Goal: Task Accomplishment & Management: Manage account settings

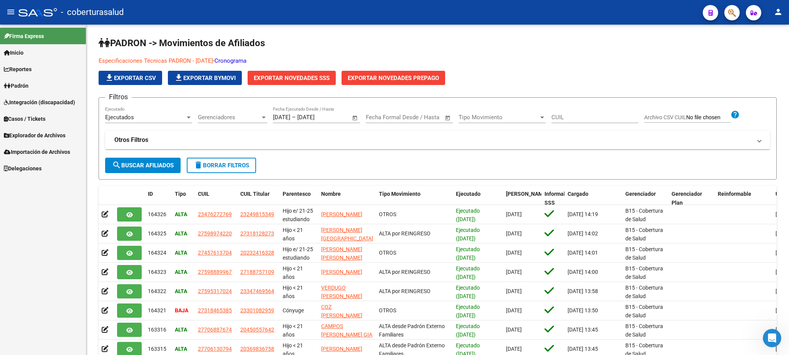
scroll to position [668, 0]
click at [214, 165] on span "delete Borrar Filtros" at bounding box center [221, 165] width 55 height 7
click at [729, 16] on icon "button" at bounding box center [732, 12] width 8 height 9
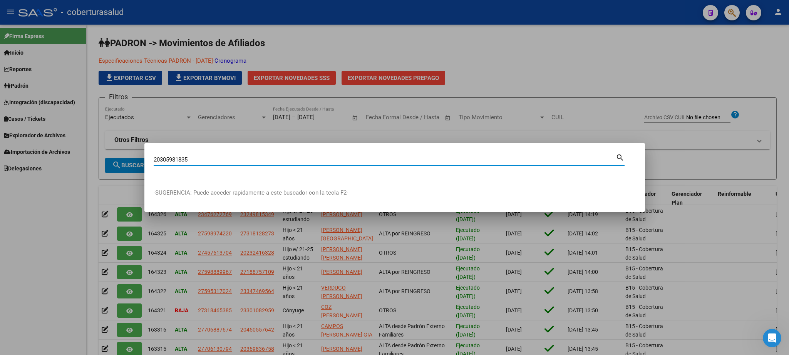
type input "20305981835"
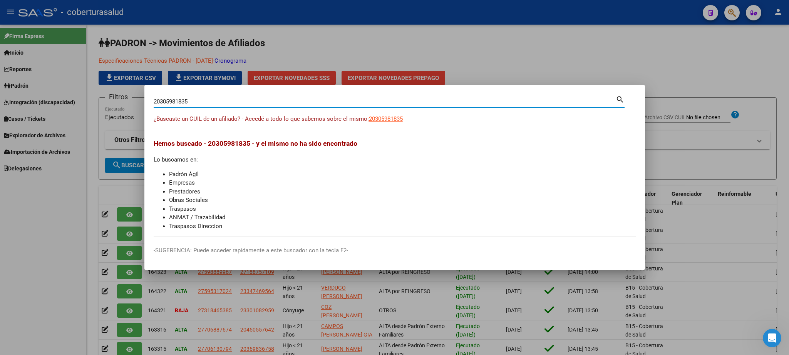
click at [541, 98] on input "20305981835" at bounding box center [385, 101] width 462 height 7
click at [624, 42] on div at bounding box center [394, 177] width 789 height 355
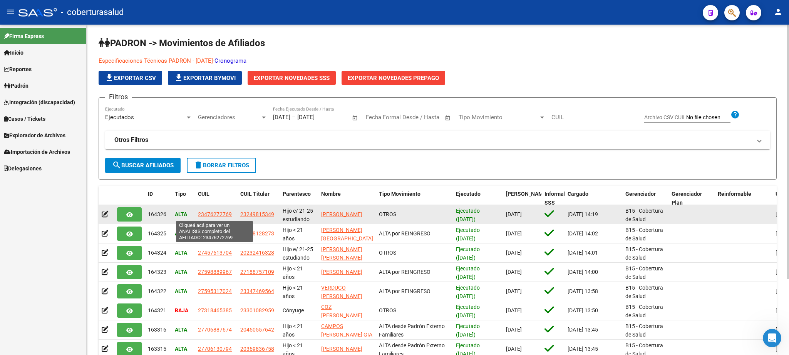
click at [200, 216] on span "23476272769" at bounding box center [215, 214] width 34 height 6
type textarea "23476272769"
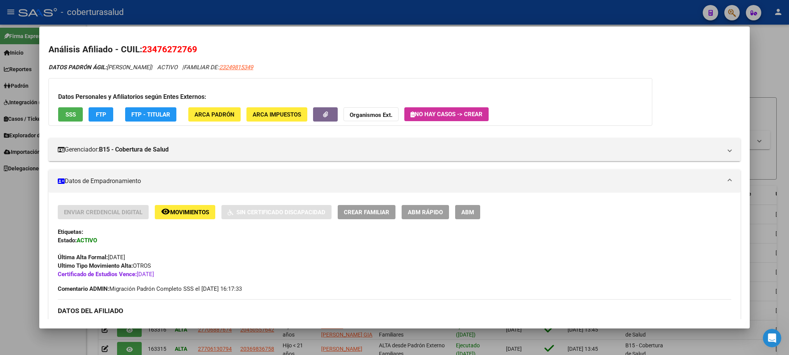
click at [191, 209] on span "remove_red_eye Movimientos" at bounding box center [185, 212] width 48 height 7
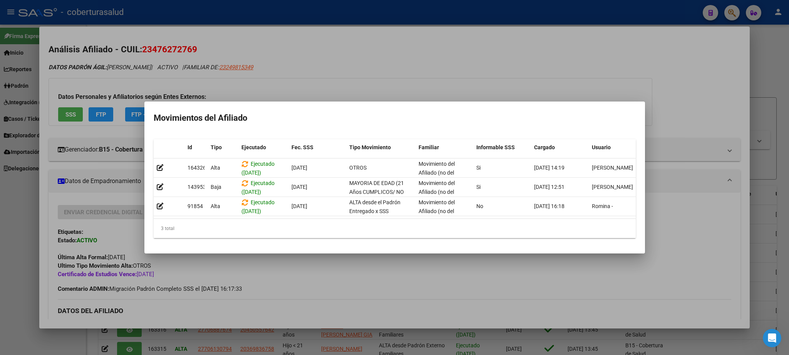
click at [657, 67] on div at bounding box center [394, 177] width 789 height 355
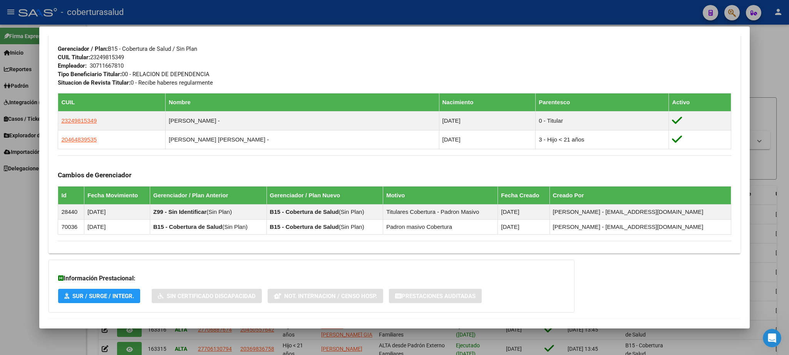
scroll to position [448, 0]
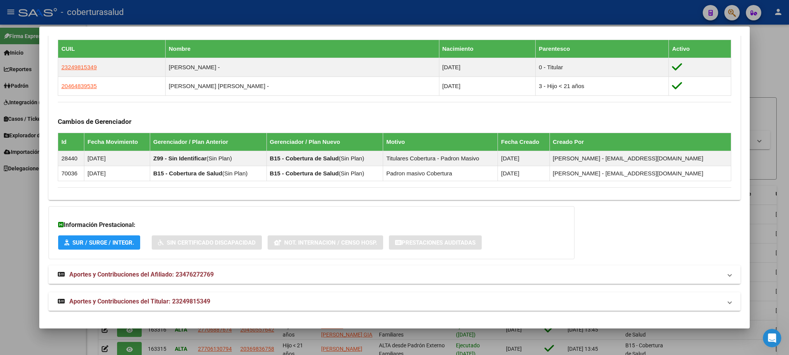
click at [720, 279] on mat-expansion-panel-header "Aportes y Contribuciones del Afiliado: 23476272769" at bounding box center [395, 275] width 692 height 18
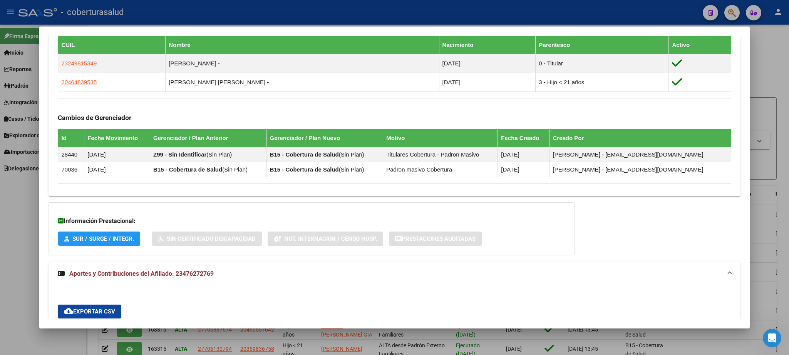
click at [728, 279] on span at bounding box center [729, 274] width 3 height 9
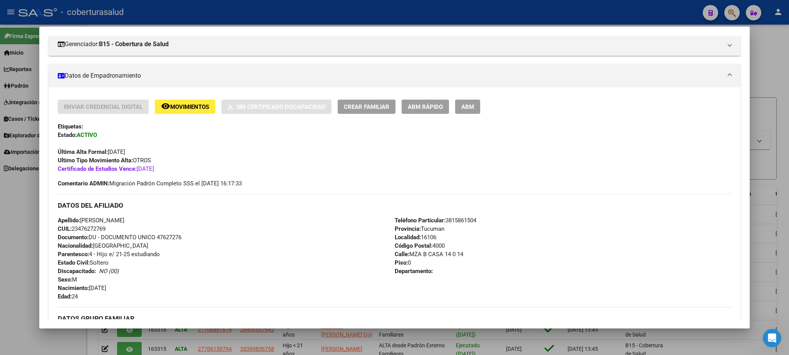
scroll to position [0, 0]
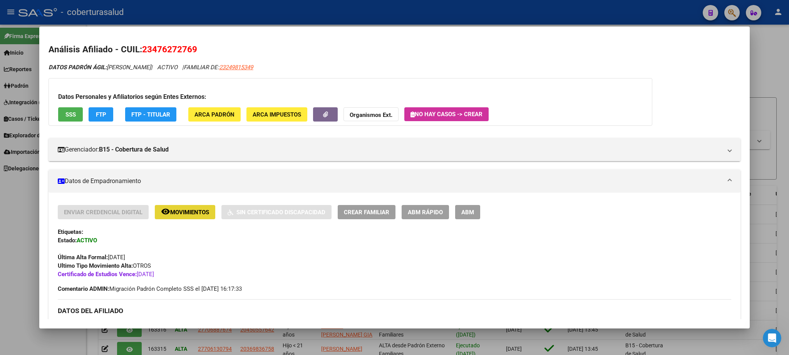
click at [195, 212] on span "Movimientos" at bounding box center [189, 212] width 39 height 7
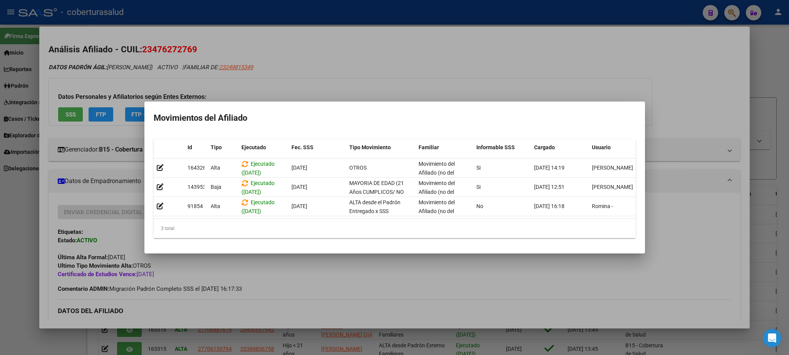
click at [399, 76] on div at bounding box center [394, 177] width 789 height 355
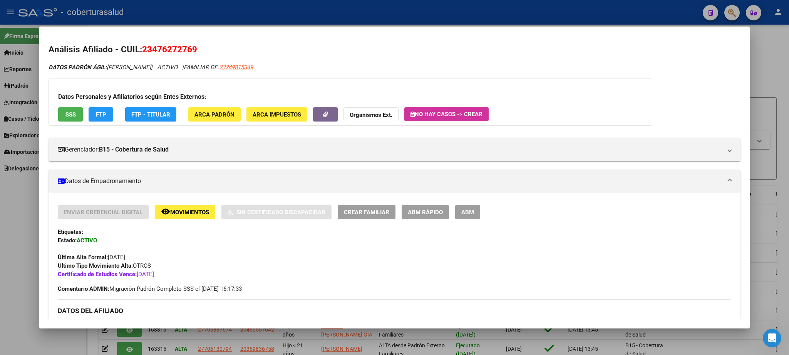
click at [469, 211] on span "ABM" at bounding box center [467, 212] width 13 height 7
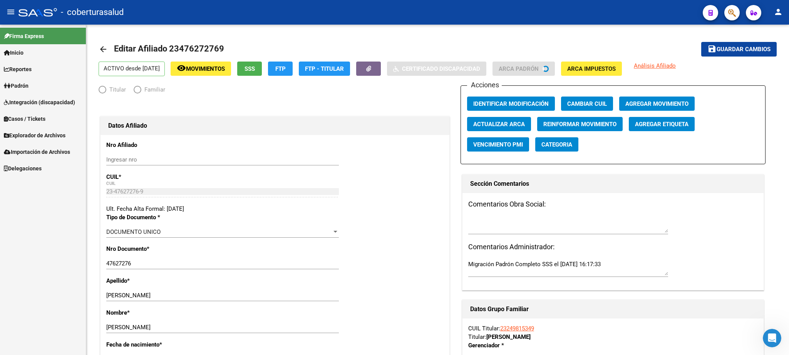
radio input "true"
type input "30-71166781-0"
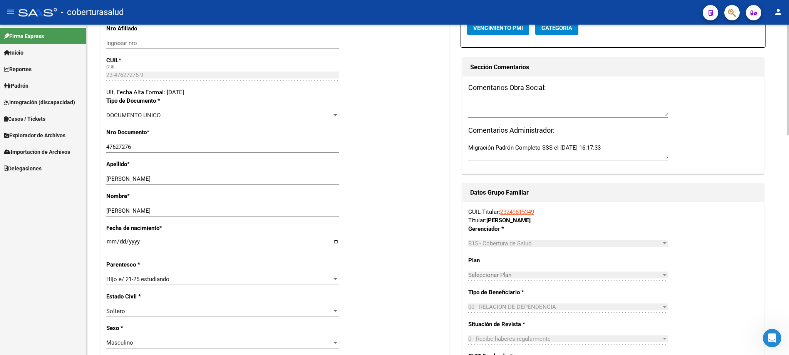
scroll to position [15, 0]
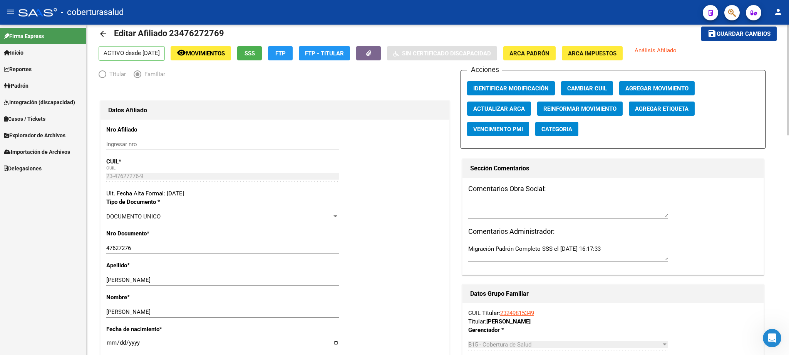
click at [0, 251] on div "Firma Express Inicio Calendario SSS Instructivos Contacto OS Reportes Padrón Tr…" at bounding box center [43, 190] width 86 height 331
click at [224, 50] on span "Movimientos" at bounding box center [205, 53] width 39 height 7
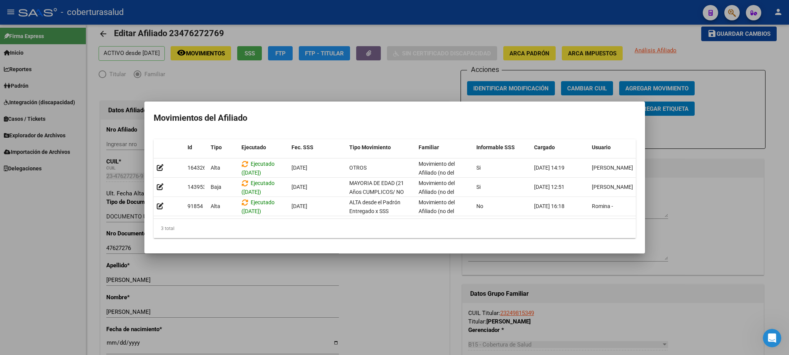
click at [396, 30] on div at bounding box center [394, 177] width 789 height 355
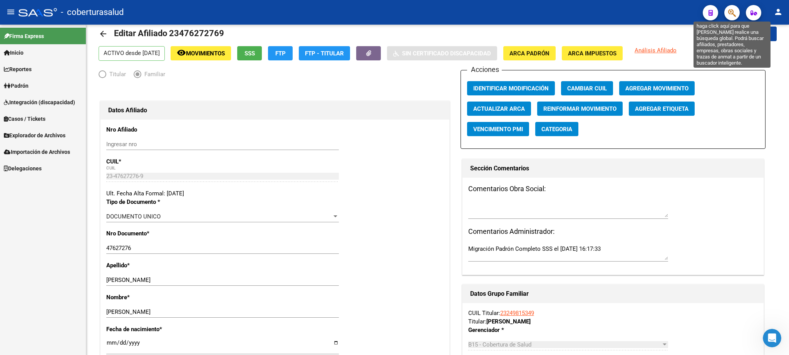
click at [731, 16] on icon "button" at bounding box center [732, 12] width 8 height 9
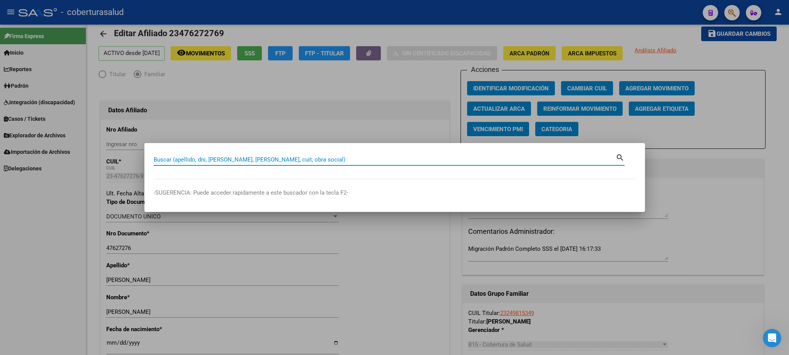
click at [308, 97] on div at bounding box center [394, 177] width 789 height 355
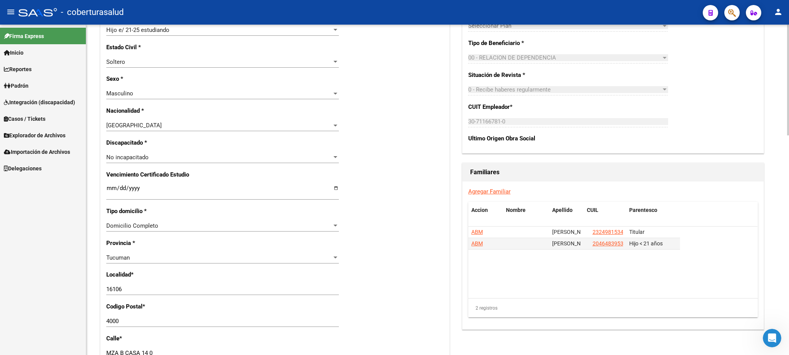
scroll to position [0, 0]
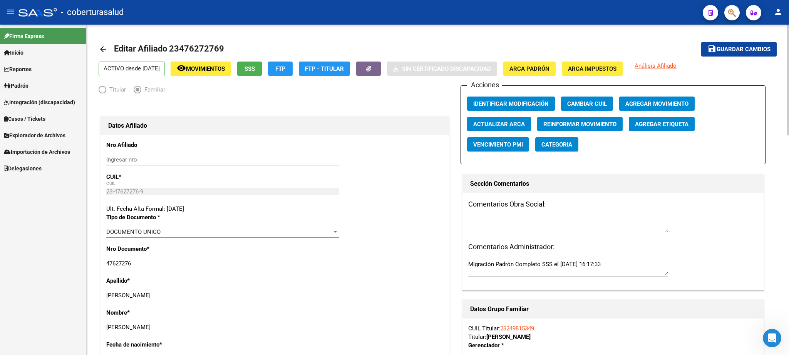
click at [789, 52] on div at bounding box center [788, 80] width 2 height 111
click at [54, 35] on link "Firma Express" at bounding box center [43, 36] width 86 height 17
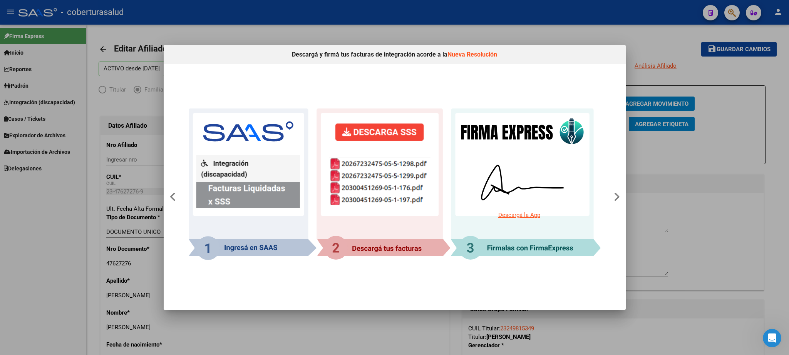
click at [234, 32] on div at bounding box center [394, 177] width 789 height 355
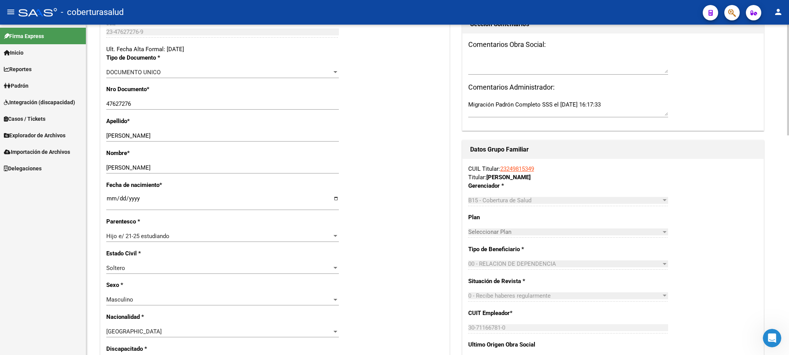
scroll to position [172, 0]
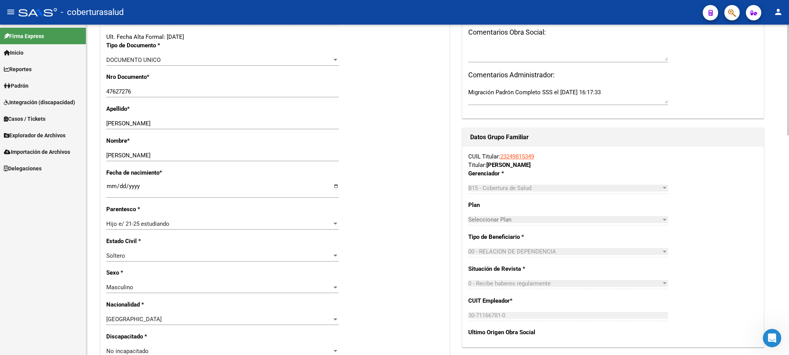
click at [789, 136] on div at bounding box center [788, 80] width 2 height 111
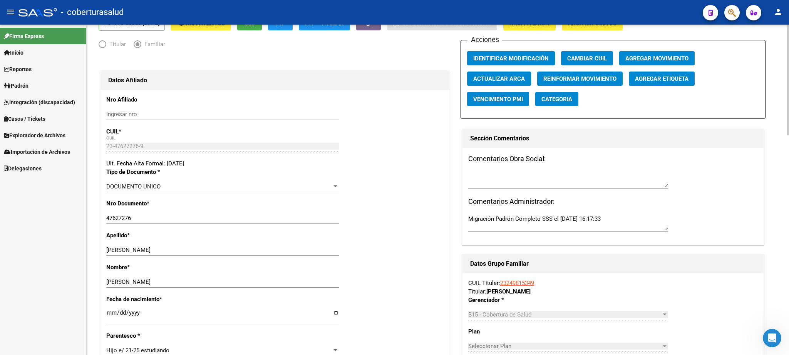
scroll to position [0, 0]
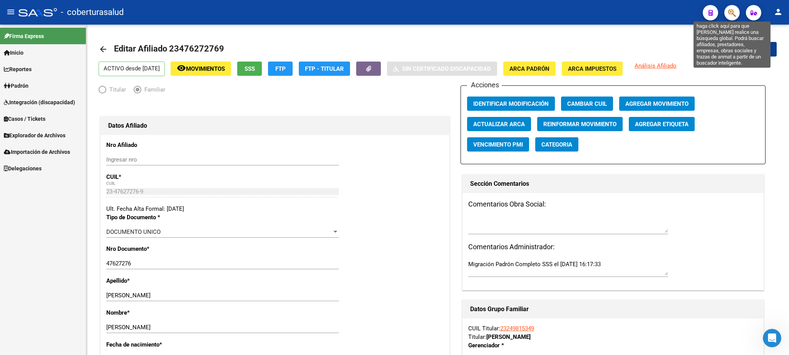
click at [730, 16] on icon "button" at bounding box center [732, 12] width 8 height 9
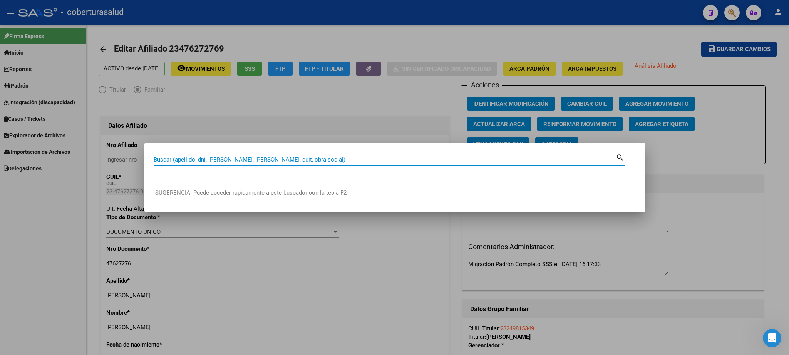
paste input "20425830210"
type input "20425830210"
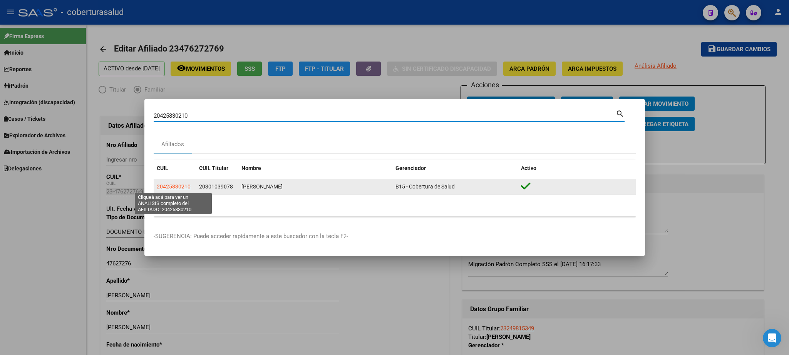
click at [173, 188] on span "20425830210" at bounding box center [174, 187] width 34 height 6
type textarea "20425830210"
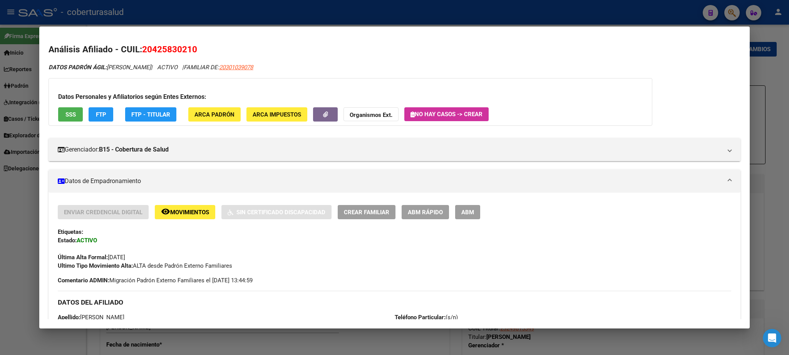
click at [471, 212] on span "ABM" at bounding box center [467, 212] width 13 height 7
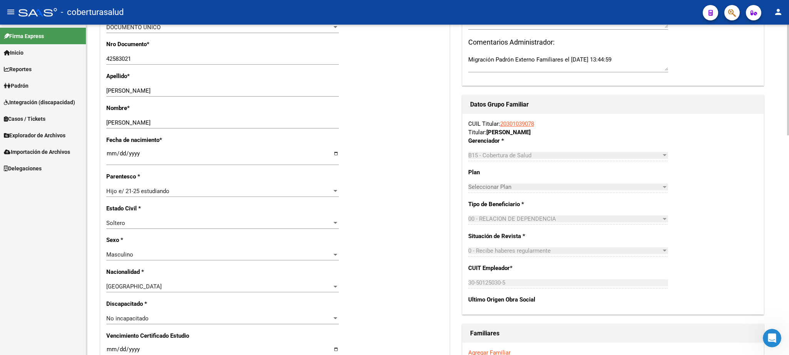
scroll to position [193, 0]
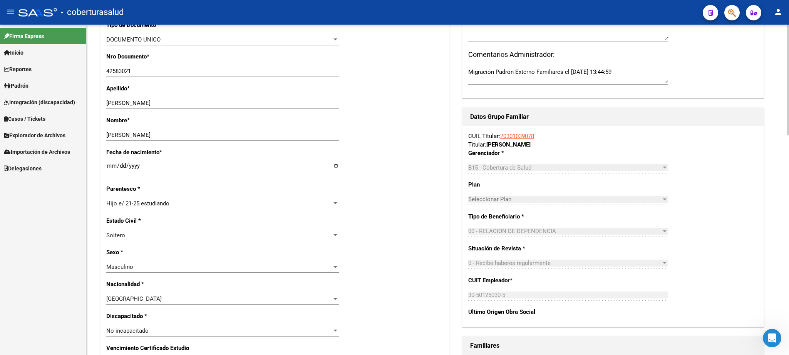
click at [789, 136] on div at bounding box center [788, 80] width 2 height 111
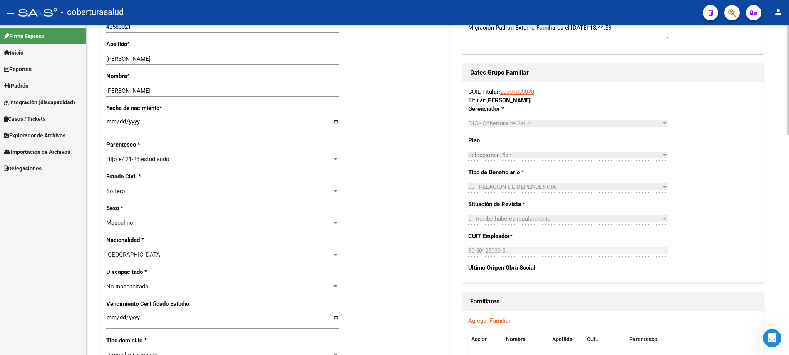
scroll to position [273, 0]
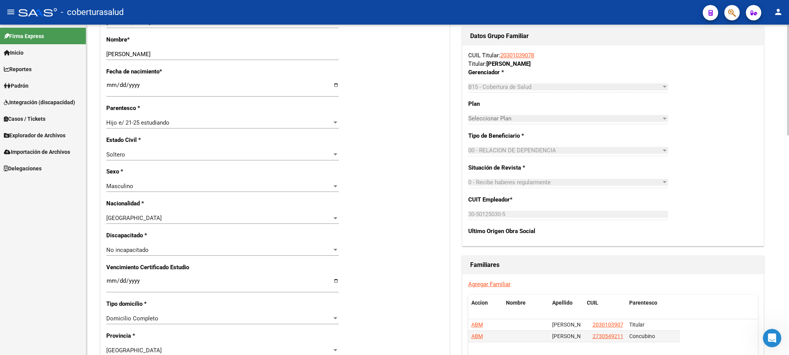
click at [789, 136] on div at bounding box center [788, 80] width 2 height 111
click at [106, 274] on div "Nro Afiliado Ingresar nro CUIL * 20-42583021-0 CUIL ARCA Padrón Ult. Fecha Alta…" at bounding box center [274, 275] width 349 height 826
click at [107, 278] on input "Ingresar fecha" at bounding box center [222, 284] width 233 height 12
type input "[DATE]"
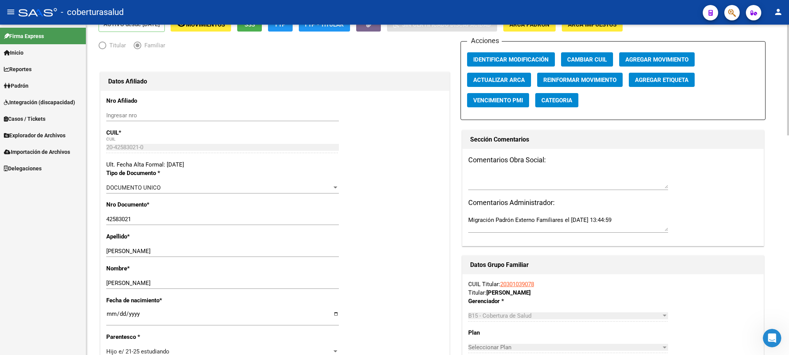
scroll to position [0, 0]
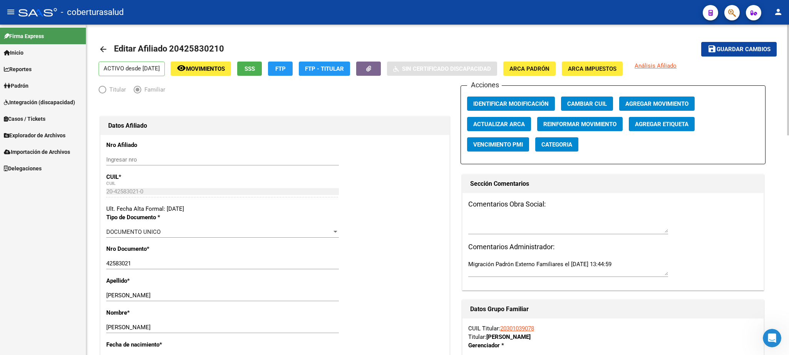
click at [787, 119] on div at bounding box center [788, 80] width 2 height 111
click at [731, 51] on span "Guardar cambios" at bounding box center [744, 49] width 54 height 7
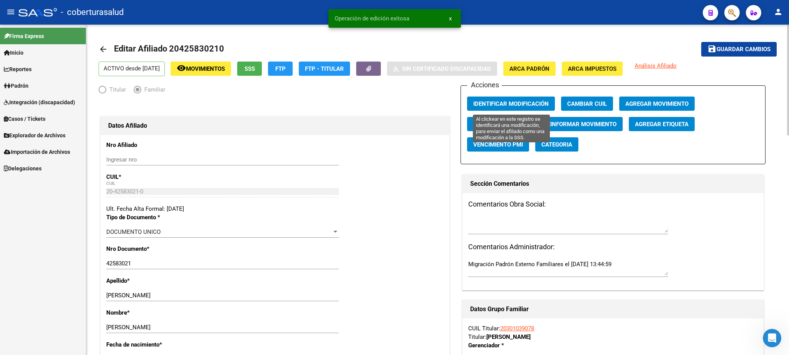
click at [502, 103] on span "Identificar Modificación" at bounding box center [510, 103] width 75 height 7
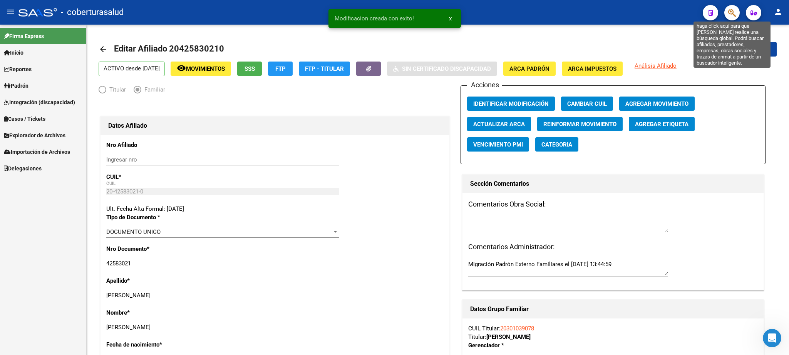
click at [733, 11] on icon "button" at bounding box center [732, 12] width 8 height 9
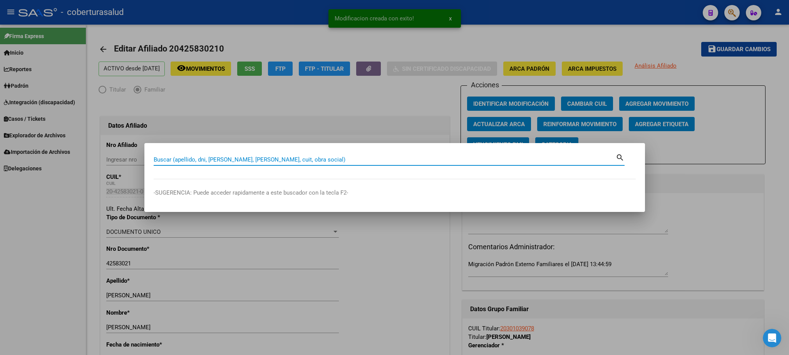
paste input "20425830210"
type input "20425830210"
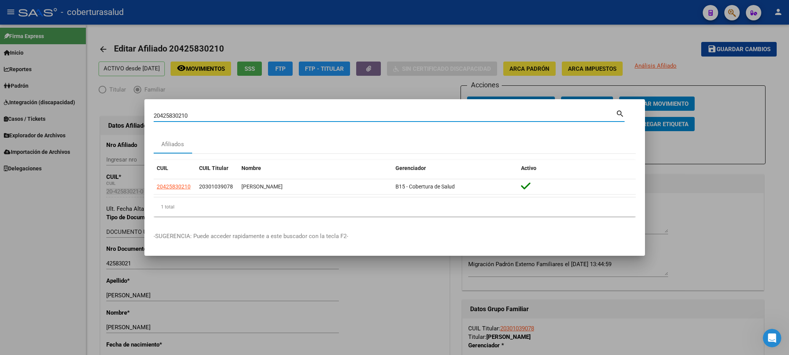
click at [641, 34] on div at bounding box center [394, 177] width 789 height 355
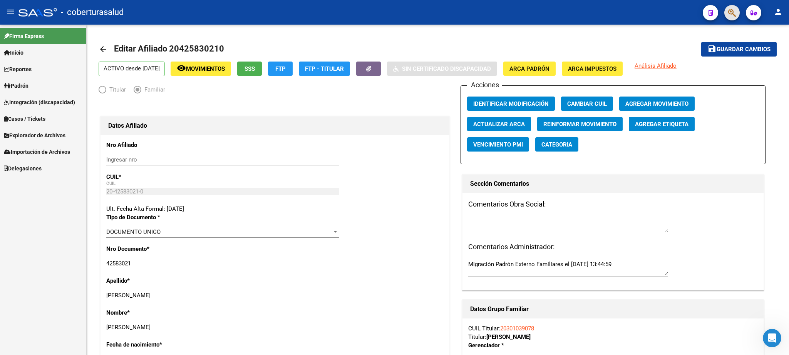
click at [737, 12] on button "button" at bounding box center [731, 12] width 15 height 15
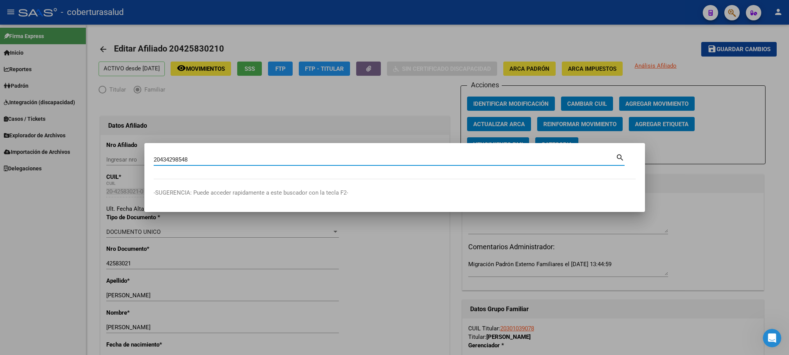
type input "20434298548"
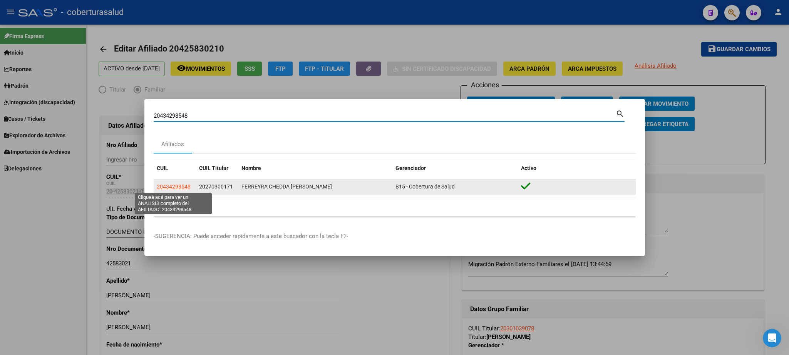
click at [165, 186] on span "20434298548" at bounding box center [174, 187] width 34 height 6
type textarea "20434298548"
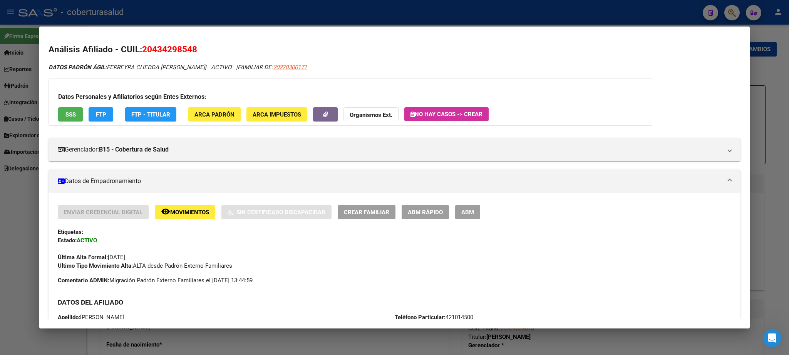
click at [474, 207] on button "ABM" at bounding box center [467, 212] width 25 height 14
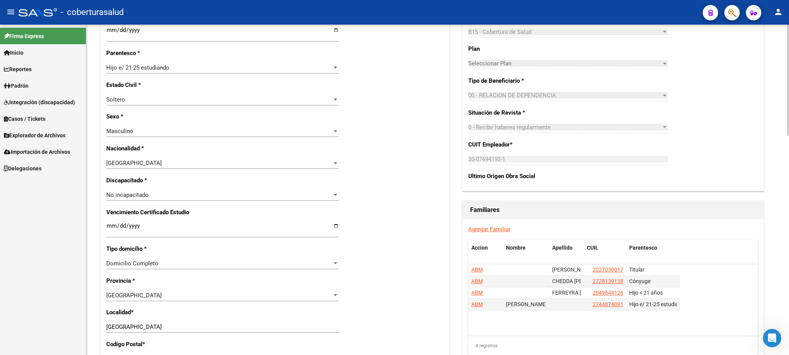
scroll to position [340, 0]
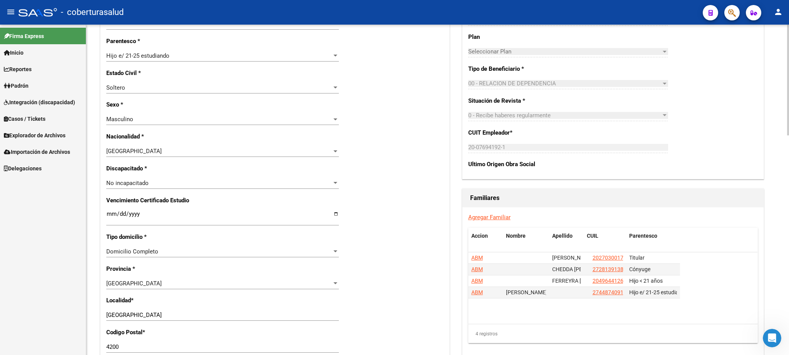
click at [789, 136] on div at bounding box center [788, 80] width 2 height 111
click at [113, 211] on input "Ingresar fecha" at bounding box center [222, 217] width 233 height 12
type input "[DATE]"
click at [397, 221] on div "Nro Afiliado Ingresar nro CUIL * 20-43429854-8 CUIL ARCA Padrón Ult. Fecha Alta…" at bounding box center [274, 208] width 349 height 826
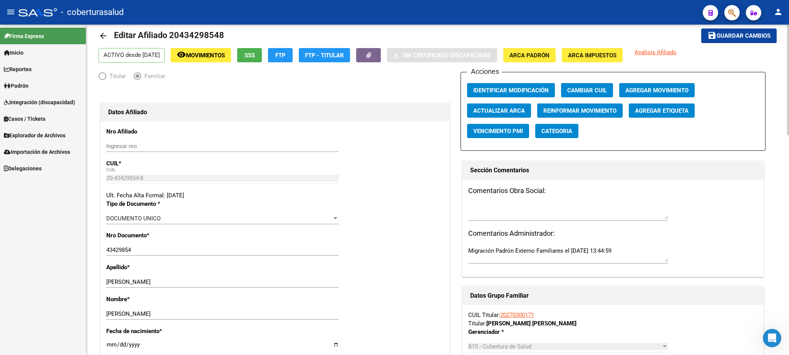
scroll to position [0, 0]
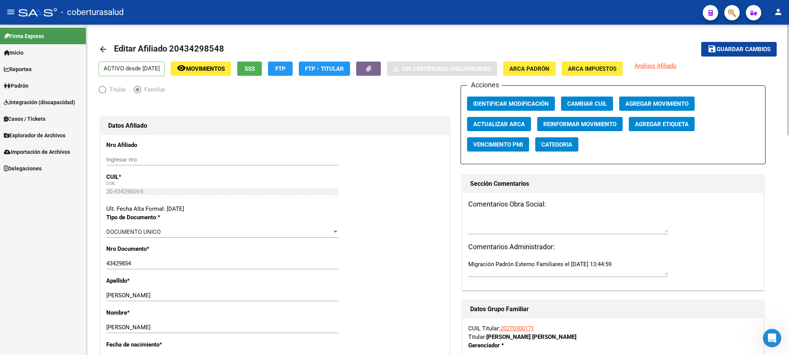
click at [789, 82] on div at bounding box center [788, 80] width 2 height 111
click at [732, 47] on span "Guardar cambios" at bounding box center [744, 49] width 54 height 7
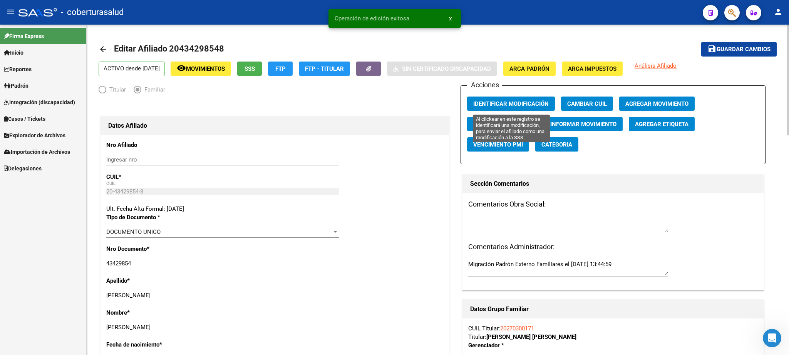
click at [502, 105] on span "Identificar Modificación" at bounding box center [510, 103] width 75 height 7
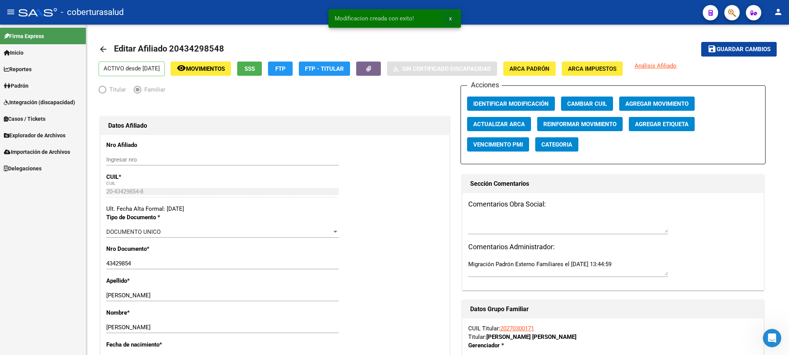
click at [453, 20] on button "x" at bounding box center [450, 19] width 15 height 14
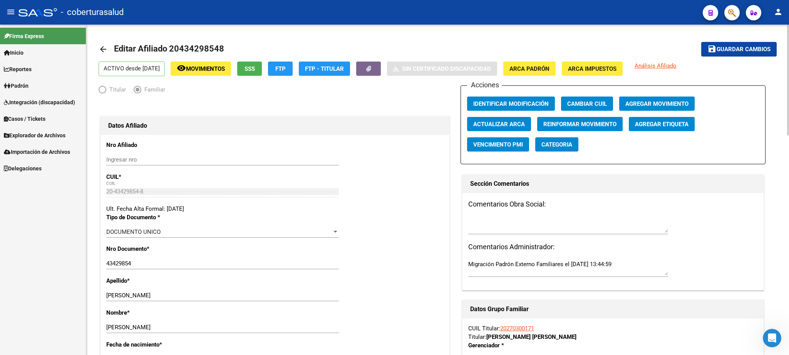
drag, startPoint x: 739, startPoint y: 13, endPoint x: 253, endPoint y: 119, distance: 497.6
click at [253, 119] on div "menu - coberturasalud person Firma Express Inicio Calendario SSS Instructivos C…" at bounding box center [394, 177] width 789 height 355
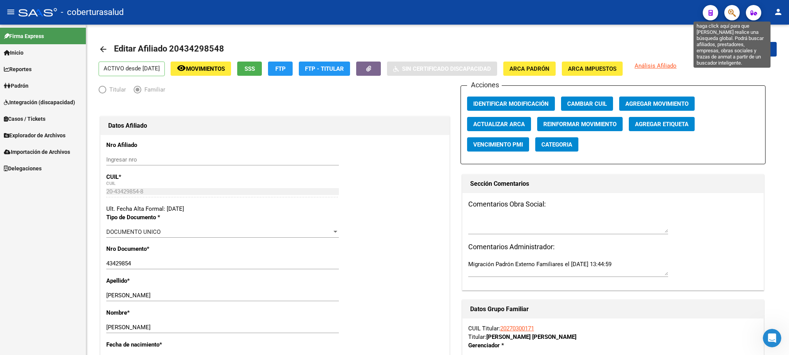
click at [732, 12] on icon "button" at bounding box center [732, 12] width 8 height 9
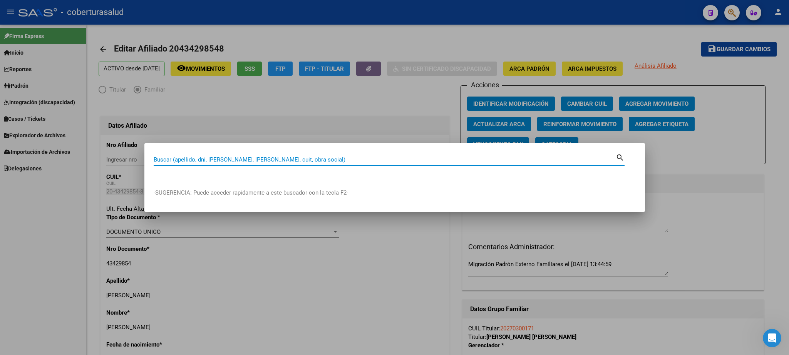
click at [166, 159] on input "Buscar (apellido, dni, [PERSON_NAME], [PERSON_NAME], cuit, obra social)" at bounding box center [385, 159] width 462 height 7
paste input "20434991367"
type input "20434991367"
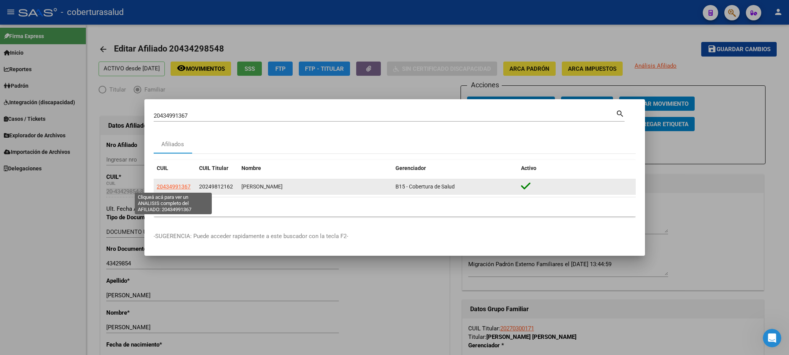
click at [171, 185] on span "20434991367" at bounding box center [174, 187] width 34 height 6
type textarea "20434991367"
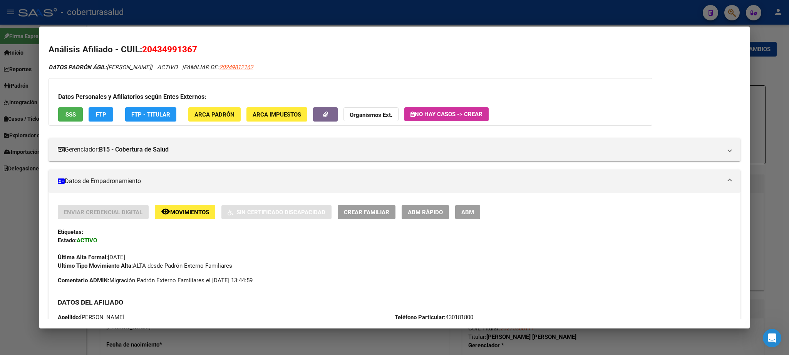
click at [466, 213] on span "ABM" at bounding box center [467, 212] width 13 height 7
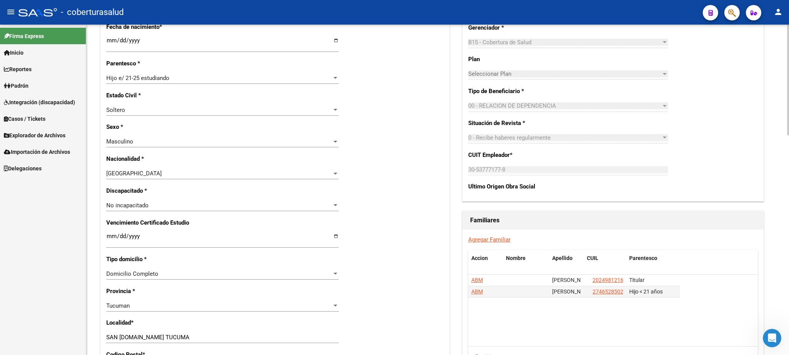
scroll to position [328, 0]
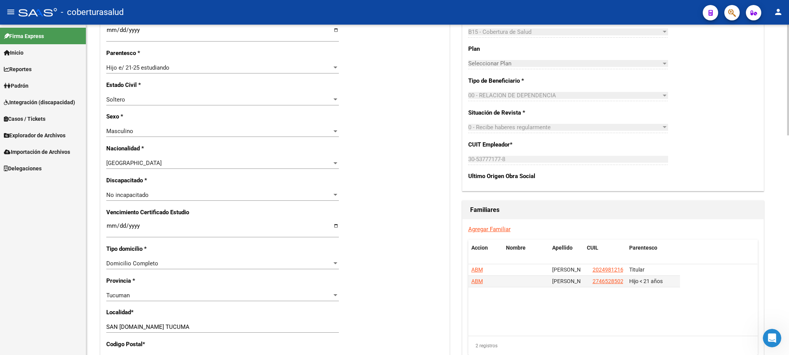
click at [789, 136] on div at bounding box center [788, 80] width 2 height 111
click at [112, 225] on input "Ingresar fecha" at bounding box center [222, 229] width 233 height 12
type input "[DATE]"
click at [166, 228] on div "[DATE] Ingresar fecha" at bounding box center [222, 229] width 233 height 17
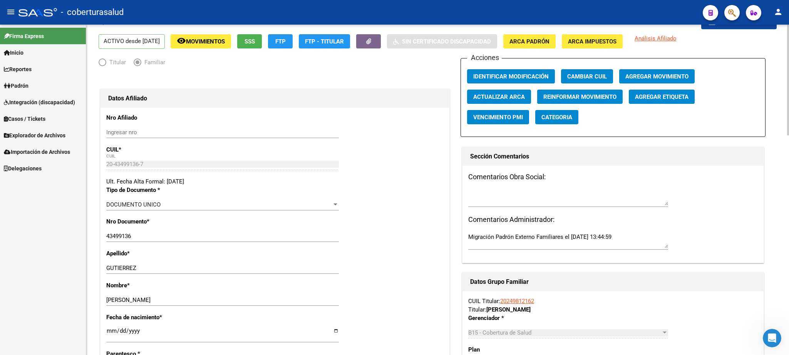
scroll to position [12, 0]
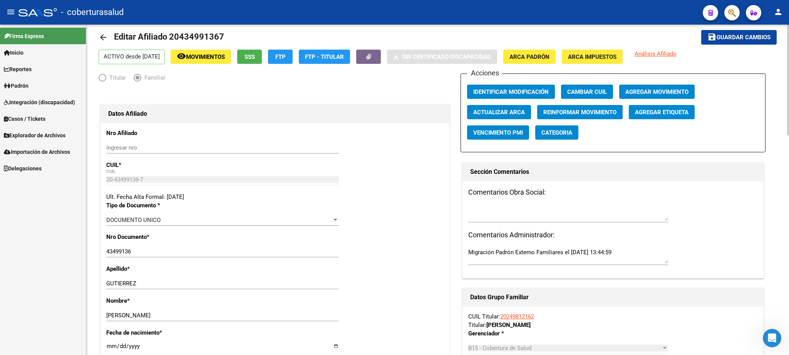
click at [789, 94] on div at bounding box center [788, 80] width 2 height 111
click at [752, 39] on span "Guardar cambios" at bounding box center [744, 37] width 54 height 7
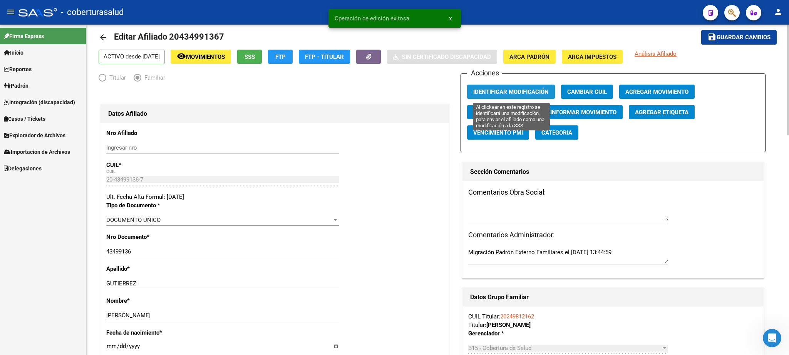
click at [513, 92] on span "Identificar Modificación" at bounding box center [510, 92] width 75 height 7
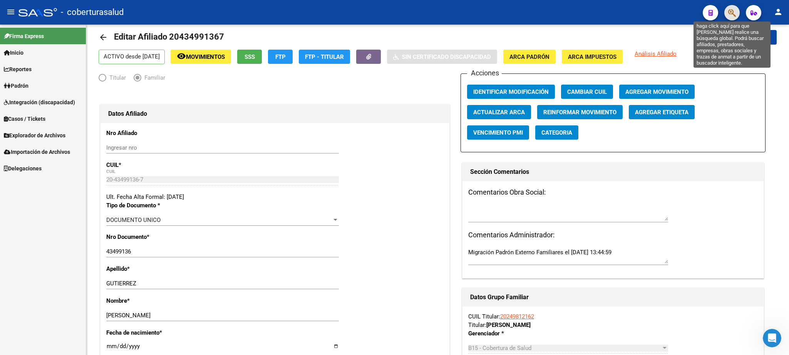
click at [735, 13] on icon "button" at bounding box center [732, 12] width 8 height 9
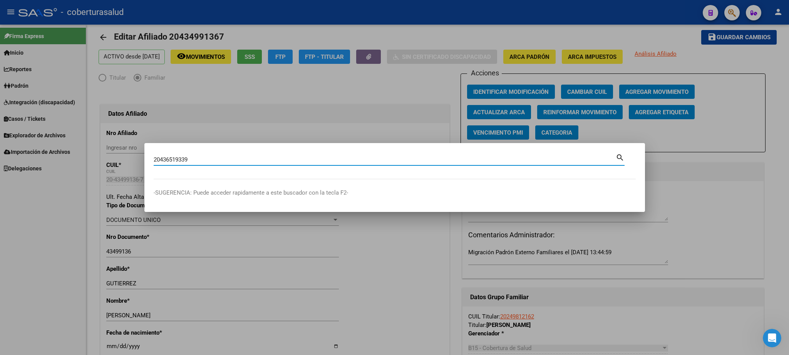
type input "20436519339"
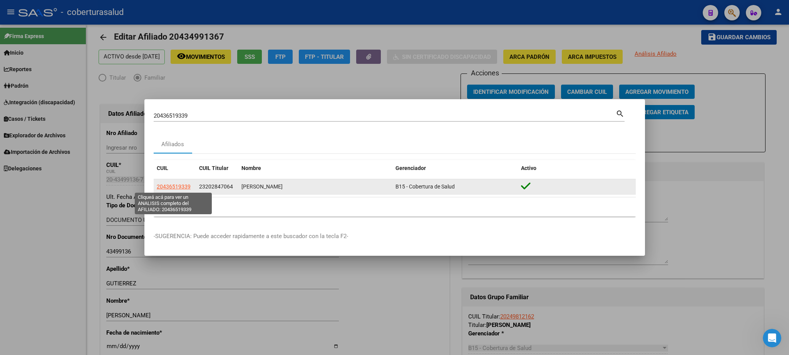
click at [175, 188] on span "20436519339" at bounding box center [174, 187] width 34 height 6
type textarea "20436519339"
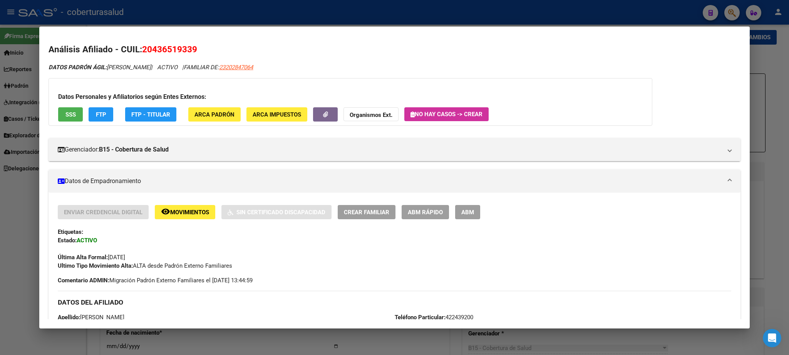
click at [182, 210] on span "Movimientos" at bounding box center [189, 212] width 39 height 7
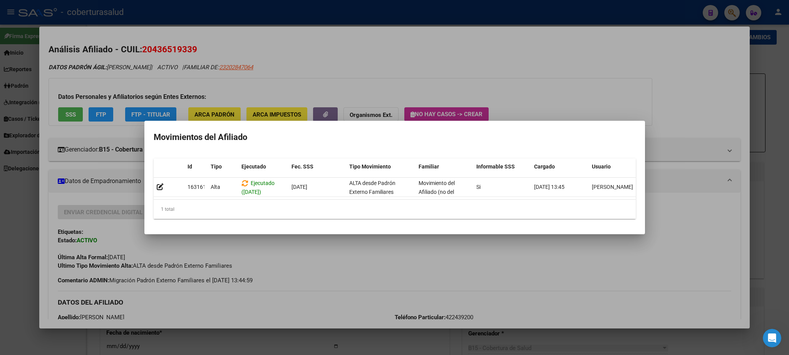
click at [410, 62] on div at bounding box center [394, 177] width 789 height 355
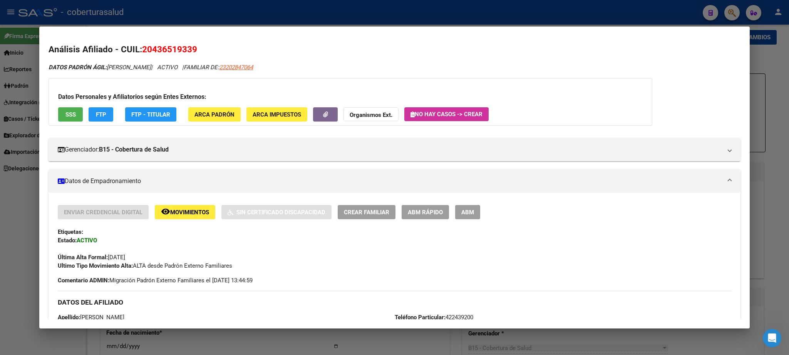
click at [467, 215] on span "ABM" at bounding box center [467, 212] width 13 height 7
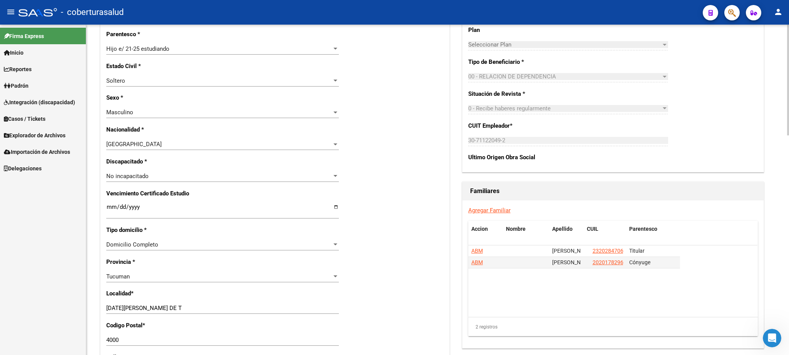
scroll to position [337, 0]
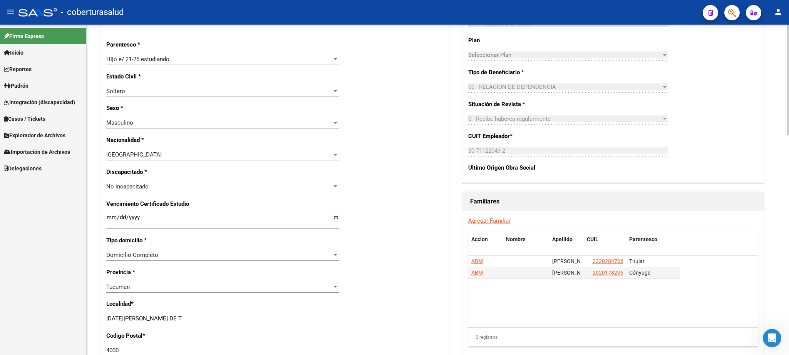
click at [789, 136] on div at bounding box center [788, 80] width 2 height 111
click at [112, 216] on input "Ingresar fecha" at bounding box center [222, 220] width 233 height 12
type input "[DATE]"
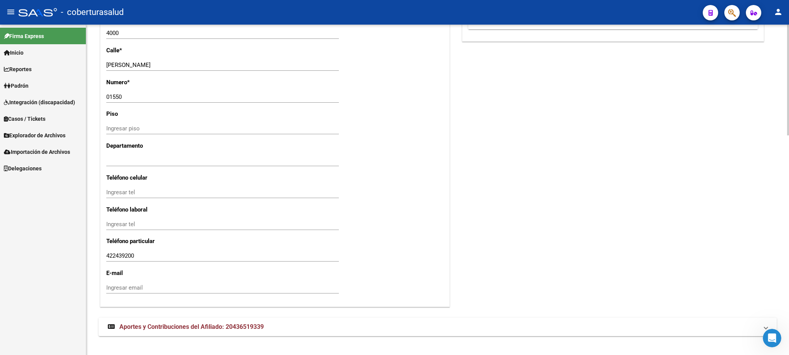
click at [789, 287] on div at bounding box center [788, 190] width 2 height 331
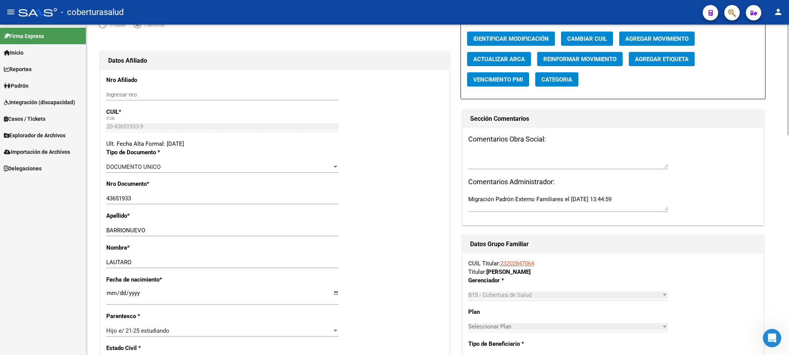
scroll to position [0, 0]
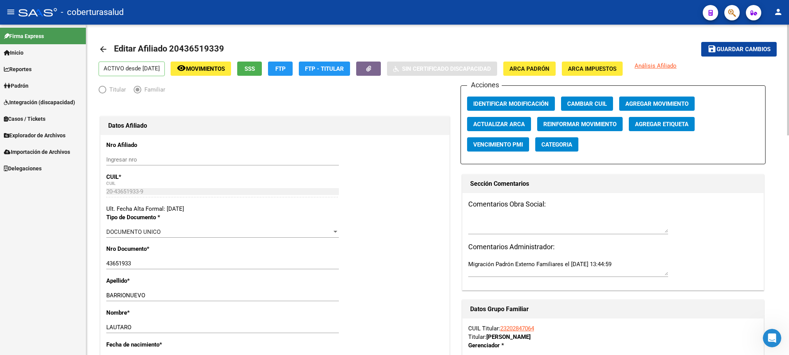
click at [783, 13] on div "menu - coberturasalud person Firma Express Inicio Calendario SSS Instructivos C…" at bounding box center [394, 177] width 789 height 355
click at [739, 46] on span "Guardar cambios" at bounding box center [744, 49] width 54 height 7
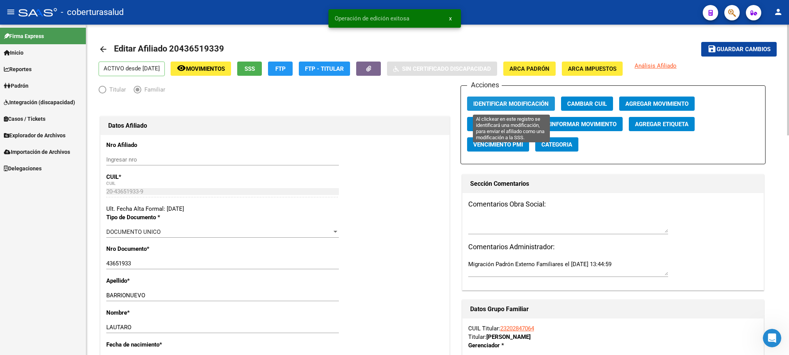
click at [487, 104] on span "Identificar Modificación" at bounding box center [510, 103] width 75 height 7
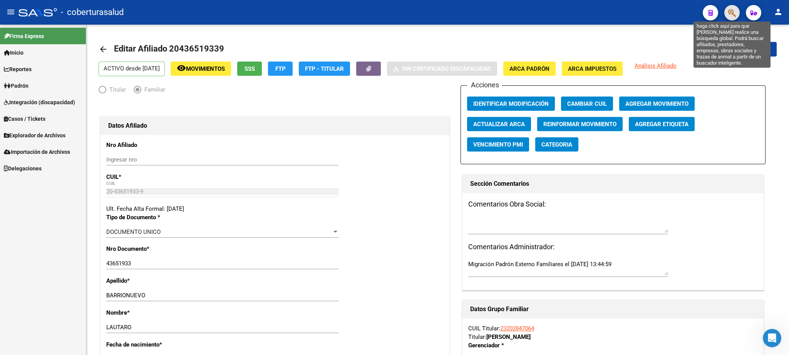
click at [733, 13] on icon "button" at bounding box center [732, 12] width 8 height 9
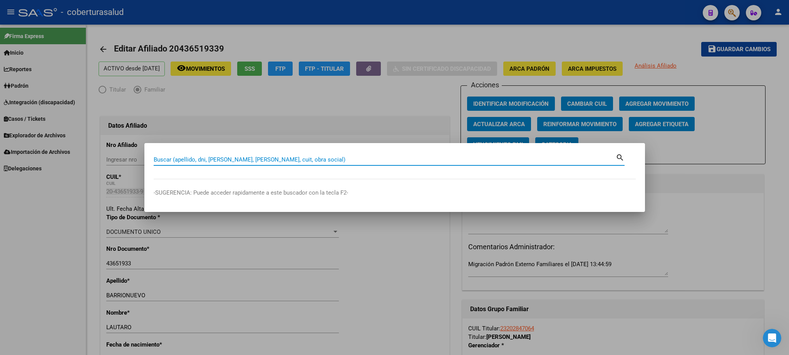
paste input "20437063495"
type input "20437063495"
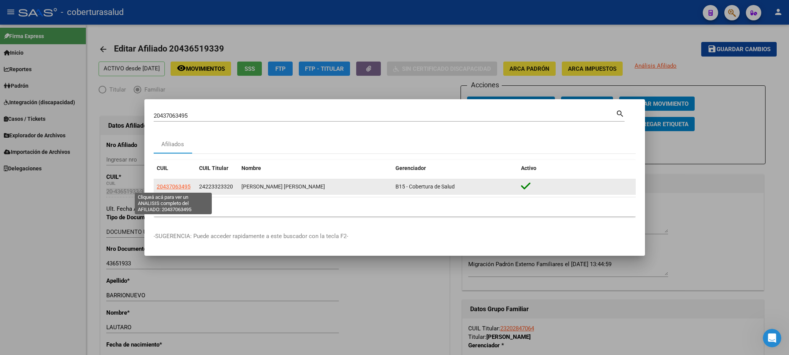
click at [184, 186] on span "20437063495" at bounding box center [174, 187] width 34 height 6
type textarea "20437063495"
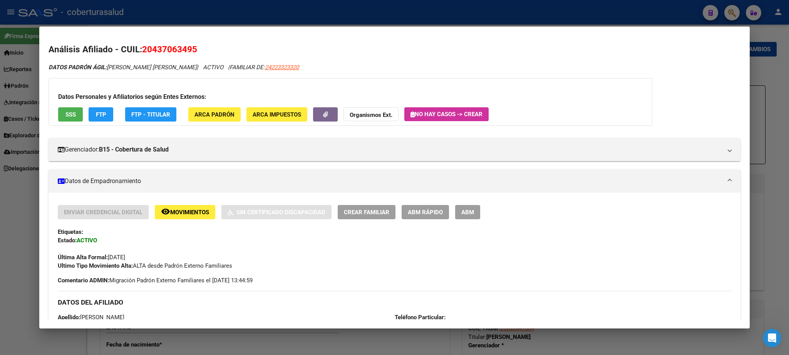
click at [465, 209] on span "ABM" at bounding box center [467, 212] width 13 height 7
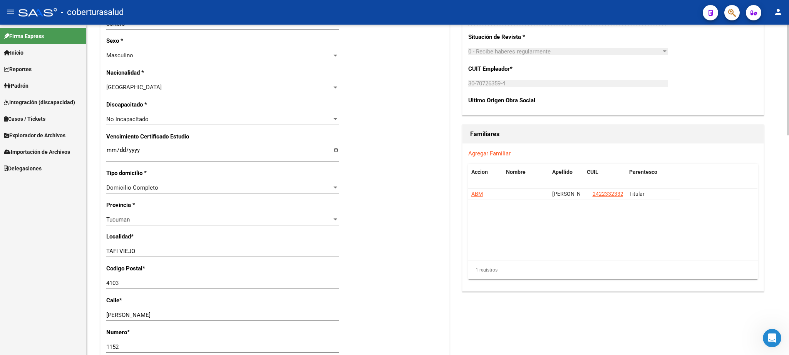
scroll to position [323, 0]
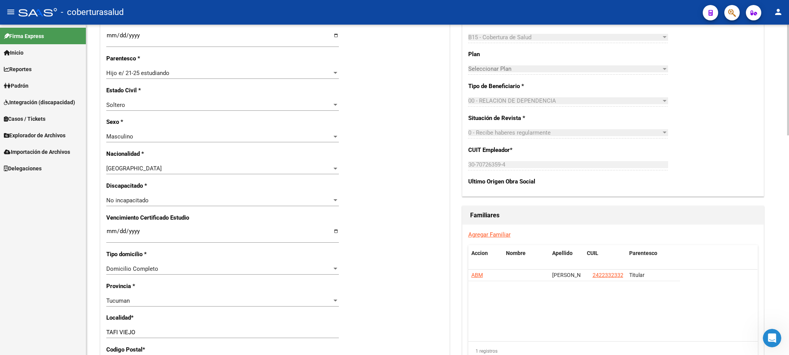
click at [783, 206] on div "arrow_back Editar Afiliado 20437063495 save Guardar cambios ACTIVO desde [DATE]…" at bounding box center [438, 199] width 705 height 994
click at [110, 228] on input "Ingresar fecha" at bounding box center [222, 234] width 233 height 12
type input "[DATE]"
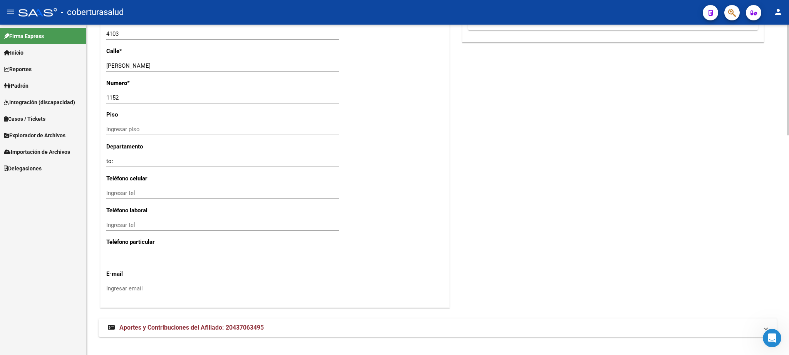
click at [789, 240] on div at bounding box center [788, 190] width 2 height 331
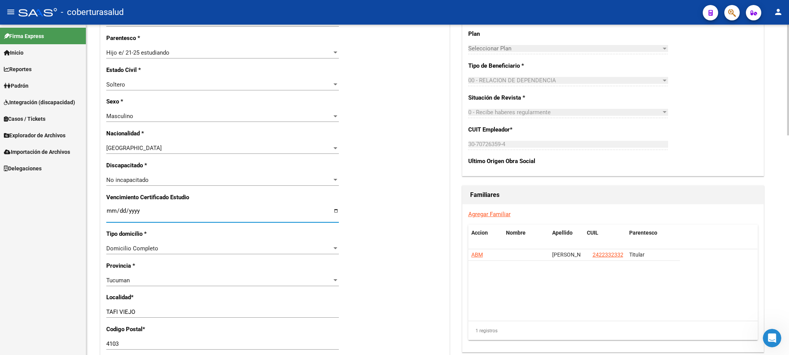
click at [789, 136] on div at bounding box center [788, 80] width 2 height 111
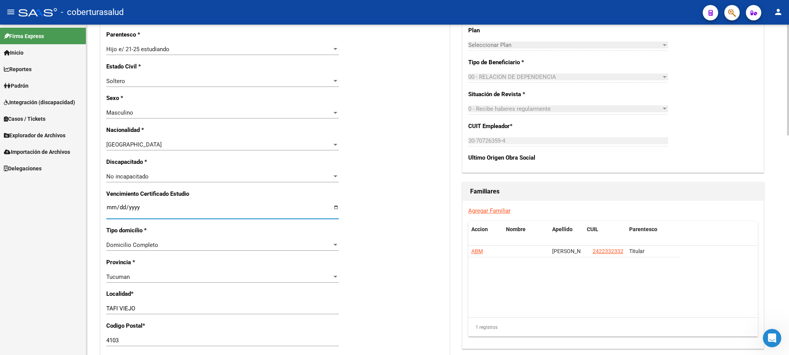
click at [213, 204] on input "[DATE]" at bounding box center [222, 210] width 233 height 12
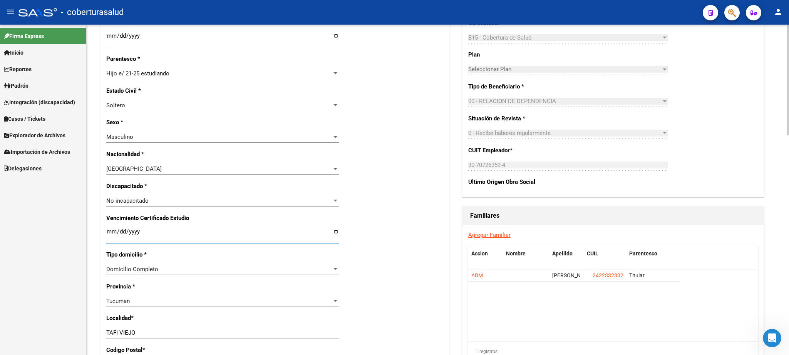
scroll to position [0, 0]
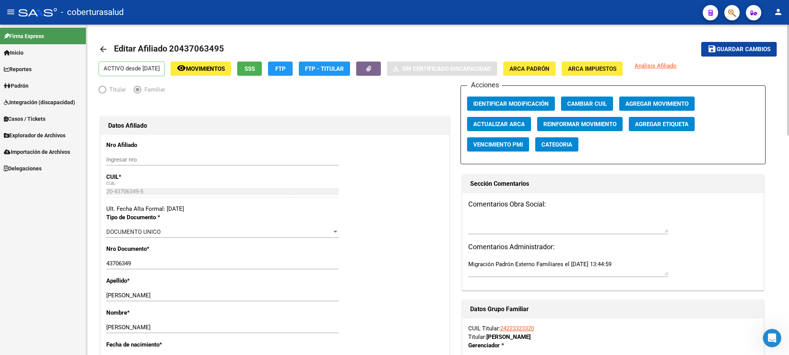
click at [725, 46] on span "save Guardar cambios" at bounding box center [738, 48] width 63 height 7
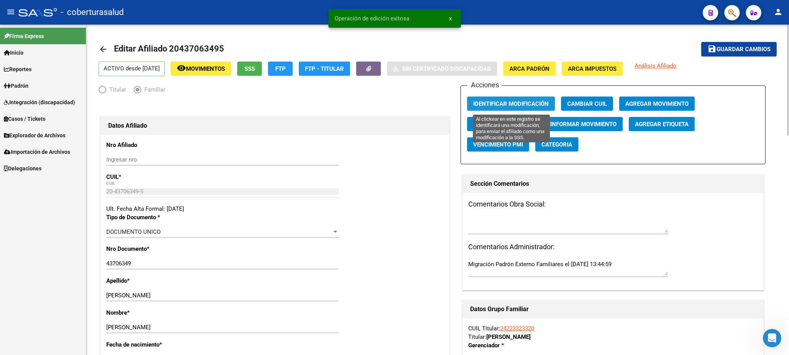
click at [507, 105] on span "Identificar Modificación" at bounding box center [510, 103] width 75 height 7
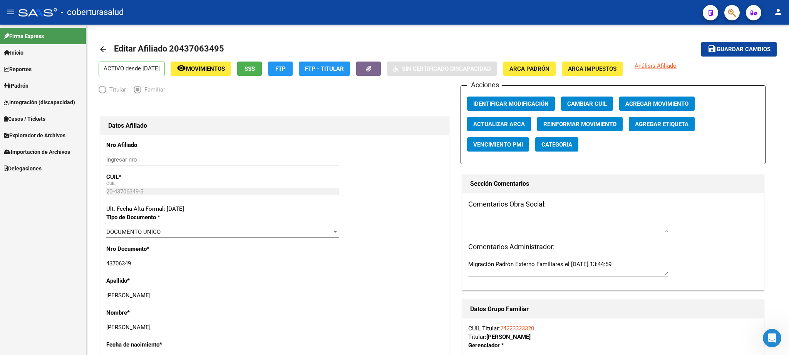
click at [727, 18] on div at bounding box center [729, 13] width 22 height 16
click at [727, 16] on button "button" at bounding box center [731, 12] width 15 height 15
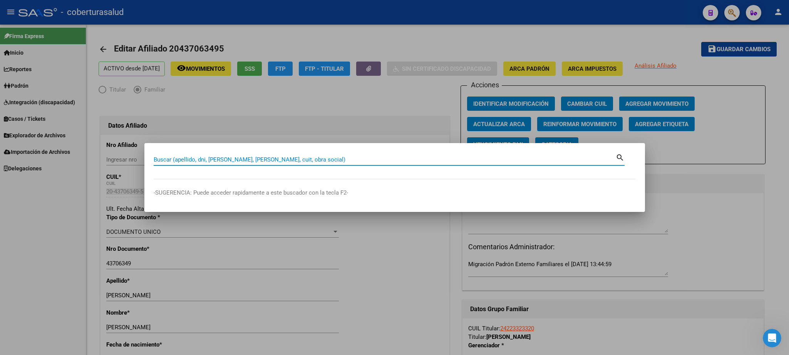
click at [171, 157] on input "Buscar (apellido, dni, [PERSON_NAME], [PERSON_NAME], cuit, obra social)" at bounding box center [385, 159] width 462 height 7
paste input "20437067156"
type input "20437067156"
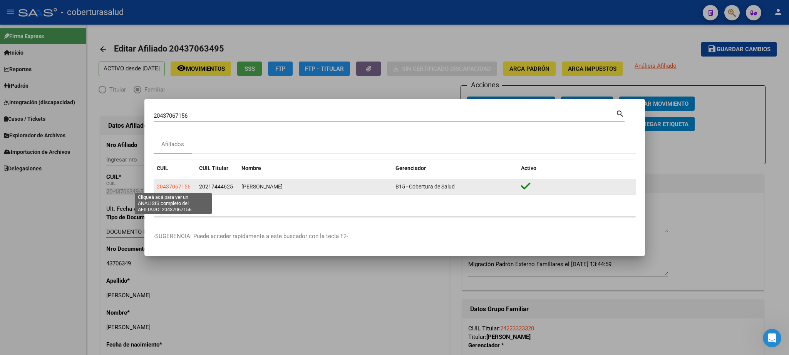
click at [162, 184] on span "20437067156" at bounding box center [174, 187] width 34 height 6
type textarea "20437067156"
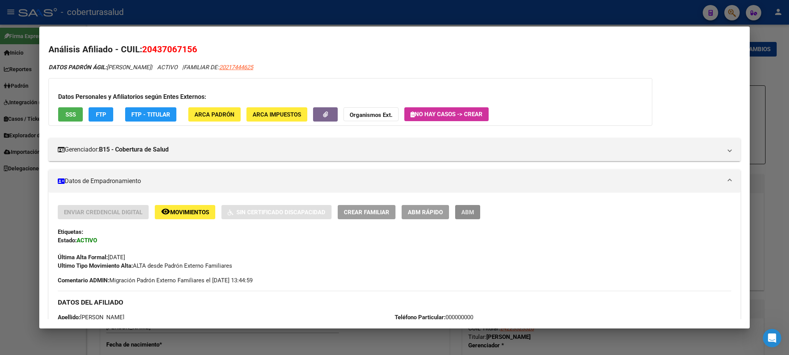
click at [466, 219] on button "ABM" at bounding box center [467, 212] width 25 height 14
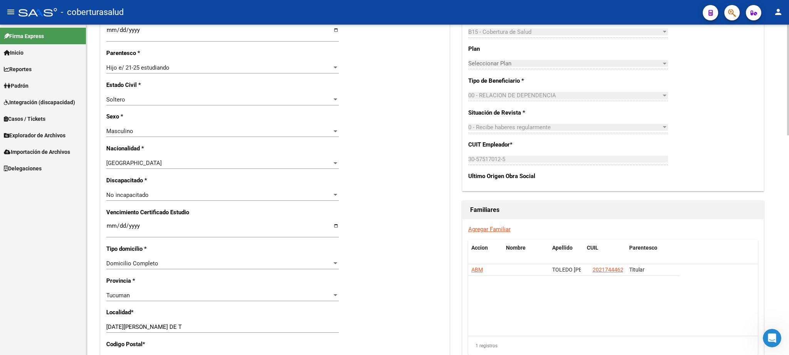
scroll to position [330, 0]
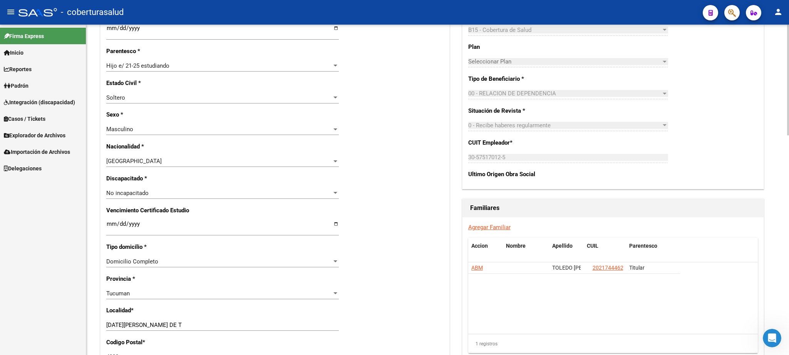
click at [789, 136] on div at bounding box center [788, 80] width 2 height 111
click at [112, 221] on input "Ingresar fecha" at bounding box center [222, 227] width 233 height 12
type input "[DATE]"
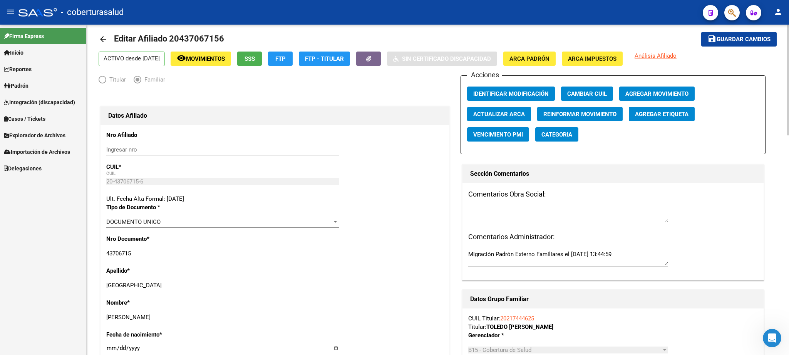
scroll to position [0, 0]
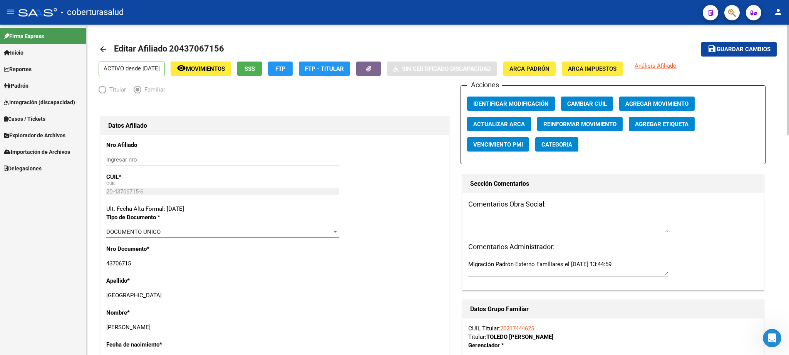
click at [739, 50] on span "Guardar cambios" at bounding box center [744, 49] width 54 height 7
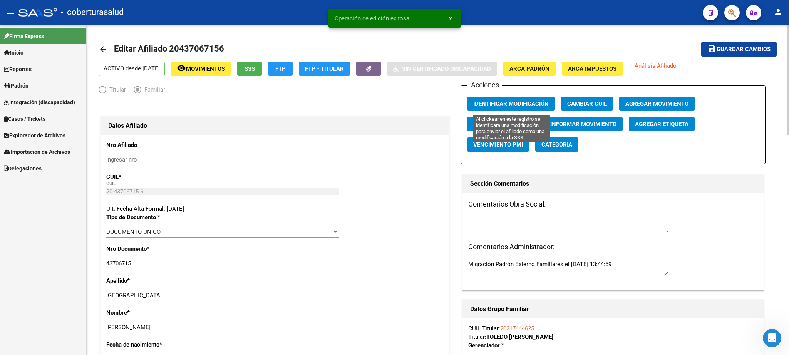
click at [520, 105] on span "Identificar Modificación" at bounding box center [510, 103] width 75 height 7
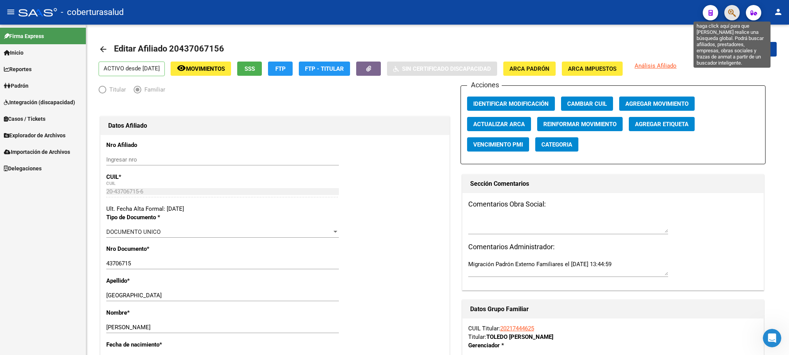
click at [731, 11] on icon "button" at bounding box center [732, 12] width 8 height 9
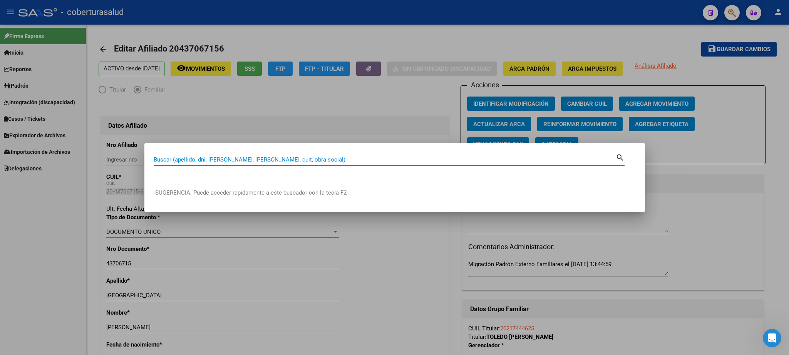
click at [165, 158] on input "Buscar (apellido, dni, [PERSON_NAME], [PERSON_NAME], cuit, obra social)" at bounding box center [385, 159] width 462 height 7
type input "20440375961"
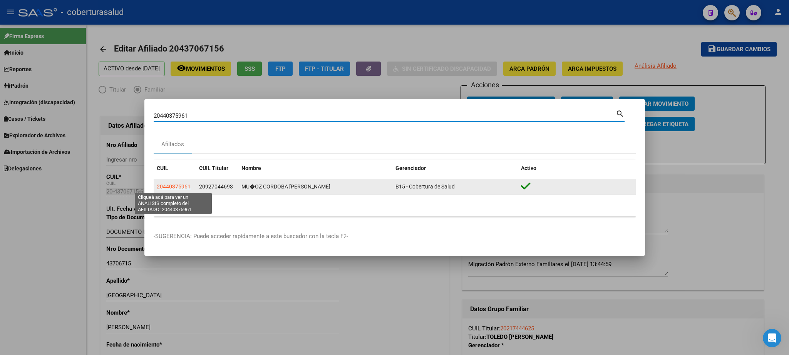
click at [169, 186] on span "20440375961" at bounding box center [174, 187] width 34 height 6
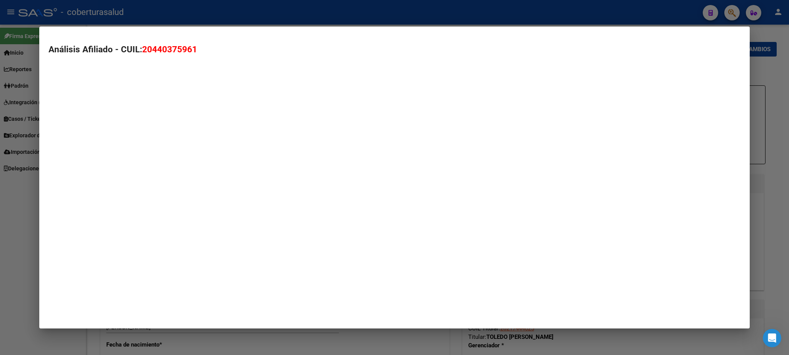
type textarea "20440375961"
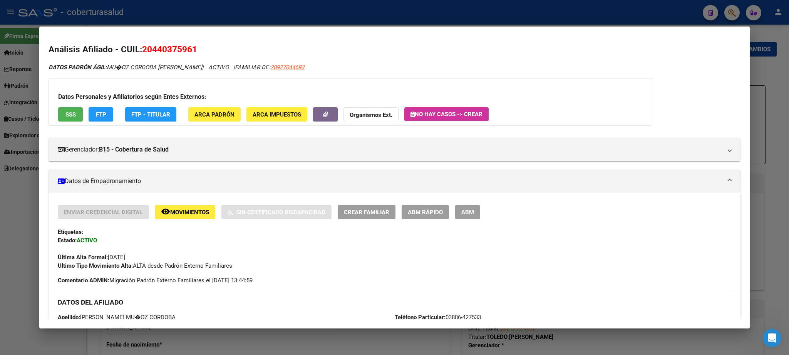
click at [464, 212] on span "ABM" at bounding box center [467, 212] width 13 height 7
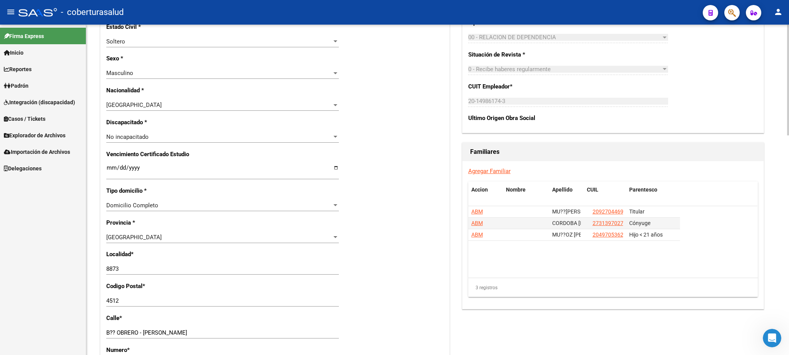
scroll to position [325, 0]
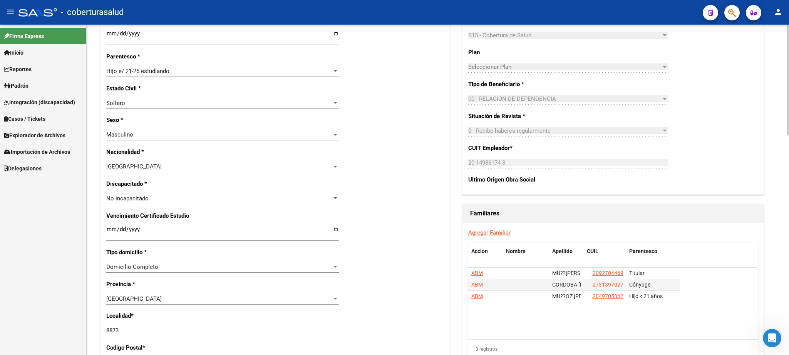
click at [786, 200] on div "arrow_back Editar Afiliado 20440375961 save Guardar cambios ACTIVO desde [DATE]…" at bounding box center [438, 197] width 705 height 994
click at [110, 226] on input "Ingresar fecha" at bounding box center [222, 232] width 233 height 12
type input "[DATE]"
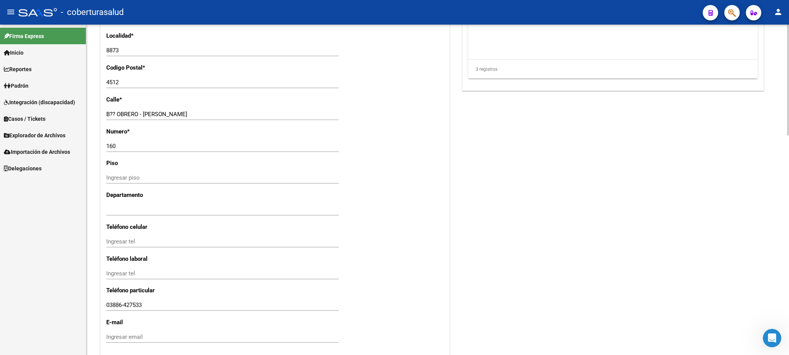
scroll to position [0, 0]
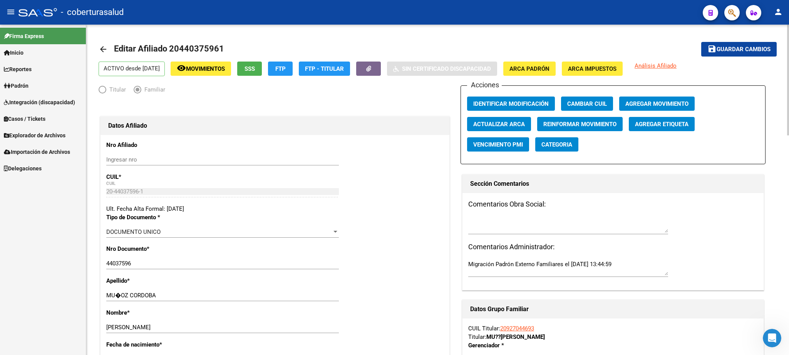
click at [785, 22] on div "menu - coberturasalud person Firma Express Inicio Calendario SSS Instructivos C…" at bounding box center [394, 177] width 789 height 355
click at [747, 50] on span "Guardar cambios" at bounding box center [744, 49] width 54 height 7
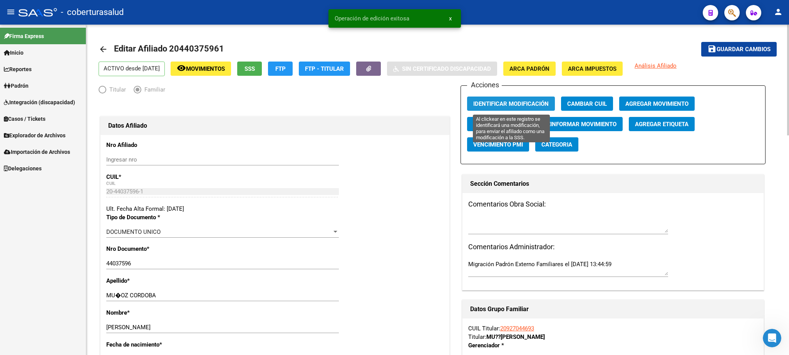
click at [506, 105] on span "Identificar Modificación" at bounding box center [510, 103] width 75 height 7
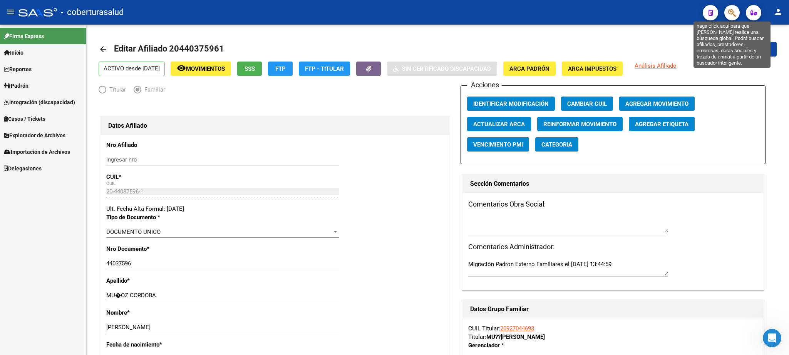
click at [732, 17] on icon "button" at bounding box center [732, 12] width 8 height 9
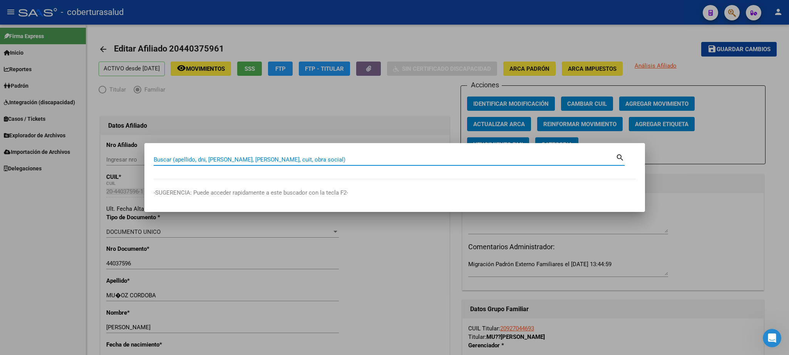
paste input "27435663953"
type input "27435663953"
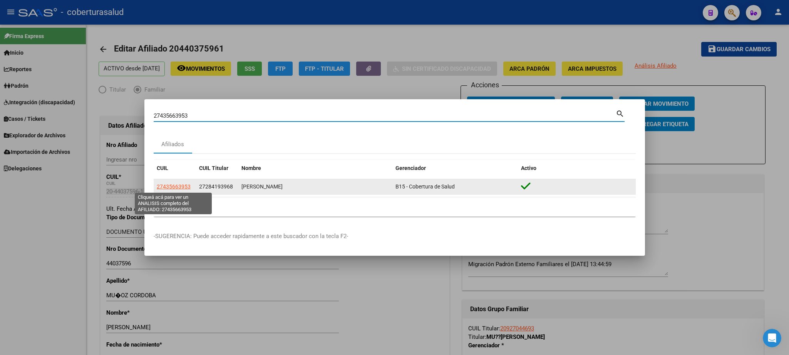
click at [180, 188] on span "27435663953" at bounding box center [174, 187] width 34 height 6
type textarea "27435663953"
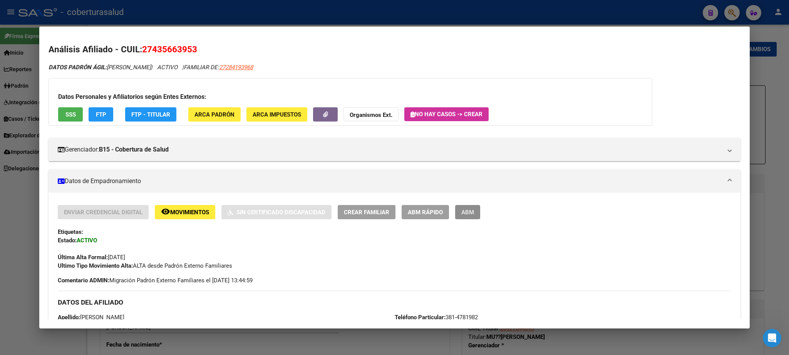
click at [462, 218] on button "ABM" at bounding box center [467, 212] width 25 height 14
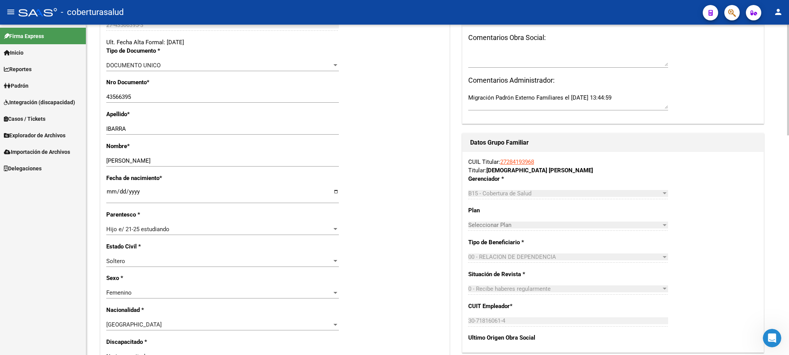
scroll to position [186, 0]
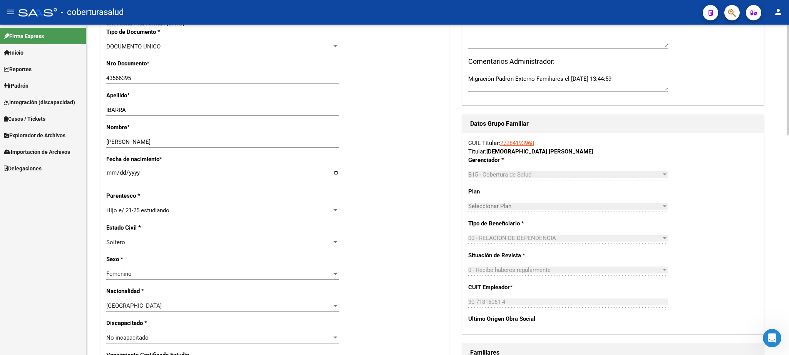
click at [789, 136] on div at bounding box center [788, 80] width 2 height 111
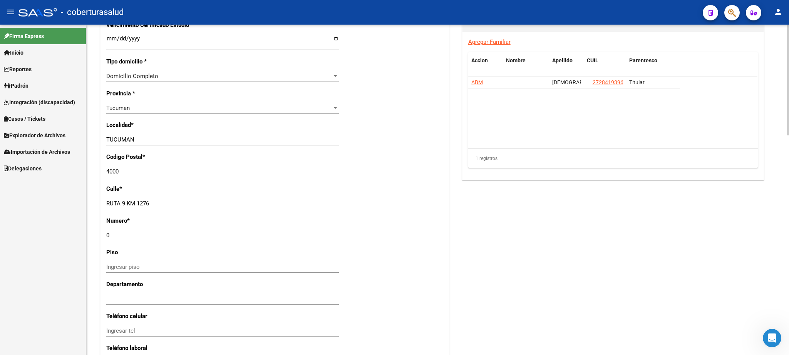
click at [787, 206] on div at bounding box center [788, 190] width 2 height 331
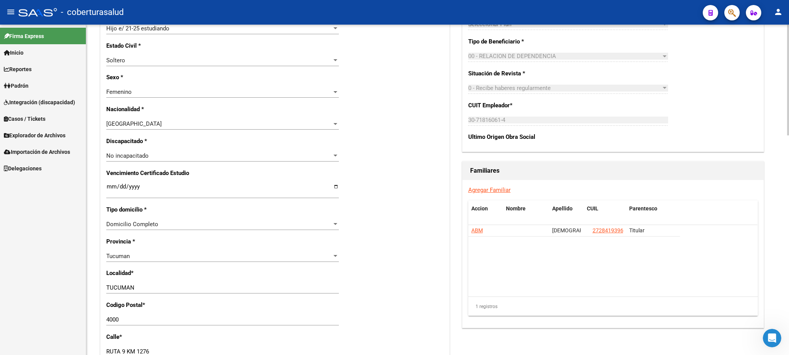
scroll to position [371, 0]
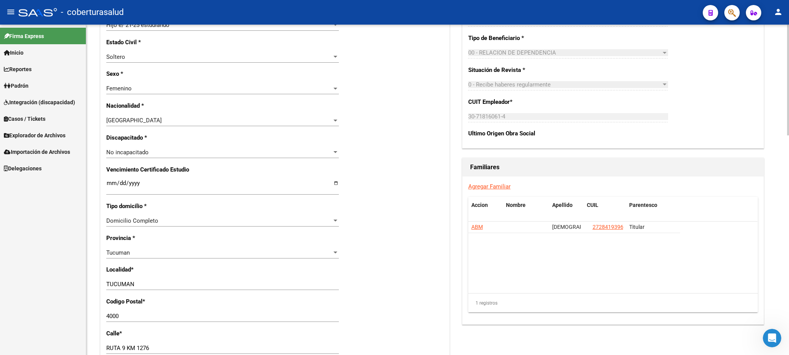
click at [789, 136] on div at bounding box center [788, 80] width 2 height 111
click at [109, 180] on input "Ingresar fecha" at bounding box center [222, 186] width 233 height 12
type input "[DATE]"
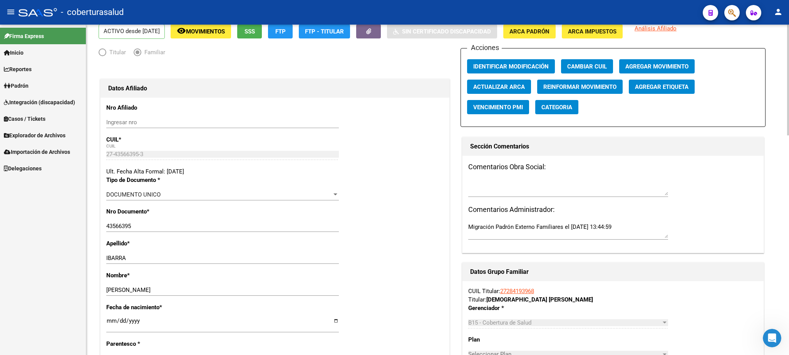
scroll to position [0, 0]
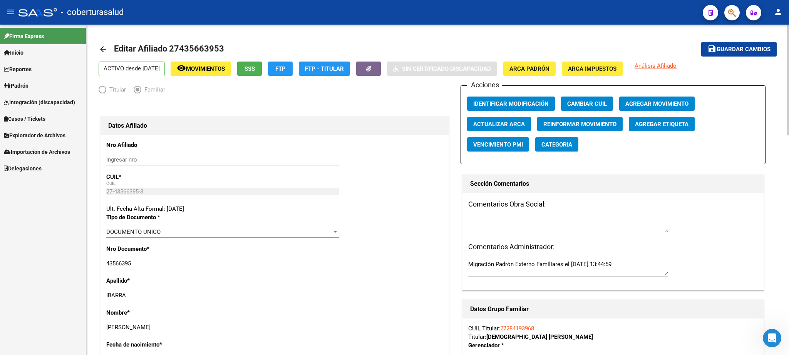
click at [734, 46] on span "Guardar cambios" at bounding box center [744, 49] width 54 height 7
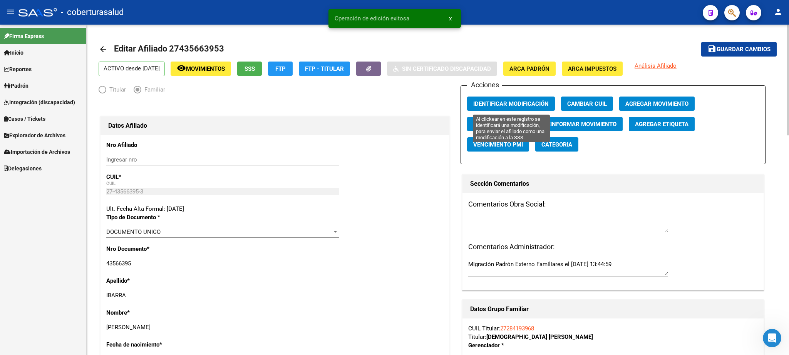
click at [501, 102] on span "Identificar Modificación" at bounding box center [510, 103] width 75 height 7
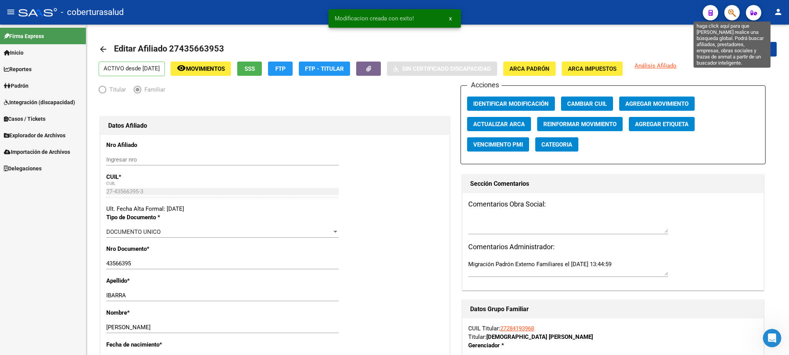
click at [731, 13] on icon "button" at bounding box center [732, 12] width 8 height 9
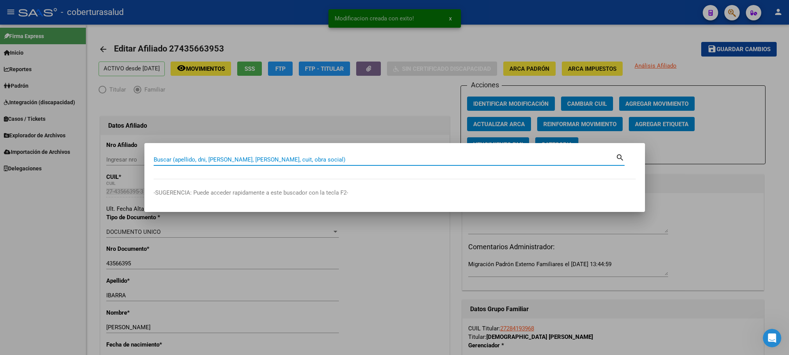
paste input "27435663953"
type input "27435663953"
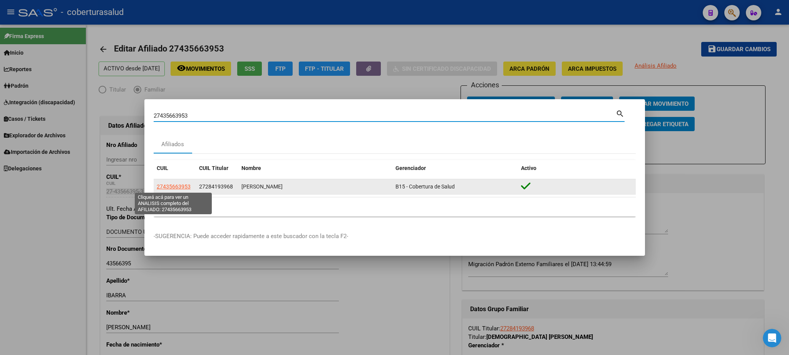
click at [174, 188] on span "27435663953" at bounding box center [174, 187] width 34 height 6
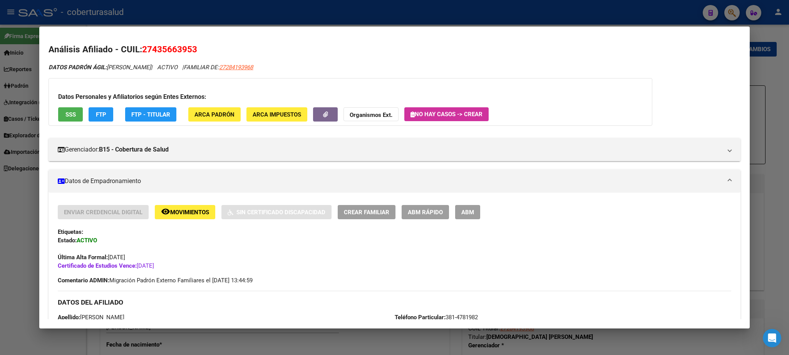
click at [472, 217] on button "ABM" at bounding box center [467, 212] width 25 height 14
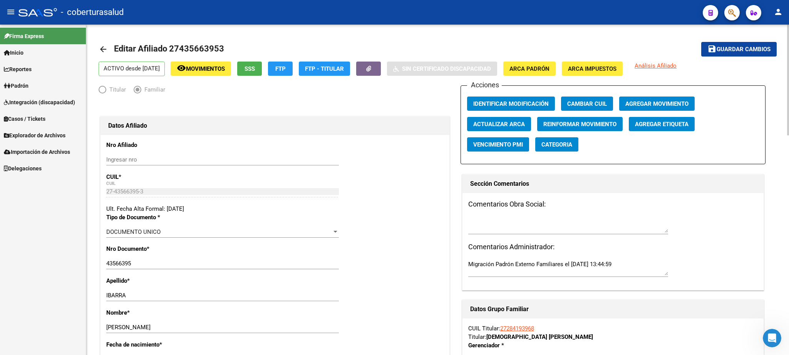
scroll to position [24, 0]
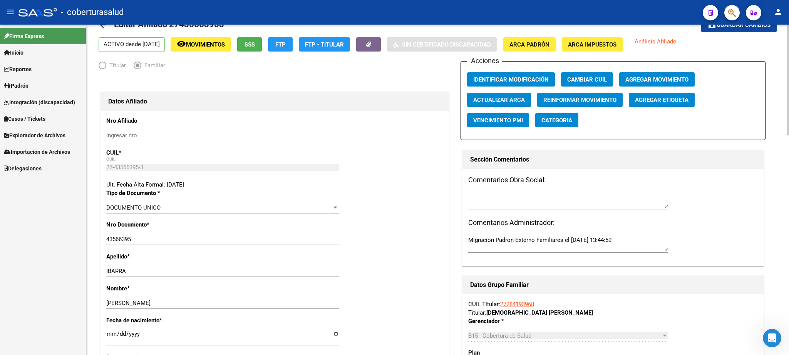
click at [728, 15] on button "button" at bounding box center [731, 12] width 15 height 15
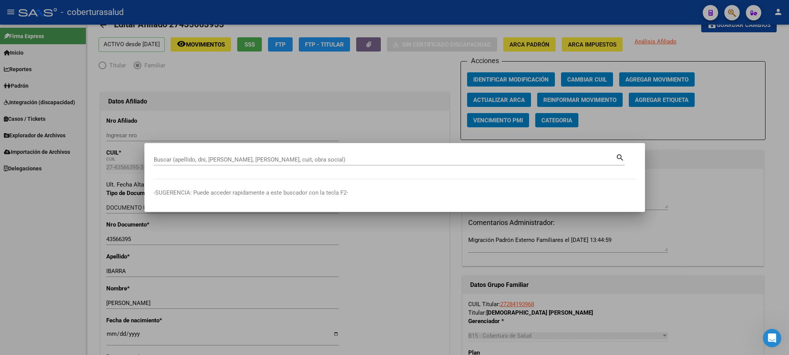
click at [175, 154] on div "Buscar (apellido, dni, [PERSON_NAME], [PERSON_NAME], cuit, obra social)" at bounding box center [385, 160] width 462 height 12
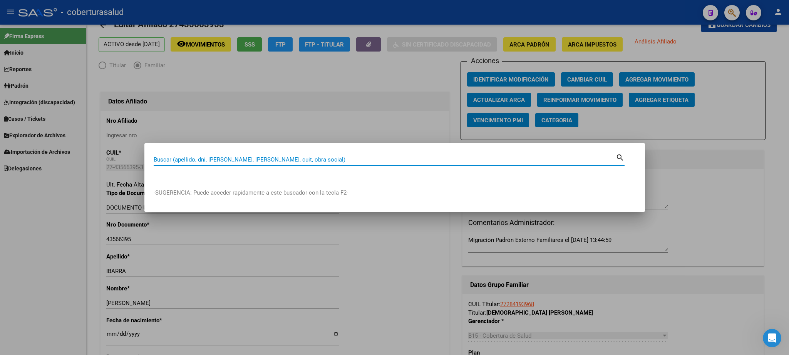
click at [161, 161] on input "Buscar (apellido, dni, [PERSON_NAME], [PERSON_NAME], cuit, obra social)" at bounding box center [385, 159] width 462 height 7
paste input "27434896318"
type input "27434896318"
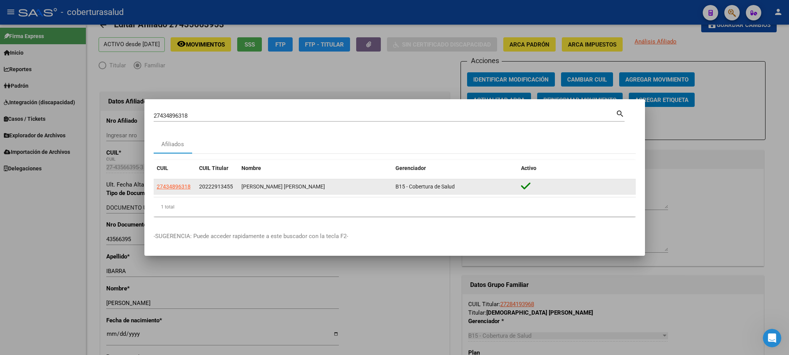
click at [183, 183] on app-link-go-to "27434896318" at bounding box center [174, 187] width 34 height 9
click at [180, 187] on span "27434896318" at bounding box center [174, 187] width 34 height 6
type textarea "27434896318"
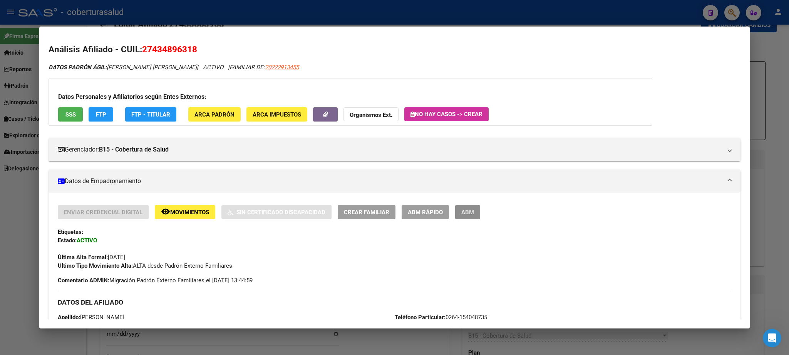
drag, startPoint x: 464, startPoint y: 208, endPoint x: 471, endPoint y: 196, distance: 13.8
click at [466, 207] on button "ABM" at bounding box center [467, 212] width 25 height 14
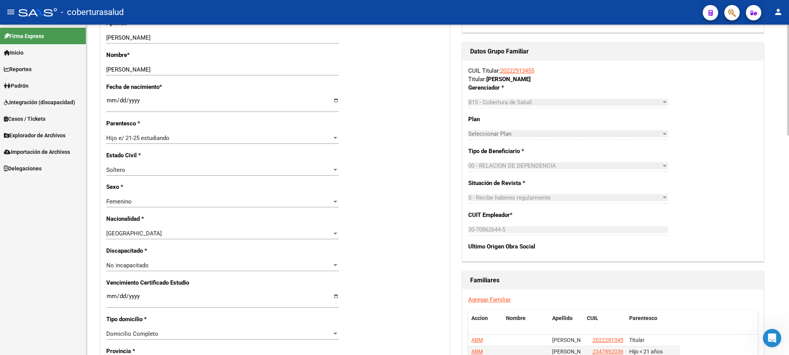
scroll to position [266, 0]
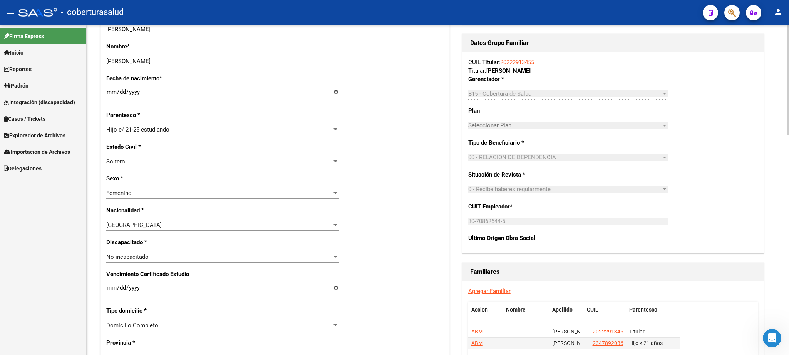
click at [789, 136] on div at bounding box center [788, 80] width 2 height 111
click at [112, 285] on input "Ingresar fecha" at bounding box center [222, 291] width 233 height 12
type input "[DATE]"
drag, startPoint x: 789, startPoint y: 268, endPoint x: 789, endPoint y: 208, distance: 60.1
click at [789, 208] on div "arrow_back Editar Afiliado 27434896318 save Guardar cambios ACTIVO desde [DATE]…" at bounding box center [438, 255] width 705 height 994
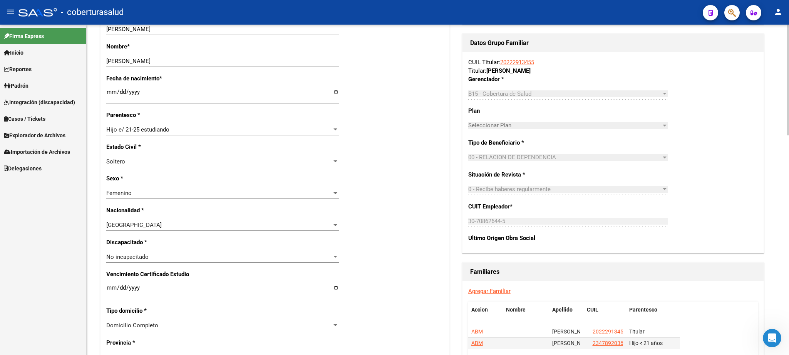
scroll to position [597, 0]
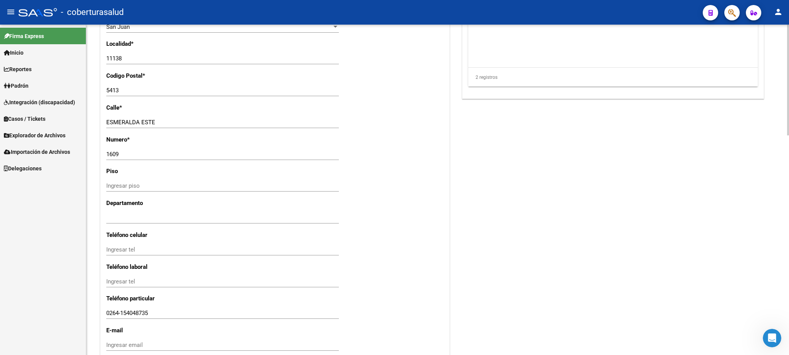
click at [789, 83] on div at bounding box center [788, 190] width 2 height 331
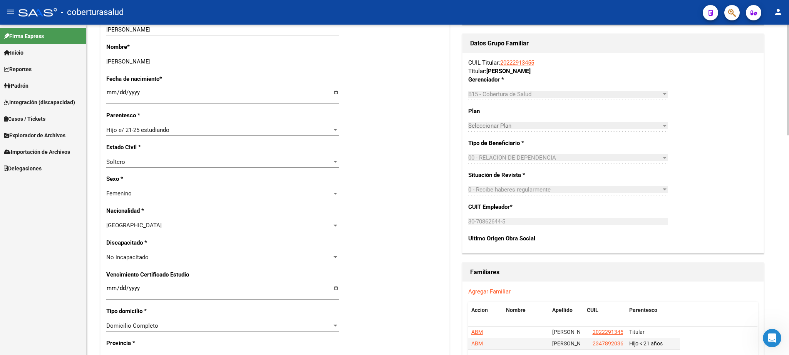
scroll to position [0, 0]
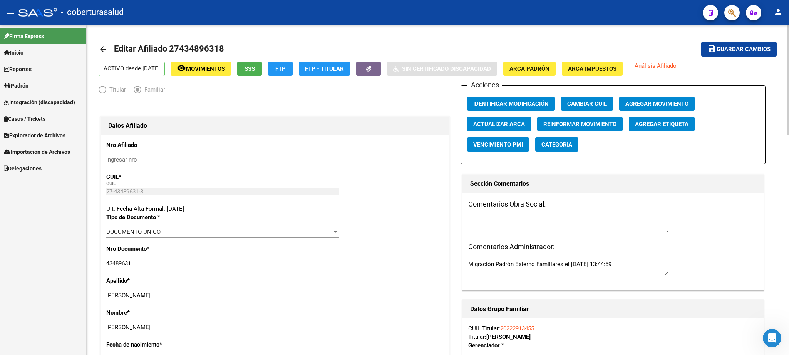
click at [789, 290] on div at bounding box center [788, 190] width 2 height 331
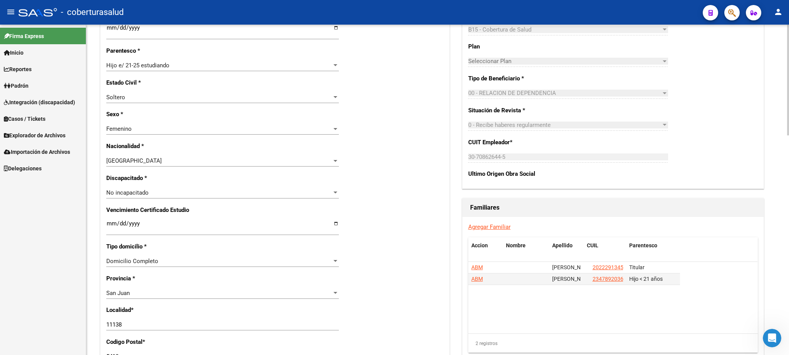
click at [788, 144] on div at bounding box center [788, 190] width 2 height 331
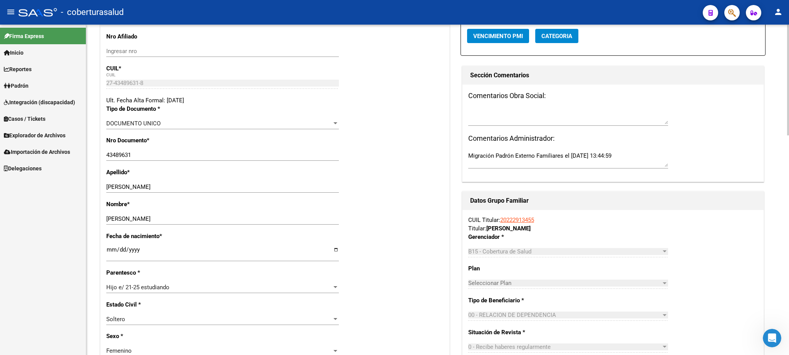
scroll to position [0, 0]
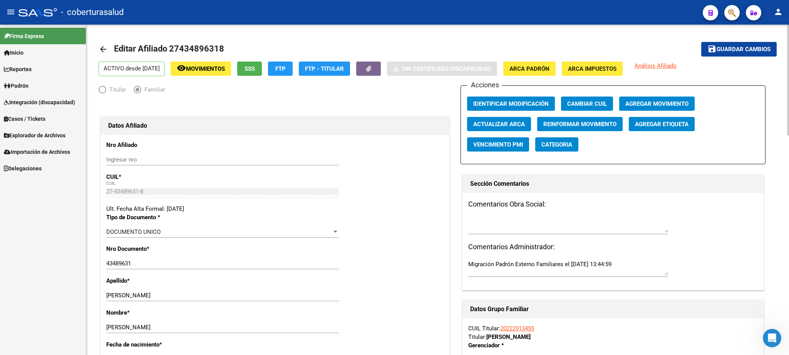
click at [789, 63] on div at bounding box center [788, 80] width 2 height 111
click at [738, 38] on mat-toolbar-row "save Guardar cambios" at bounding box center [706, 49] width 141 height 25
click at [740, 46] on span "Guardar cambios" at bounding box center [744, 49] width 54 height 7
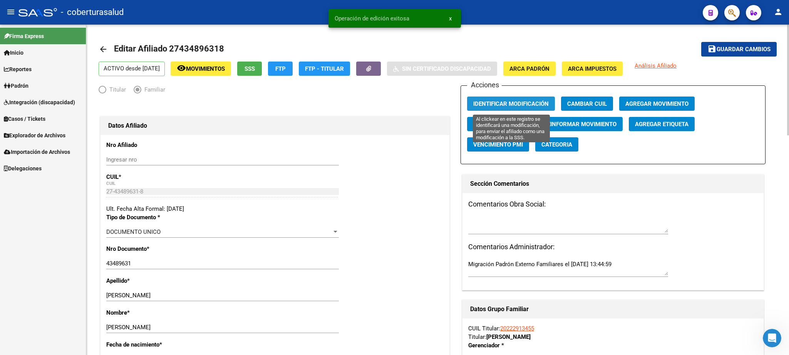
click at [511, 101] on span "Identificar Modificación" at bounding box center [510, 103] width 75 height 7
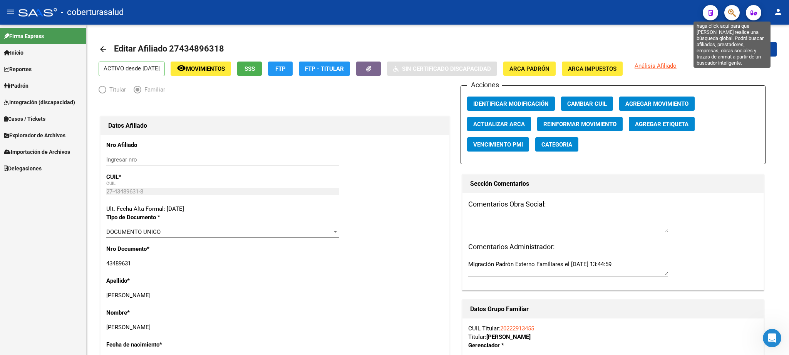
click at [732, 15] on icon "button" at bounding box center [732, 12] width 8 height 9
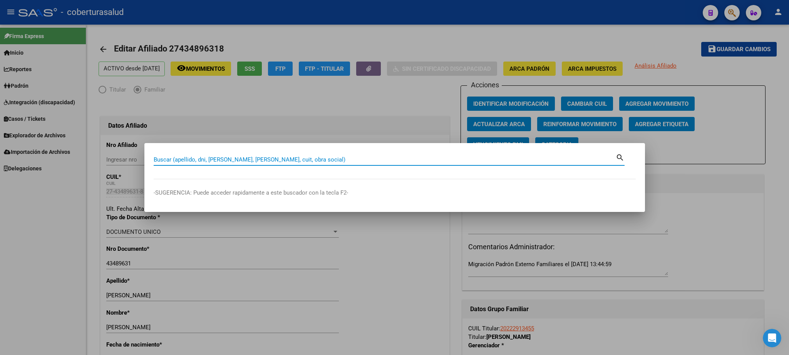
paste input "27432045744"
type input "27432045744"
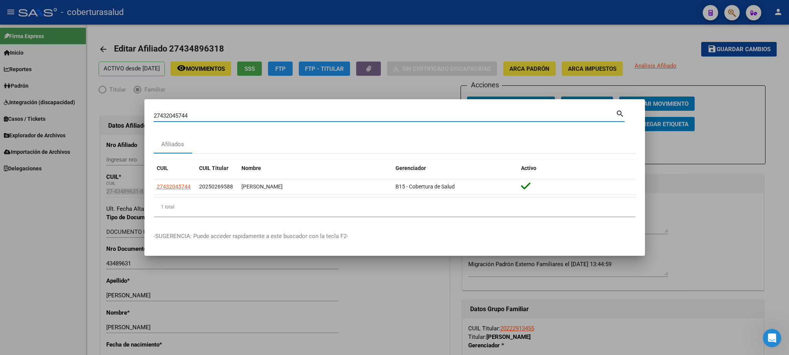
click at [174, 119] on input "27432045744" at bounding box center [385, 115] width 462 height 7
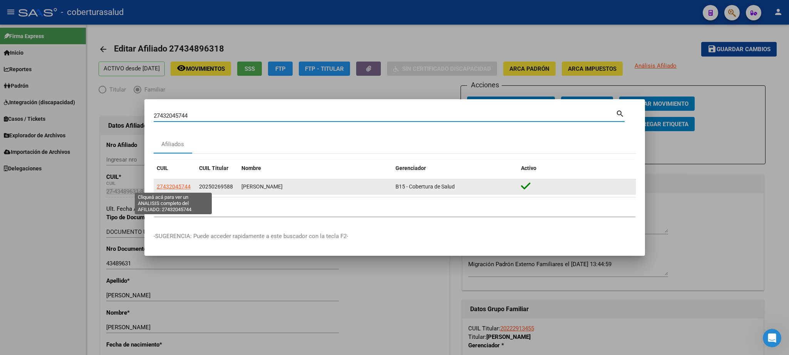
click at [172, 188] on span "27432045744" at bounding box center [174, 187] width 34 height 6
type textarea "27432045744"
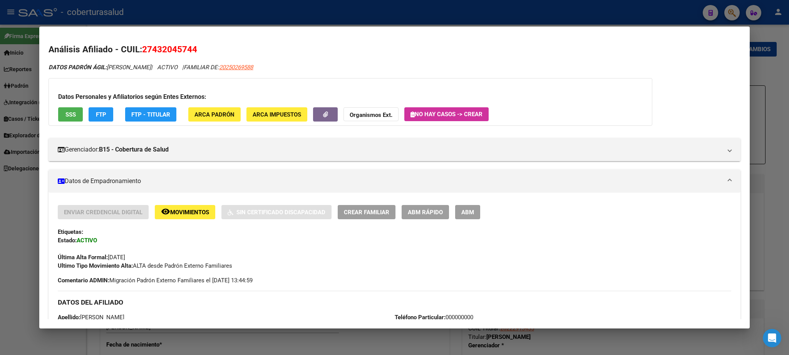
click at [472, 209] on button "ABM" at bounding box center [467, 212] width 25 height 14
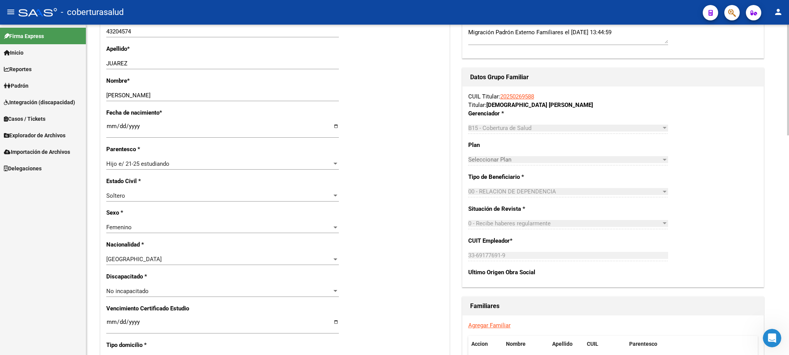
scroll to position [248, 0]
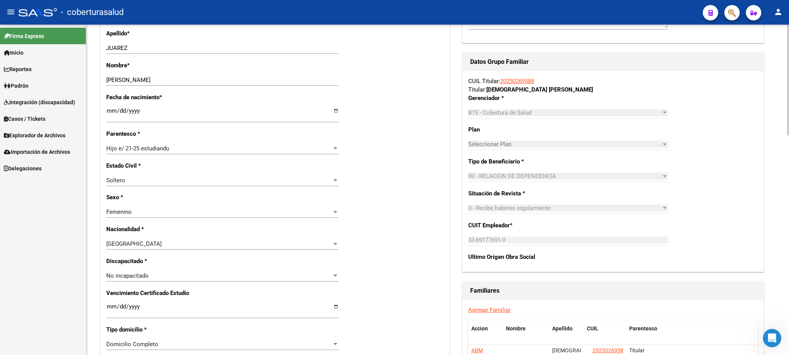
click at [789, 136] on div at bounding box center [788, 80] width 2 height 111
click at [109, 304] on input "Ingresar fecha" at bounding box center [222, 310] width 233 height 12
type input "[DATE]"
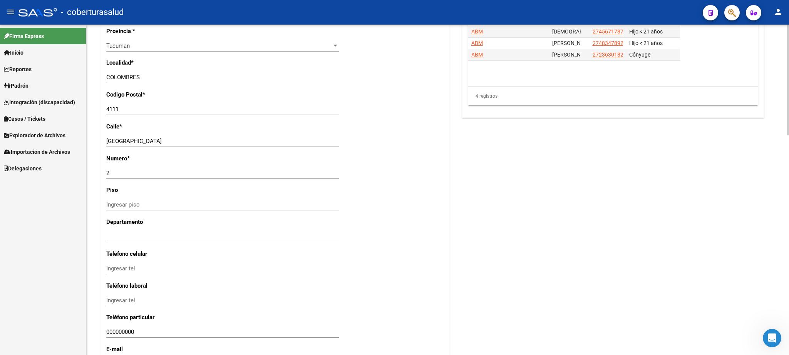
click at [789, 234] on div at bounding box center [788, 190] width 2 height 331
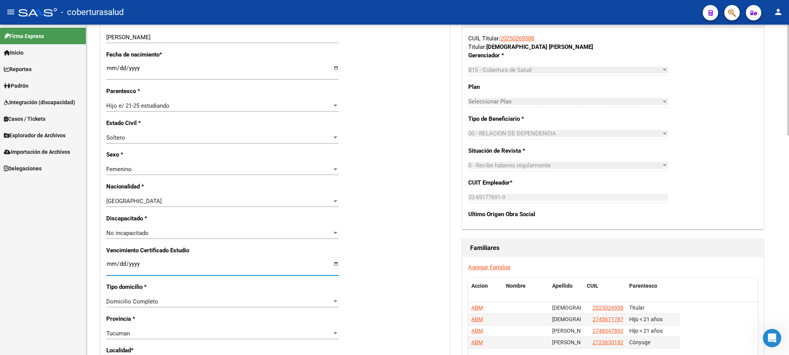
click at [789, 136] on div at bounding box center [788, 80] width 2 height 111
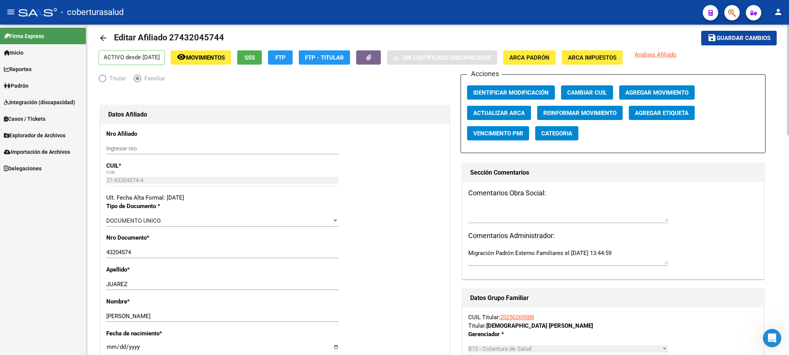
scroll to position [0, 0]
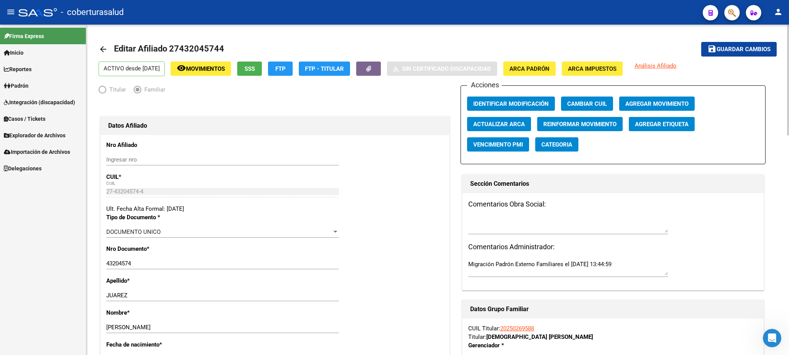
click at [789, 15] on div "menu - coberturasalud person Firma Express Inicio Calendario SSS Instructivos C…" at bounding box center [394, 177] width 789 height 355
click at [738, 52] on span "Guardar cambios" at bounding box center [744, 49] width 54 height 7
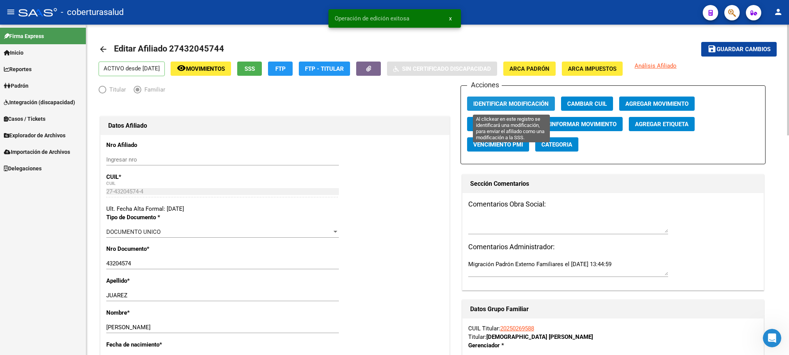
click at [522, 104] on span "Identificar Modificación" at bounding box center [510, 103] width 75 height 7
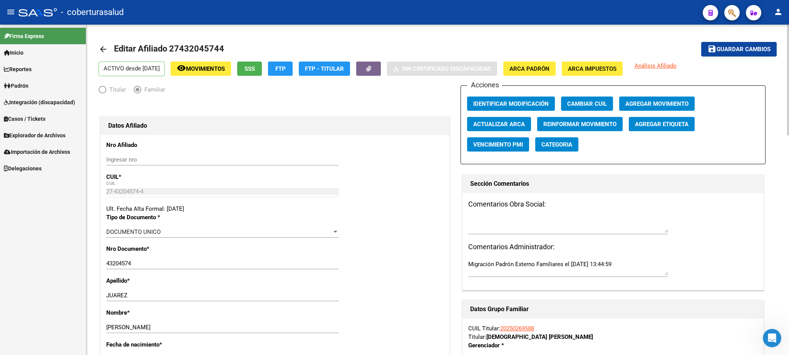
click at [789, 43] on div at bounding box center [788, 80] width 2 height 111
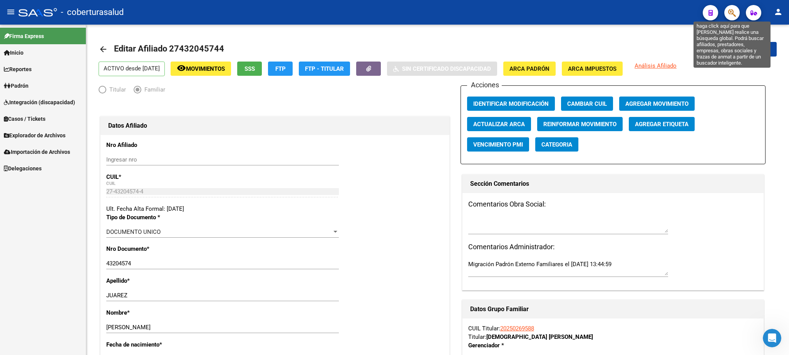
click at [735, 14] on icon "button" at bounding box center [732, 12] width 8 height 9
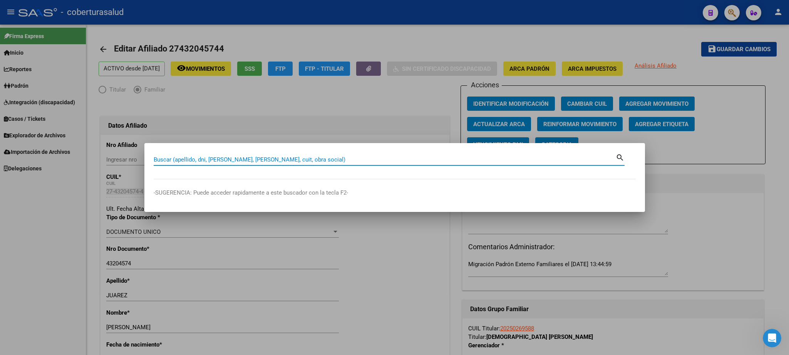
paste input "27432034335"
type input "27432034335"
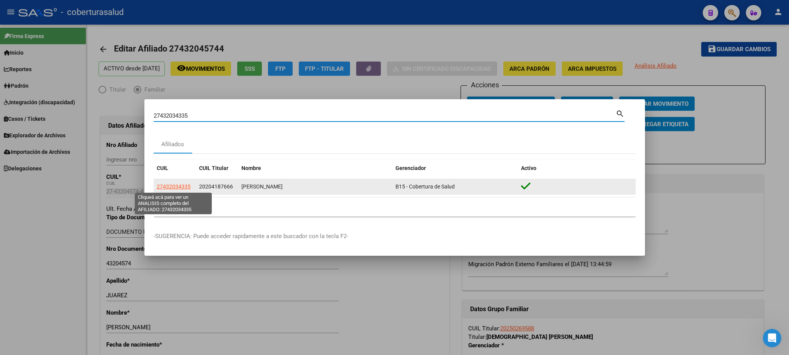
click at [170, 186] on span "27432034335" at bounding box center [174, 187] width 34 height 6
type textarea "27432034335"
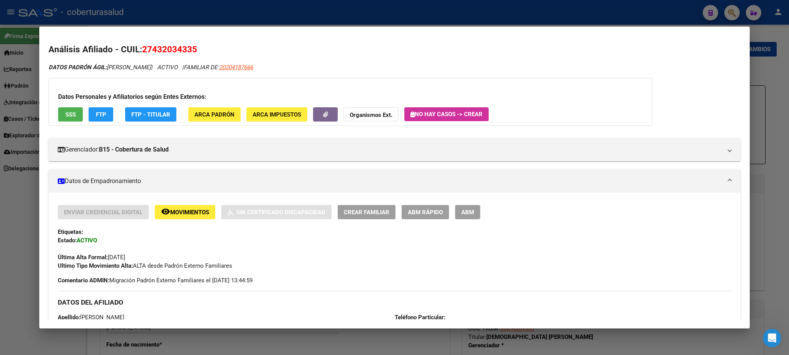
click at [473, 210] on span "ABM" at bounding box center [467, 212] width 13 height 7
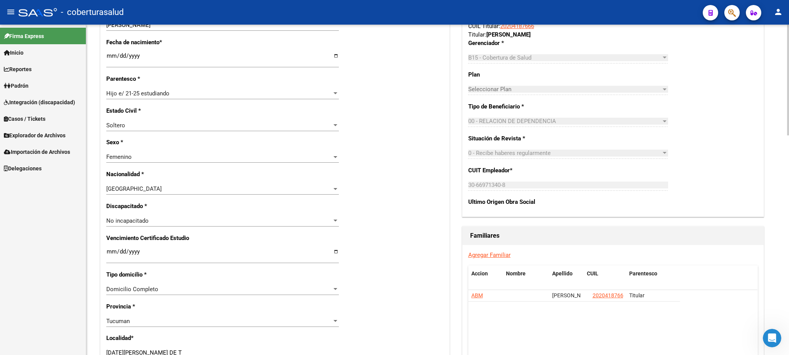
click at [789, 136] on div at bounding box center [788, 80] width 2 height 111
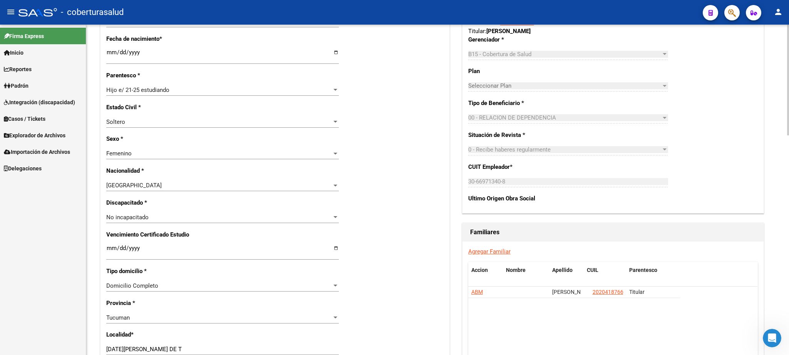
click at [109, 246] on input "Ingresar fecha" at bounding box center [222, 251] width 233 height 12
type input "[DATE]"
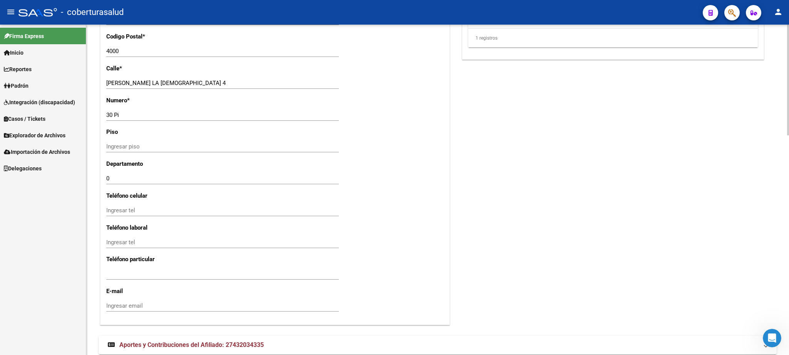
click at [789, 278] on div at bounding box center [788, 190] width 2 height 331
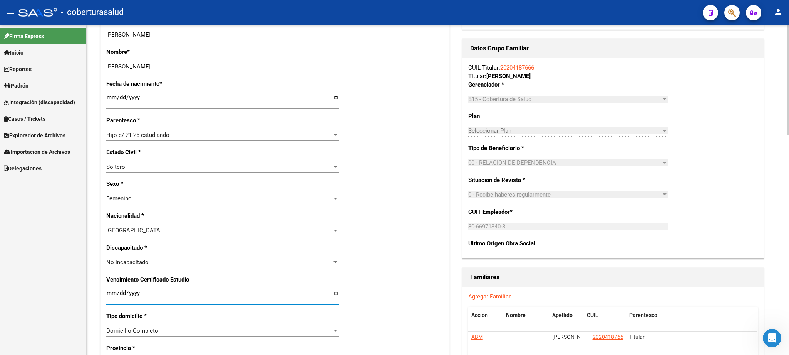
scroll to position [0, 0]
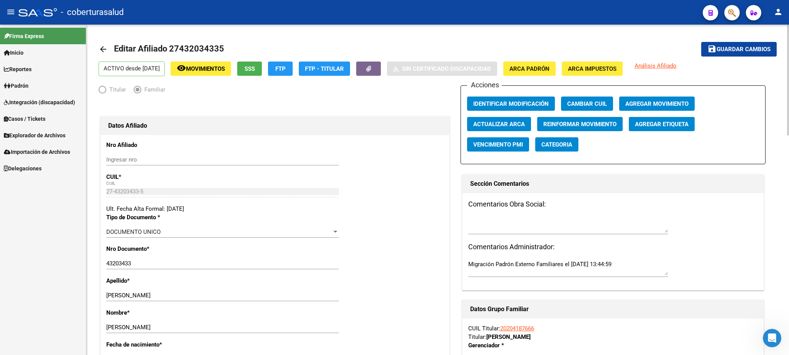
click at [786, 8] on div "menu - coberturasalud person Firma Express Inicio Calendario SSS Instructivos C…" at bounding box center [394, 177] width 789 height 355
drag, startPoint x: 742, startPoint y: 50, endPoint x: 739, endPoint y: 44, distance: 7.1
click at [741, 48] on span "Guardar cambios" at bounding box center [744, 49] width 54 height 7
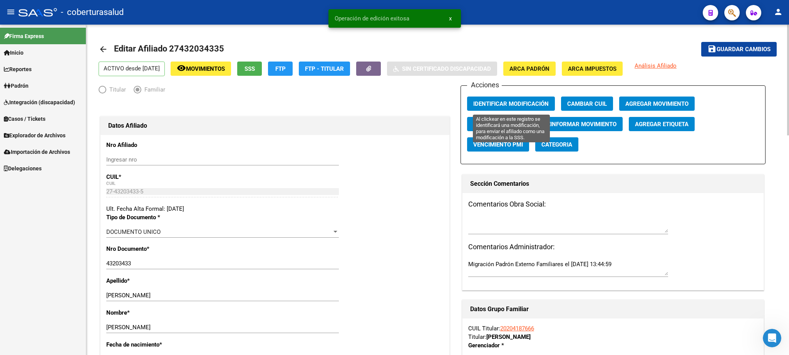
click at [516, 100] on span "Identificar Modificación" at bounding box center [510, 103] width 75 height 7
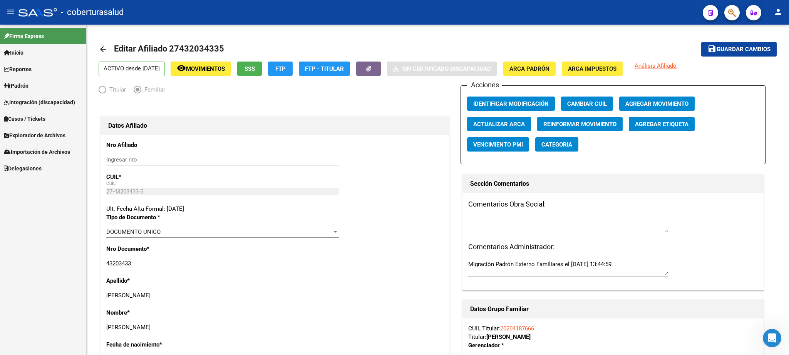
click at [725, 14] on div at bounding box center [729, 13] width 22 height 16
click at [727, 15] on button "button" at bounding box center [731, 12] width 15 height 15
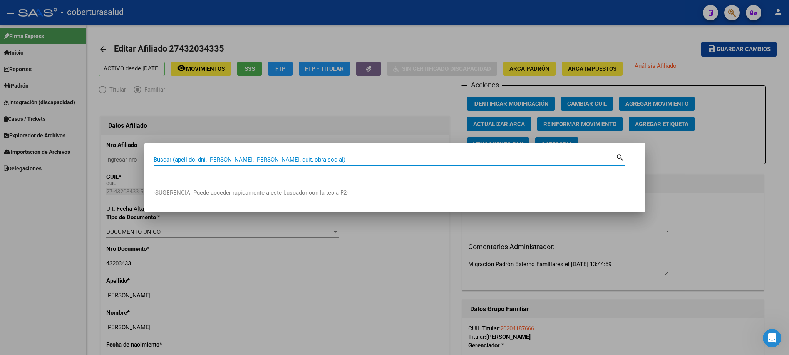
paste input "27428965413"
type input "27428965413"
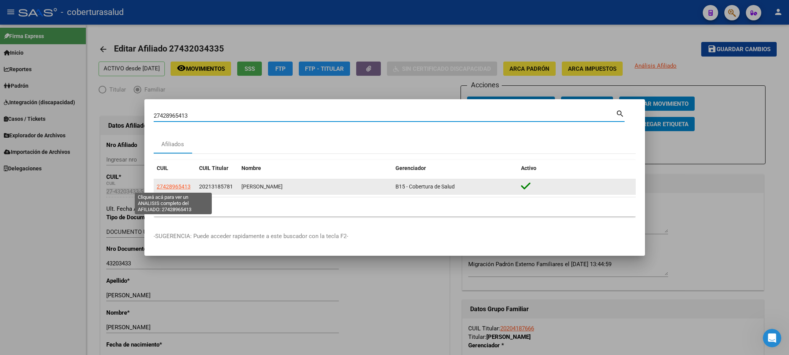
click at [172, 187] on span "27428965413" at bounding box center [174, 187] width 34 height 6
type textarea "27428965413"
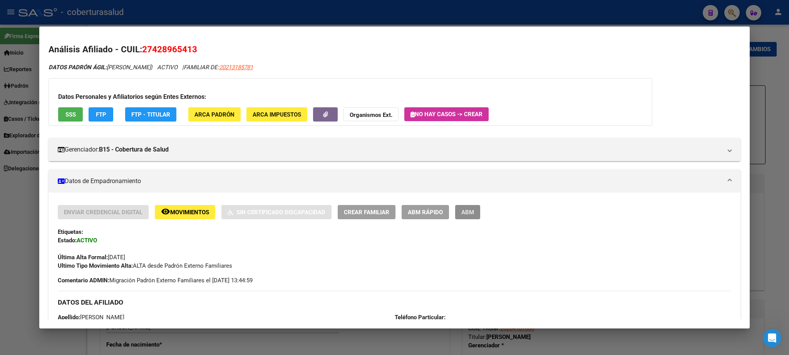
click at [470, 216] on span "ABM" at bounding box center [467, 212] width 13 height 7
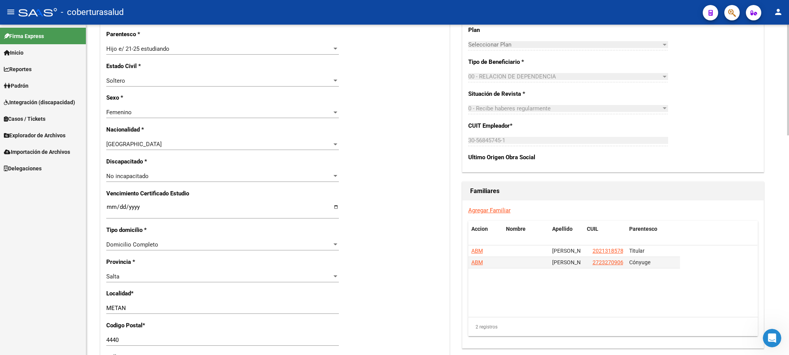
scroll to position [354, 0]
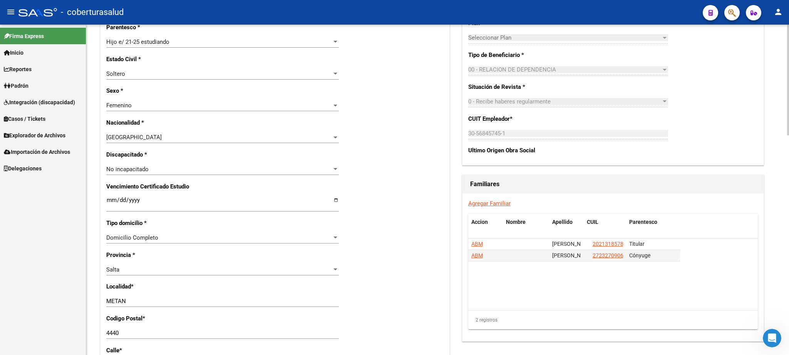
click at [789, 136] on div at bounding box center [788, 80] width 2 height 111
click at [109, 197] on input "Ingresar fecha" at bounding box center [222, 203] width 233 height 12
type input "[DATE]"
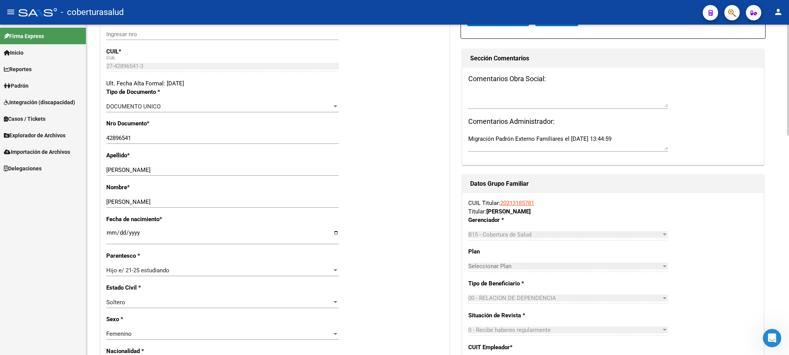
scroll to position [0, 0]
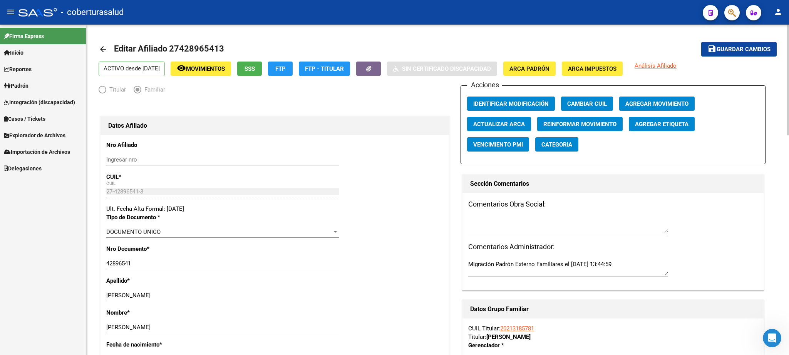
click at [789, 101] on div at bounding box center [788, 80] width 2 height 111
click at [736, 49] on span "Guardar cambios" at bounding box center [744, 49] width 54 height 7
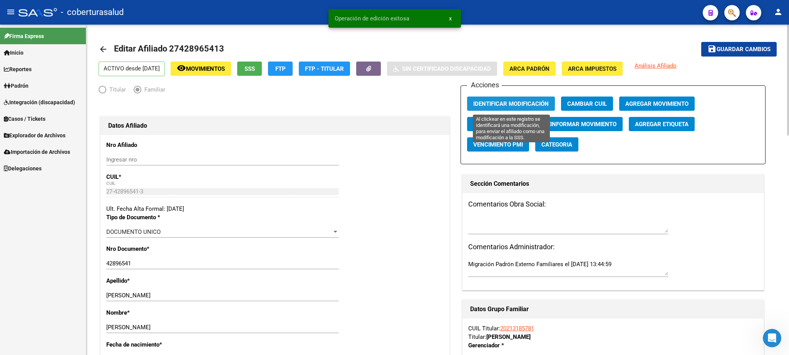
click at [521, 102] on span "Identificar Modificación" at bounding box center [510, 103] width 75 height 7
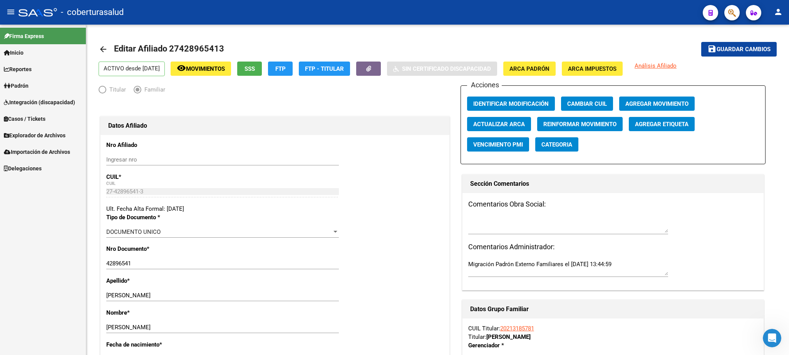
click at [727, 12] on button "button" at bounding box center [731, 12] width 15 height 15
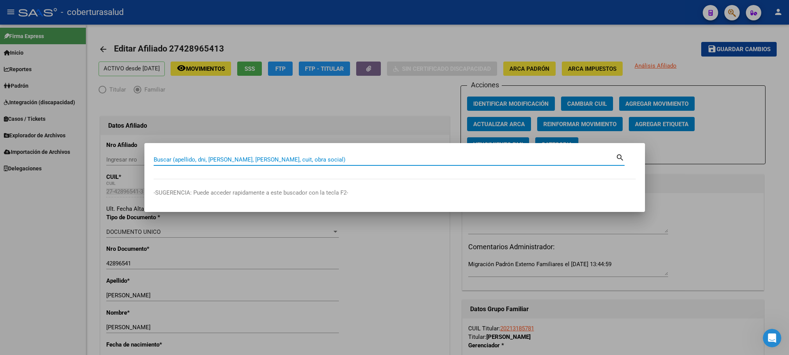
paste input "27422700159"
type input "27422700159"
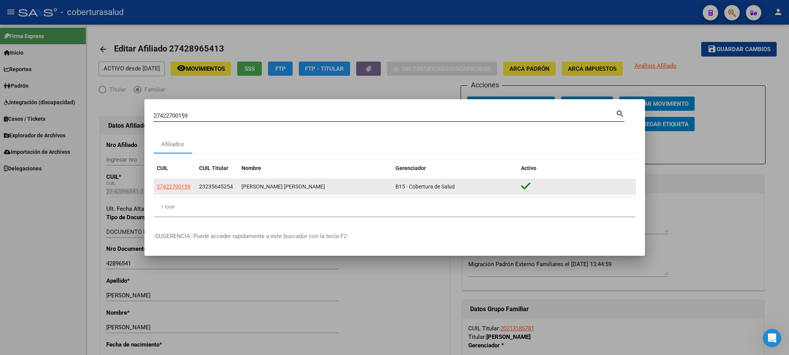
click at [172, 189] on app-link-go-to "27422700159" at bounding box center [174, 187] width 34 height 9
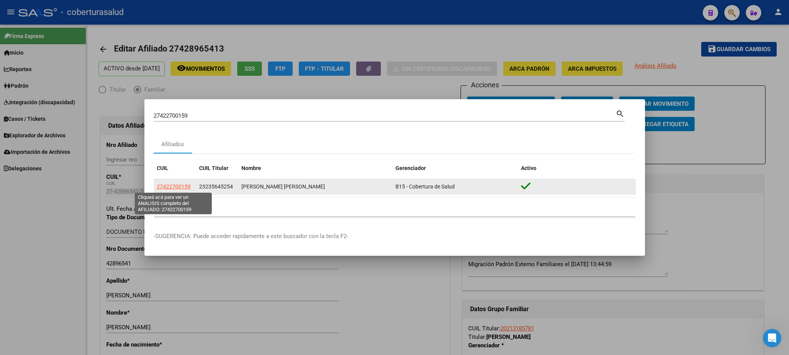
click at [172, 188] on span "27422700159" at bounding box center [174, 187] width 34 height 6
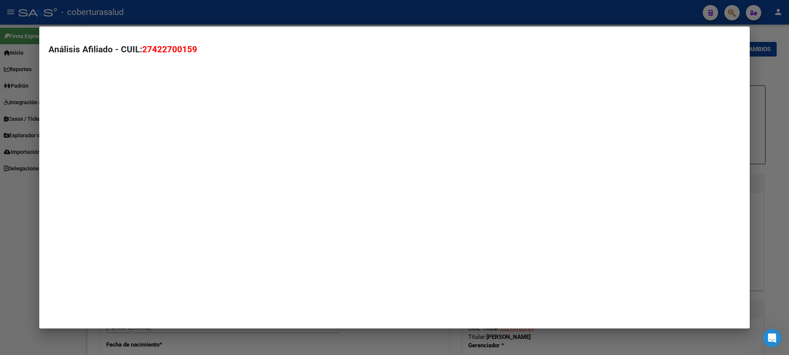
type textarea "27422700159"
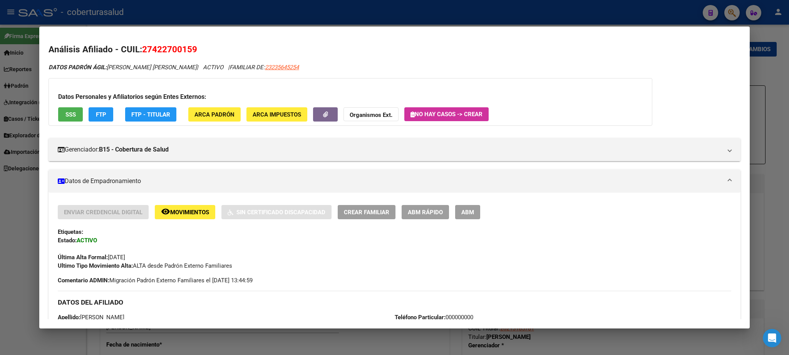
click at [474, 215] on span "ABM" at bounding box center [467, 212] width 13 height 7
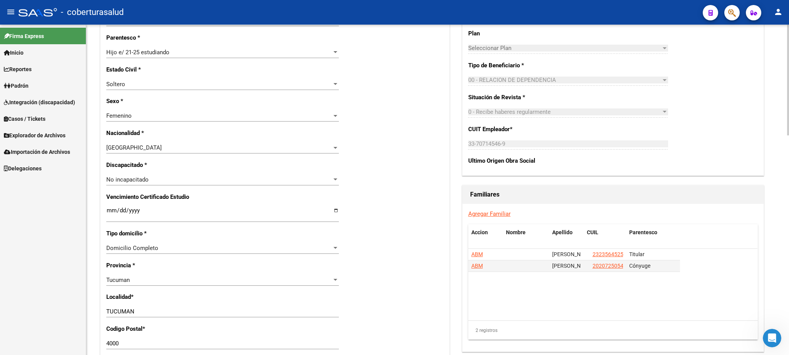
scroll to position [351, 0]
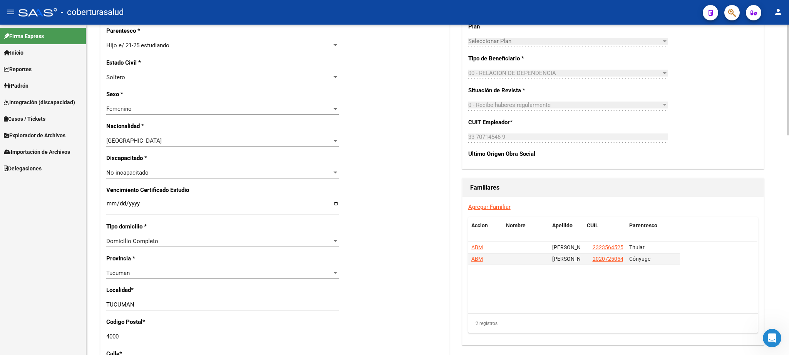
click at [789, 136] on div at bounding box center [788, 80] width 2 height 111
click at [114, 201] on input "Ingresar fecha" at bounding box center [222, 207] width 233 height 12
type input "[DATE]"
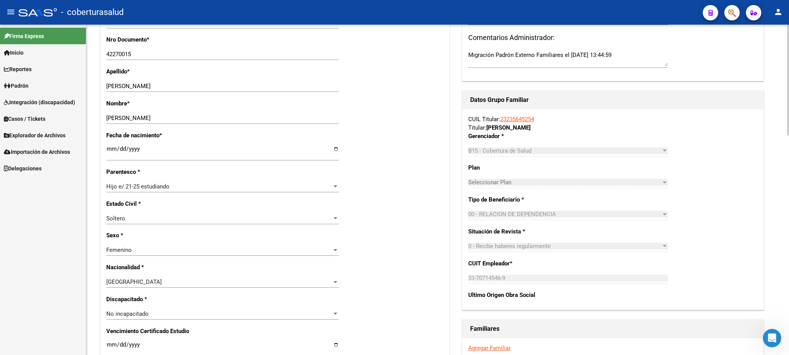
scroll to position [0, 0]
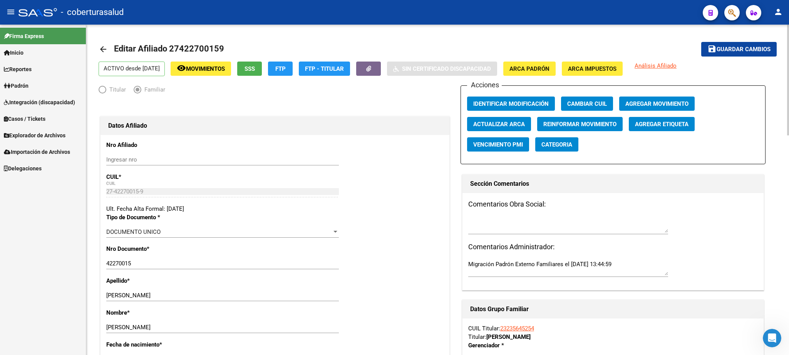
click at [749, 48] on span "Guardar cambios" at bounding box center [744, 49] width 54 height 7
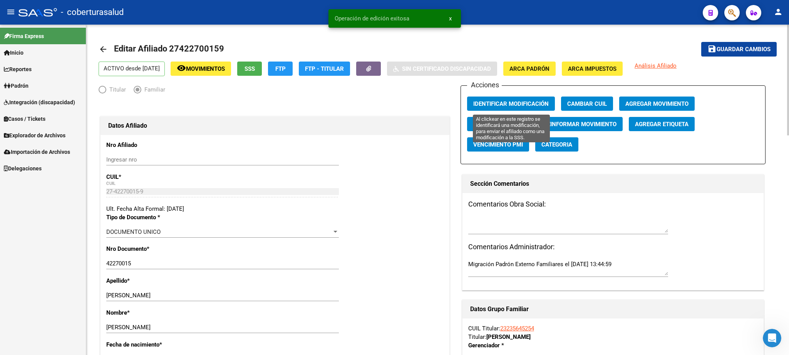
click at [513, 103] on span "Identificar Modificación" at bounding box center [510, 103] width 75 height 7
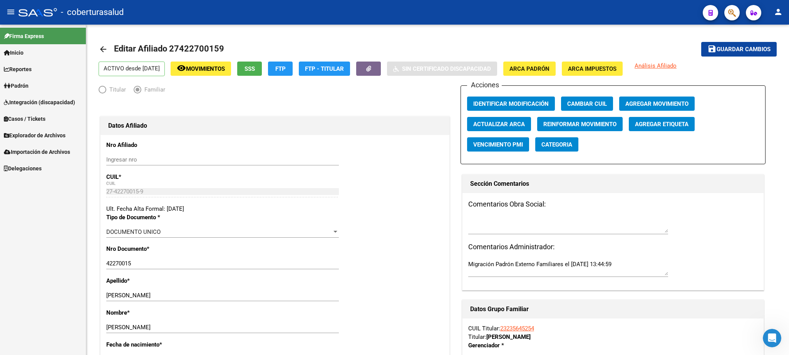
click at [734, 17] on icon "button" at bounding box center [732, 12] width 8 height 9
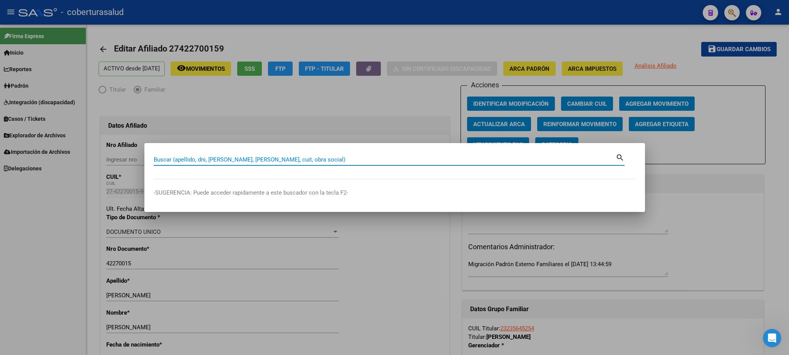
paste input "23451110314"
type input "23451110314"
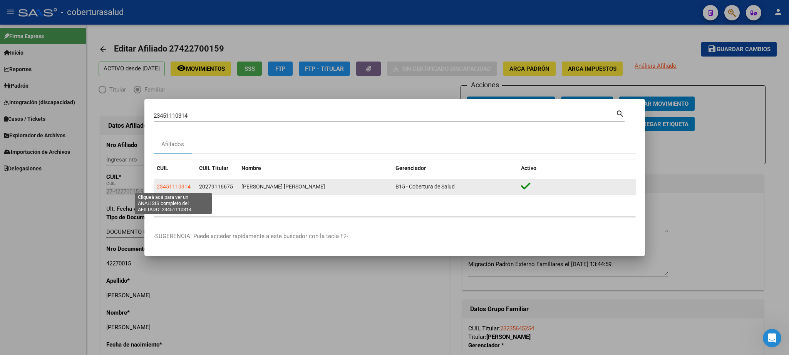
click at [172, 186] on span "23451110314" at bounding box center [174, 187] width 34 height 6
type textarea "23451110314"
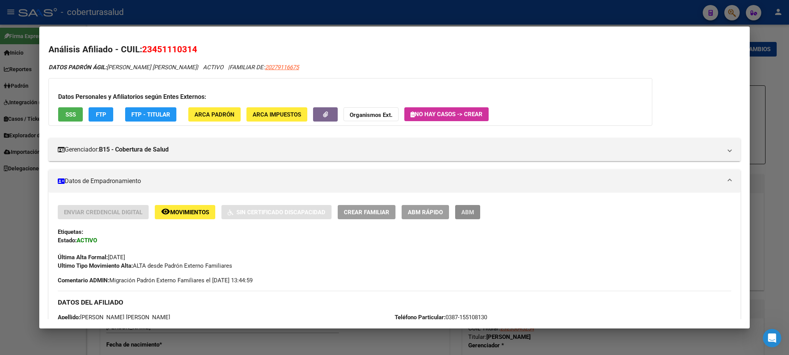
click at [469, 209] on span "ABM" at bounding box center [467, 212] width 13 height 7
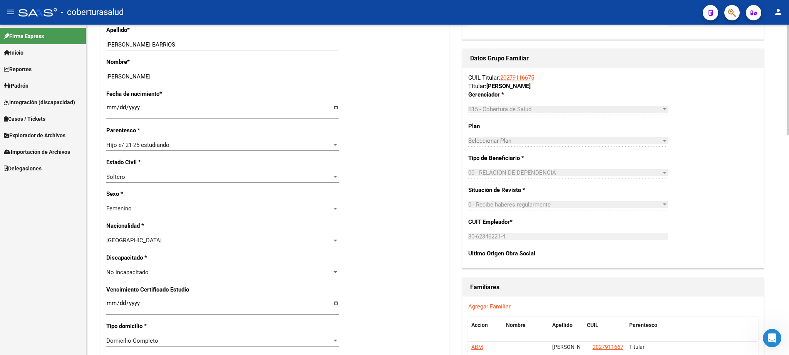
scroll to position [277, 0]
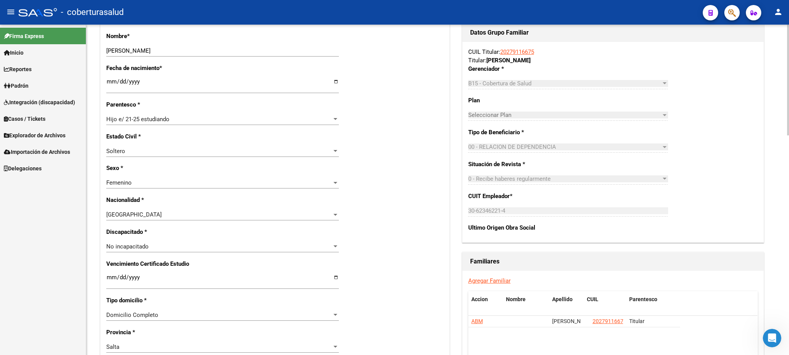
click at [789, 136] on div at bounding box center [788, 80] width 2 height 111
click at [109, 276] on input "Ingresar fecha" at bounding box center [222, 281] width 233 height 12
type input "[DATE]"
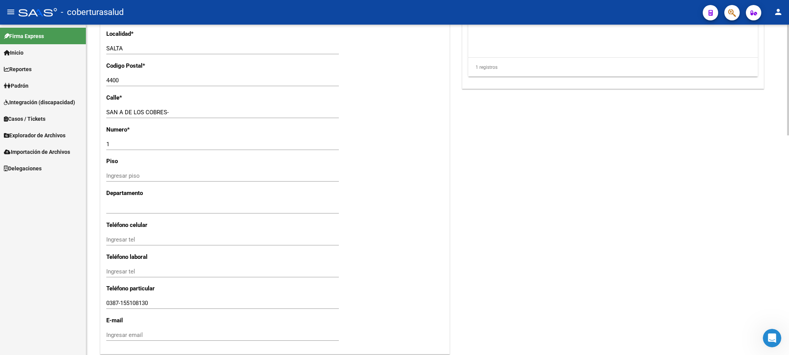
click at [789, 263] on div at bounding box center [788, 190] width 2 height 331
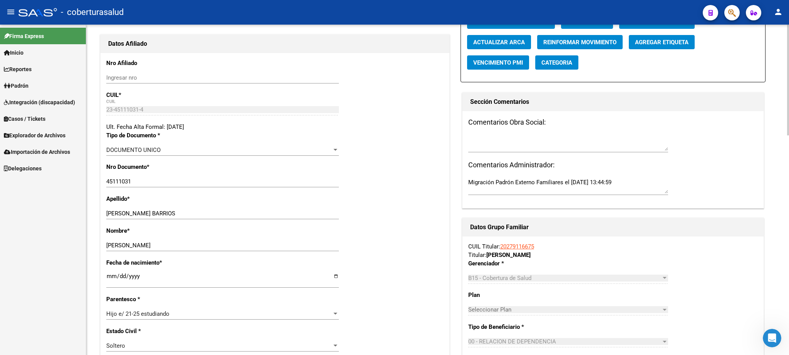
scroll to position [22, 0]
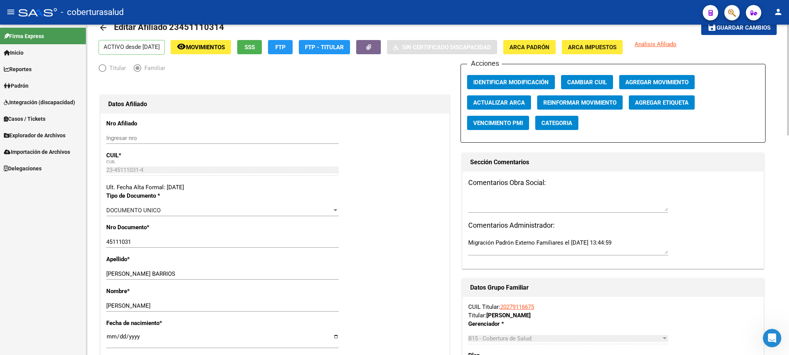
click at [788, 61] on div at bounding box center [788, 80] width 2 height 111
click at [734, 27] on span "Guardar cambios" at bounding box center [744, 28] width 54 height 7
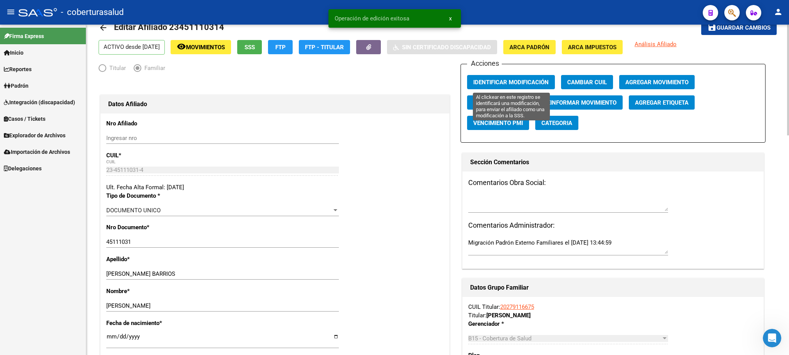
click at [530, 77] on button "Identificar Modificación" at bounding box center [511, 82] width 88 height 14
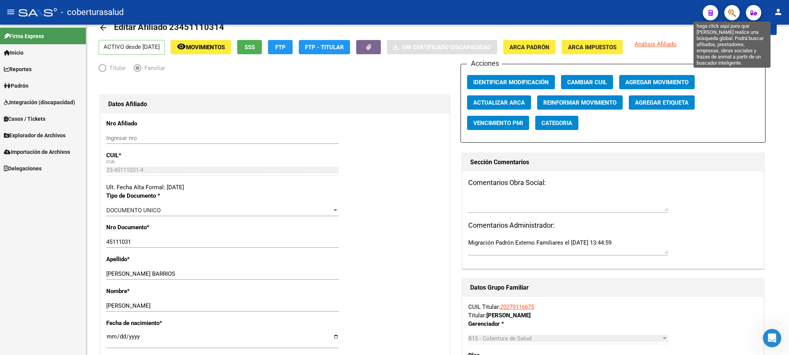
click at [733, 12] on icon "button" at bounding box center [732, 12] width 8 height 9
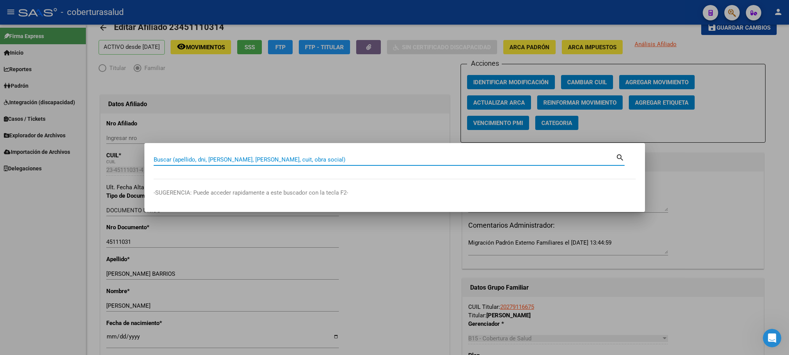
paste input "23443264884"
type input "23443264884"
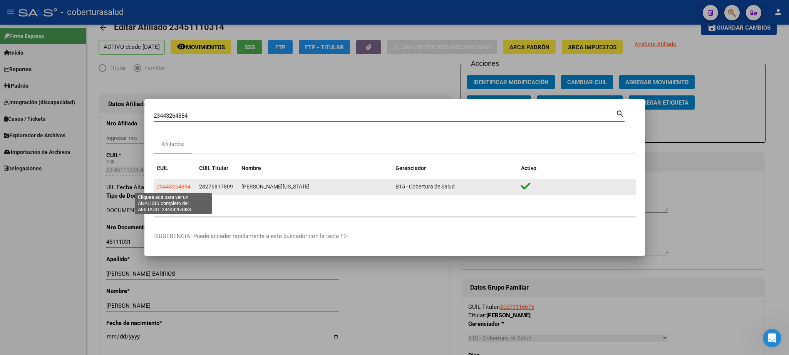
click at [164, 188] on span "23443264884" at bounding box center [174, 187] width 34 height 6
type textarea "23443264884"
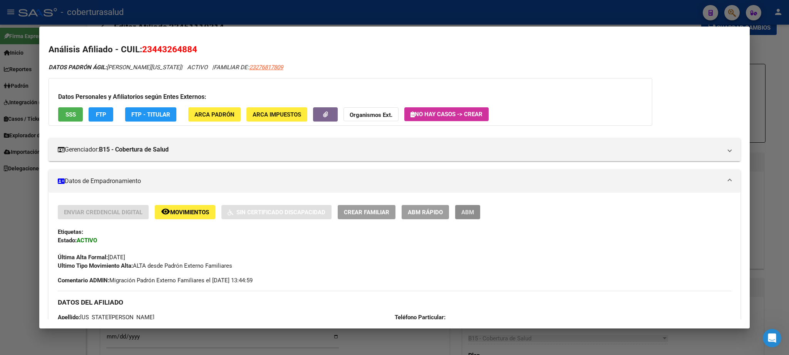
click at [471, 214] on span "ABM" at bounding box center [467, 212] width 13 height 7
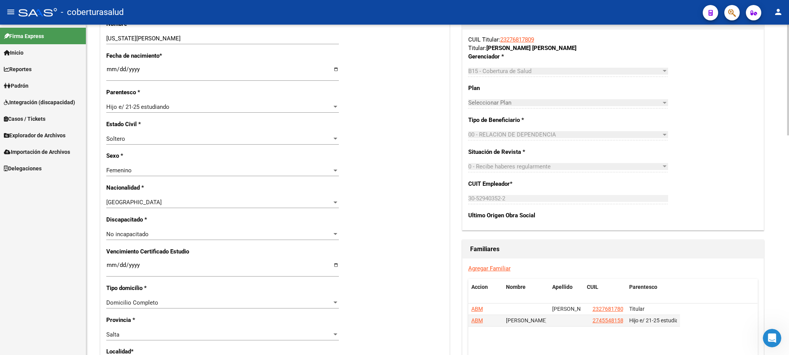
scroll to position [296, 0]
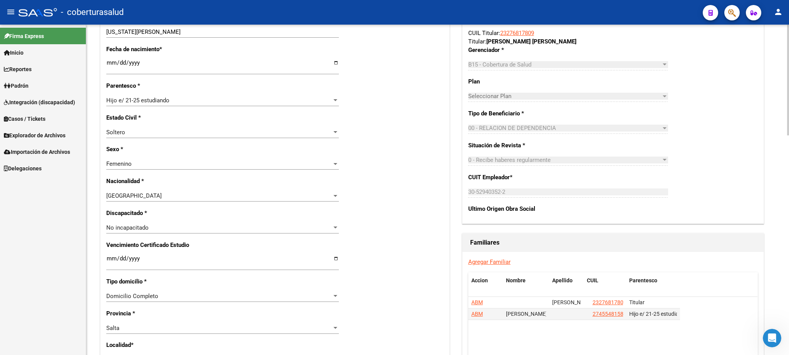
click at [789, 136] on div at bounding box center [788, 80] width 2 height 111
click at [112, 257] on input "Ingresar fecha" at bounding box center [222, 262] width 233 height 12
type input "[DATE]"
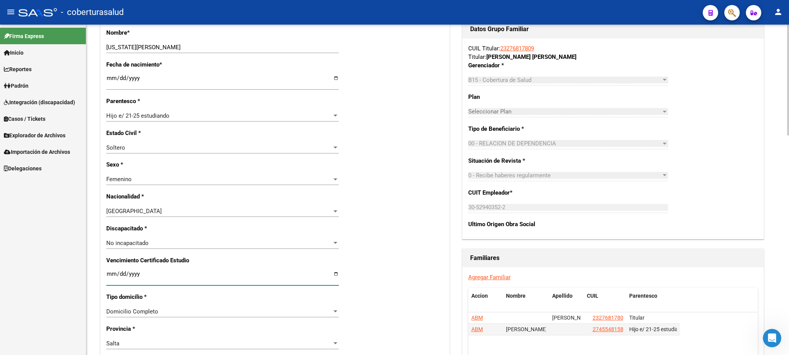
scroll to position [0, 0]
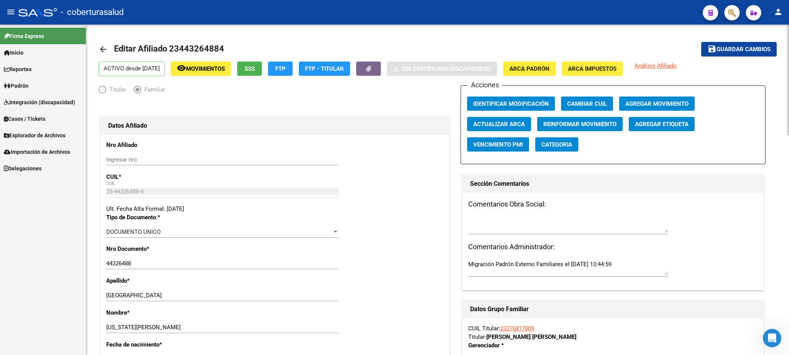
click at [789, 81] on div at bounding box center [788, 80] width 2 height 111
click at [742, 52] on span "Guardar cambios" at bounding box center [744, 49] width 54 height 7
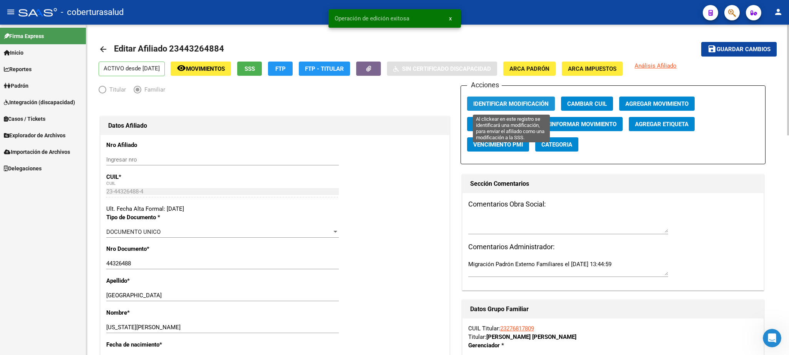
click at [518, 100] on span "Identificar Modificación" at bounding box center [510, 103] width 75 height 7
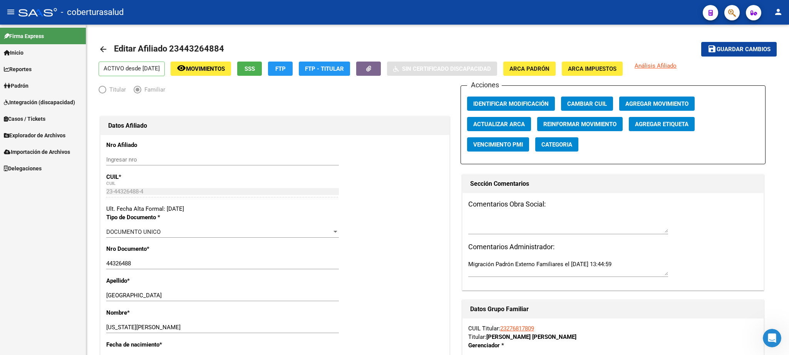
click at [730, 12] on icon "button" at bounding box center [732, 12] width 8 height 9
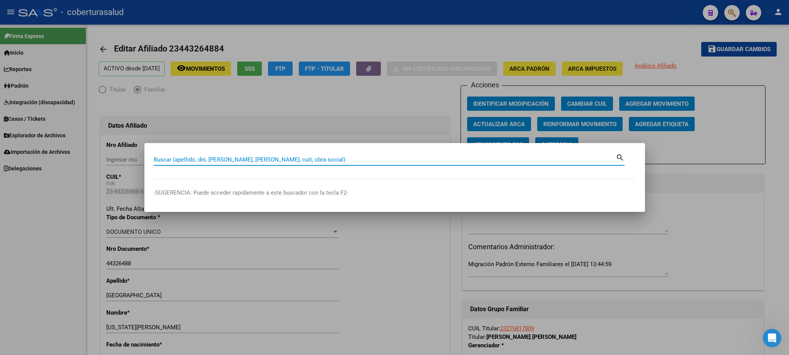
paste input "23434401704"
type input "23434401704"
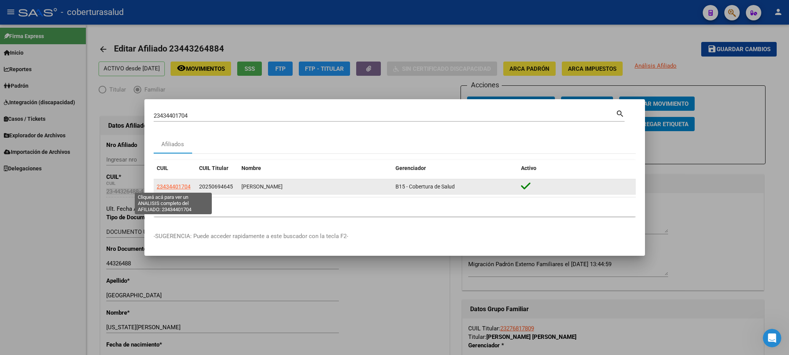
click at [183, 189] on span "23434401704" at bounding box center [174, 187] width 34 height 6
type textarea "23434401704"
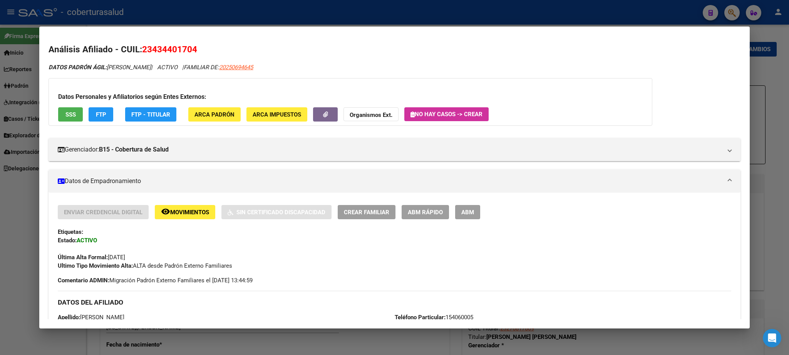
click at [467, 209] on span "ABM" at bounding box center [467, 212] width 13 height 7
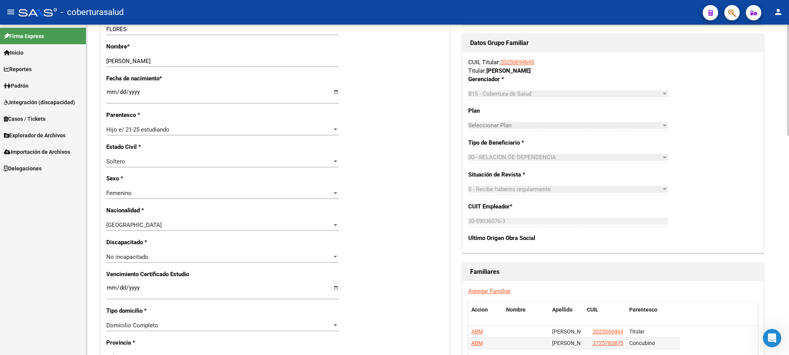
scroll to position [268, 0]
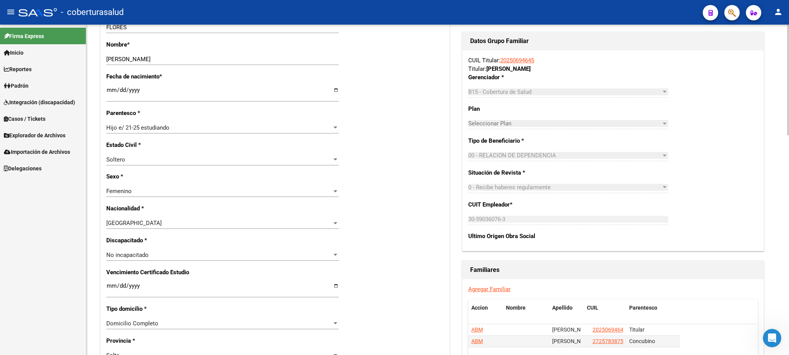
click at [789, 136] on div at bounding box center [788, 80] width 2 height 111
click at [107, 285] on input "Ingresar fecha" at bounding box center [222, 289] width 233 height 12
type input "[DATE]"
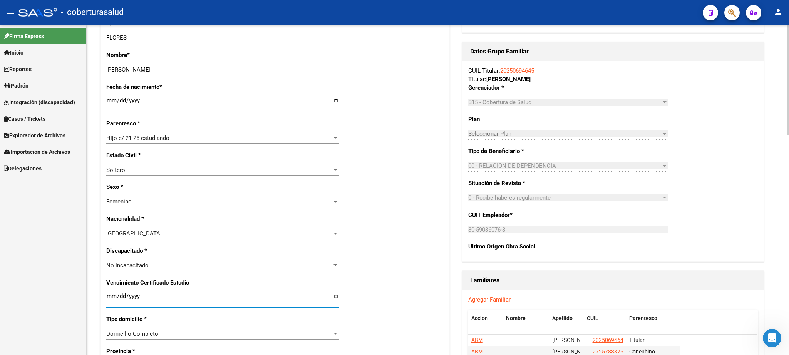
scroll to position [0, 0]
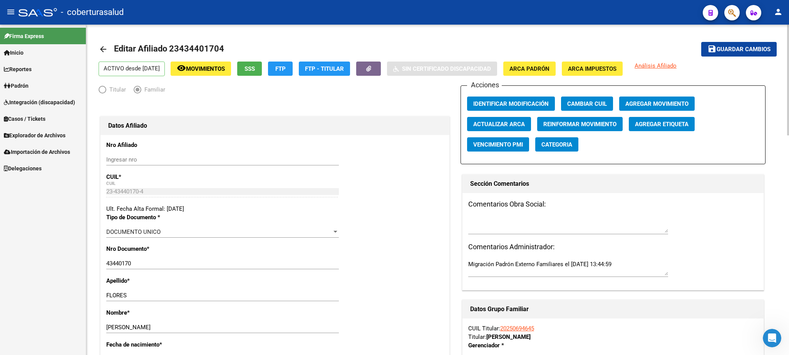
click at [741, 50] on span "Guardar cambios" at bounding box center [744, 49] width 54 height 7
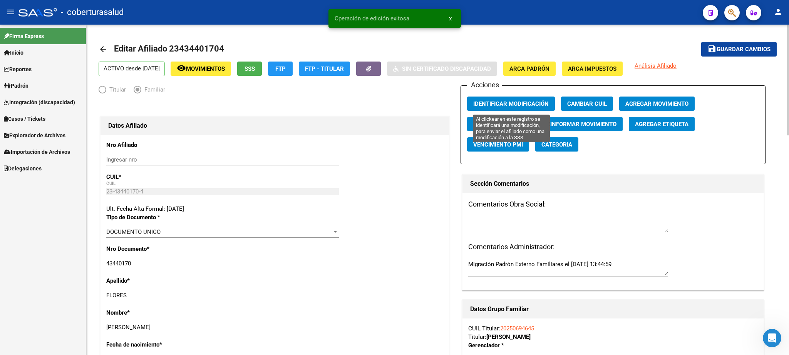
drag, startPoint x: 496, startPoint y: 106, endPoint x: 492, endPoint y: 109, distance: 4.7
click at [496, 106] on span "Identificar Modificación" at bounding box center [510, 103] width 75 height 7
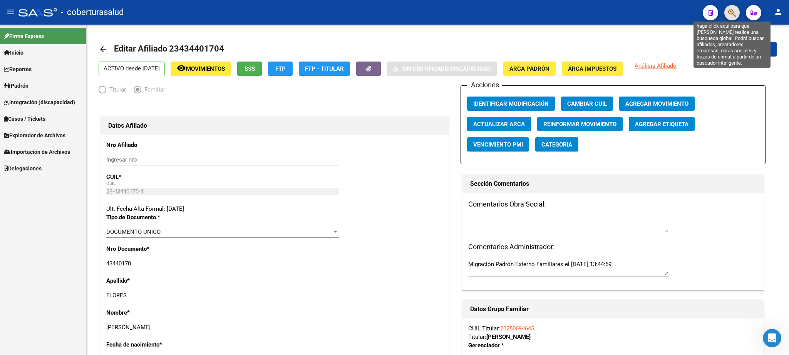
click at [732, 14] on icon "button" at bounding box center [732, 12] width 8 height 9
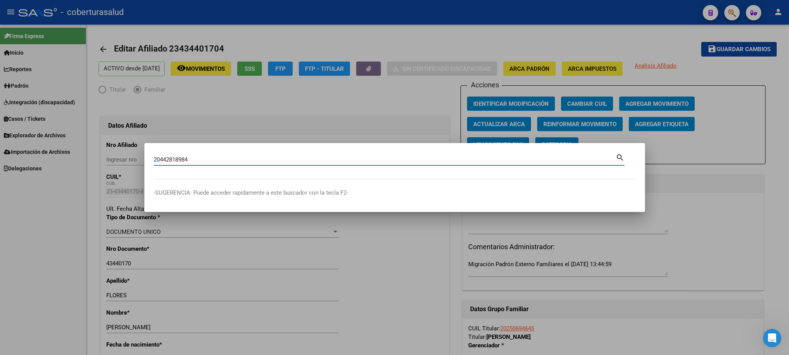
type input "20442818984"
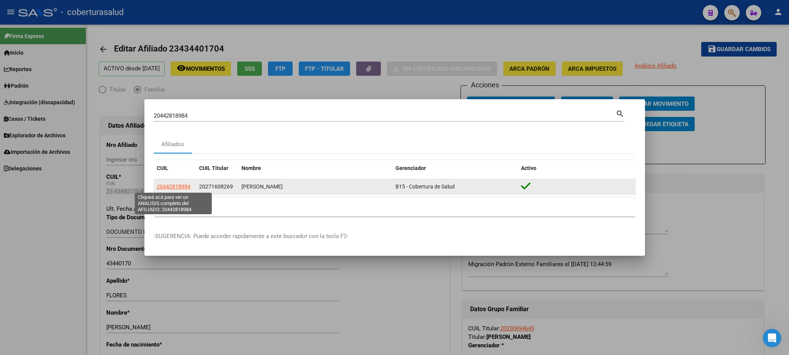
click at [166, 188] on span "20442818984" at bounding box center [174, 187] width 34 height 6
type textarea "20442818984"
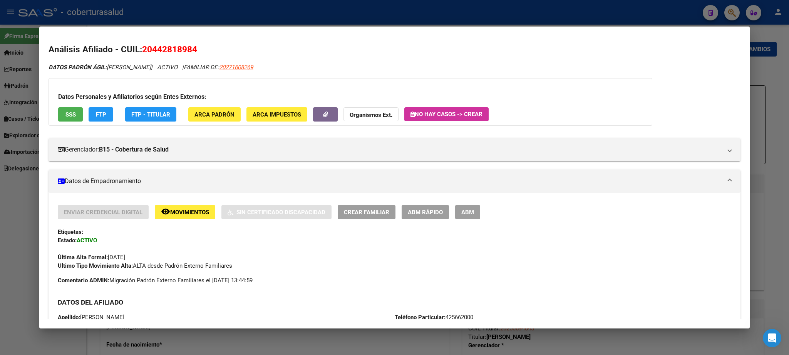
click at [472, 210] on span "ABM" at bounding box center [467, 212] width 13 height 7
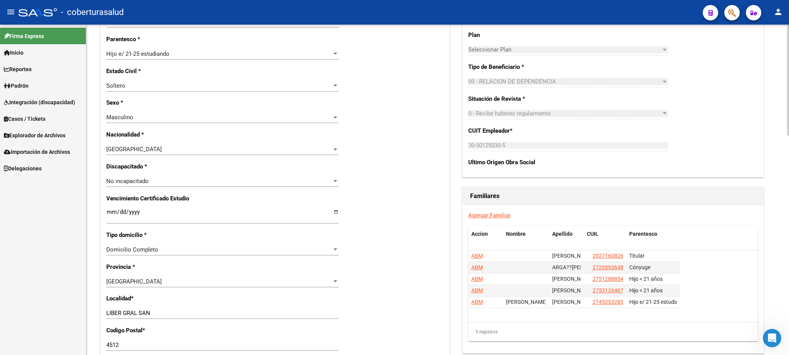
scroll to position [351, 0]
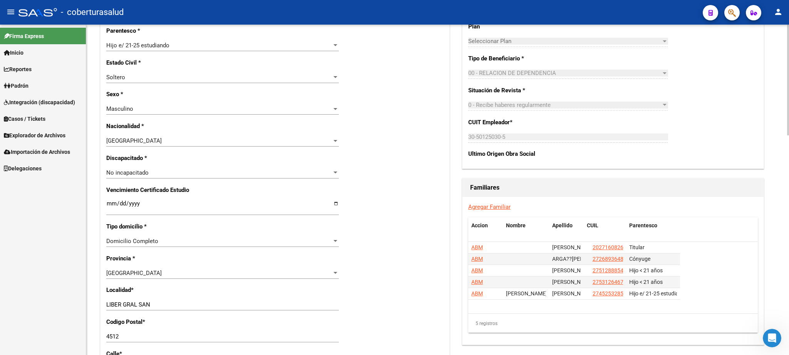
click at [789, 136] on div at bounding box center [788, 80] width 2 height 111
click at [105, 202] on div "Nro Afiliado Ingresar nro CUIL * 20-44281898-4 CUIL ARCA Padrón Ult. Fecha Alta…" at bounding box center [274, 197] width 349 height 826
click at [111, 201] on input "Ingresar fecha" at bounding box center [222, 207] width 233 height 12
type input "[DATE]"
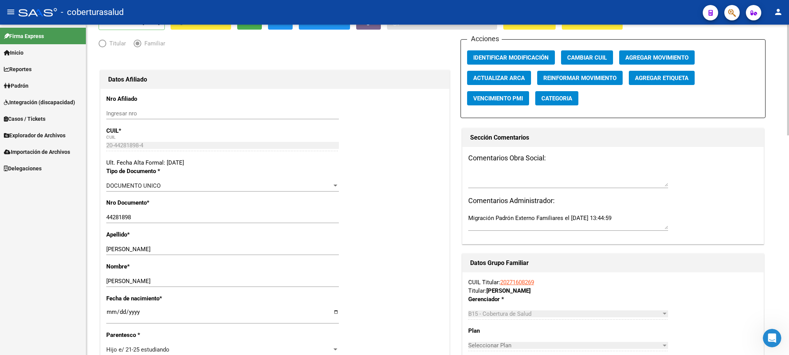
scroll to position [0, 0]
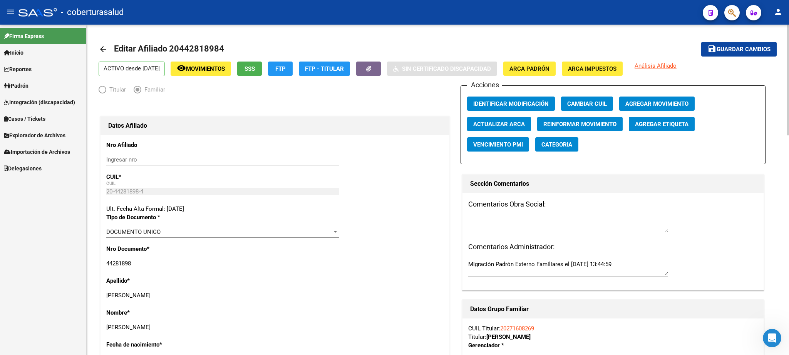
click at [730, 50] on span "Guardar cambios" at bounding box center [744, 49] width 54 height 7
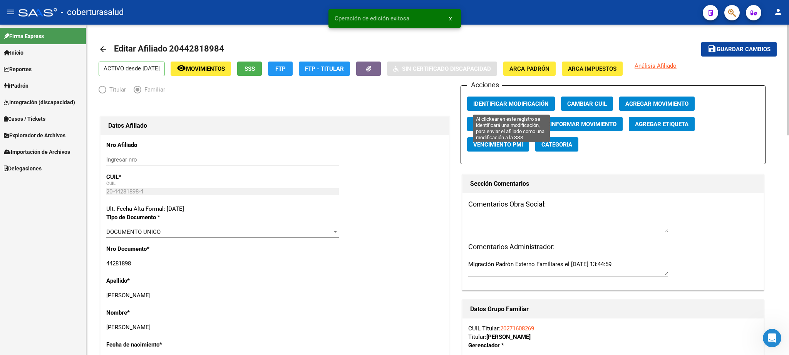
click at [499, 105] on span "Identificar Modificación" at bounding box center [510, 103] width 75 height 7
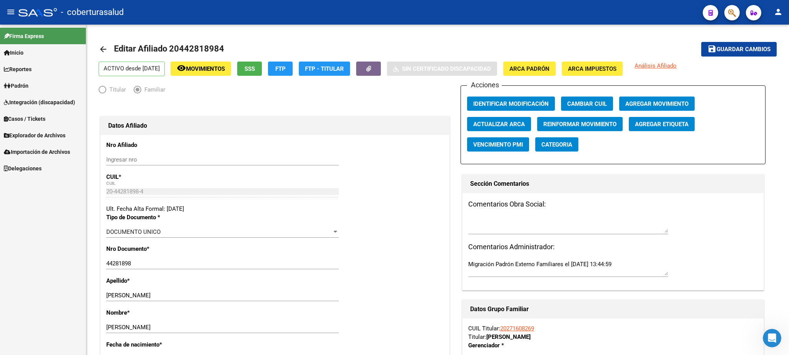
click at [734, 7] on span "button" at bounding box center [732, 13] width 8 height 16
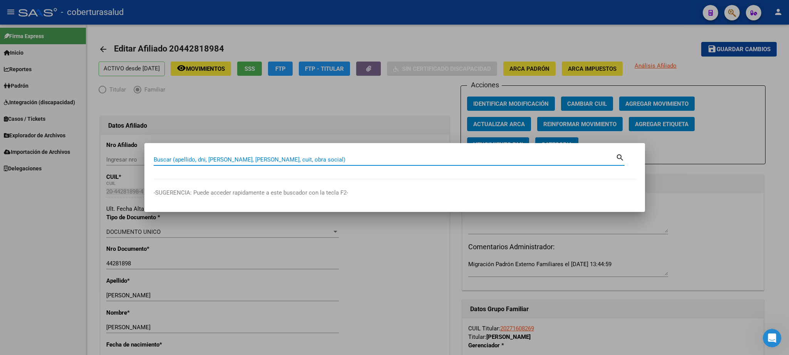
click at [170, 163] on input "Buscar (apellido, dni, [PERSON_NAME], [PERSON_NAME], cuit, obra social)" at bounding box center [385, 159] width 462 height 7
paste input "20447031656"
type input "20447031656"
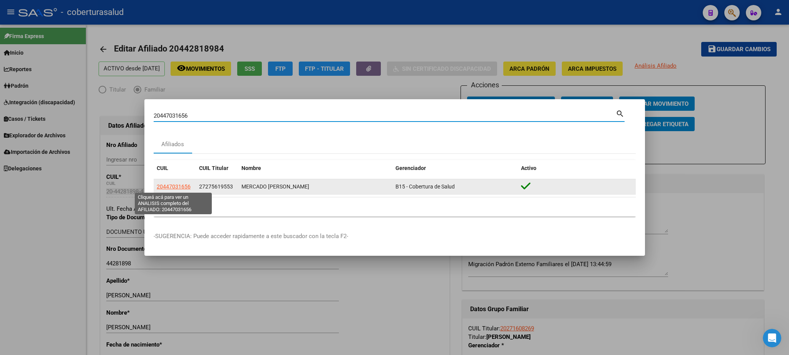
click at [174, 186] on span "20447031656" at bounding box center [174, 187] width 34 height 6
type textarea "20447031656"
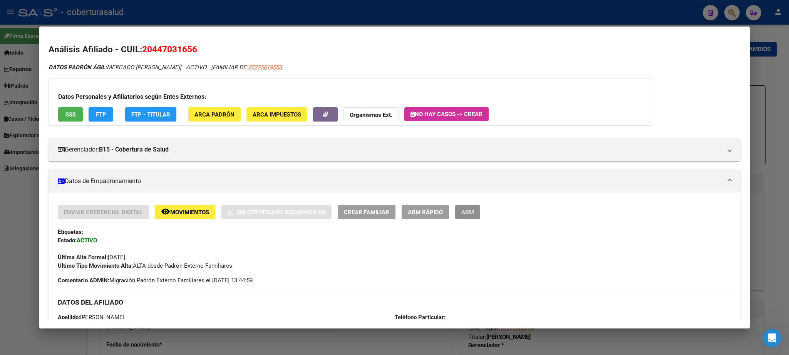
click at [464, 213] on span "ABM" at bounding box center [467, 212] width 13 height 7
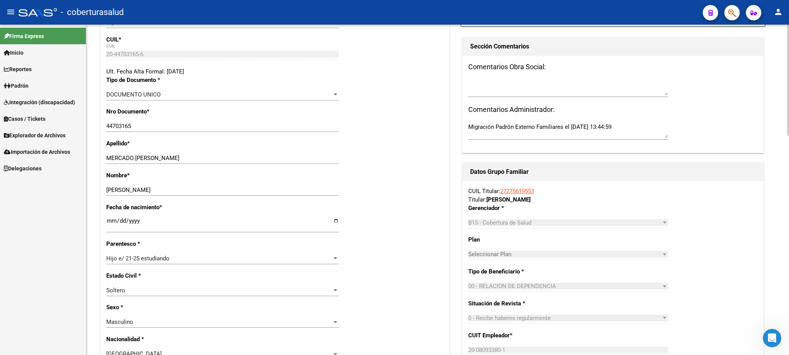
scroll to position [155, 0]
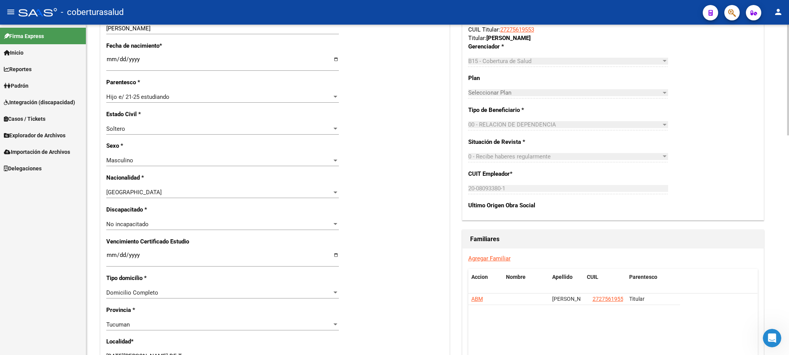
click at [789, 136] on div at bounding box center [788, 80] width 2 height 111
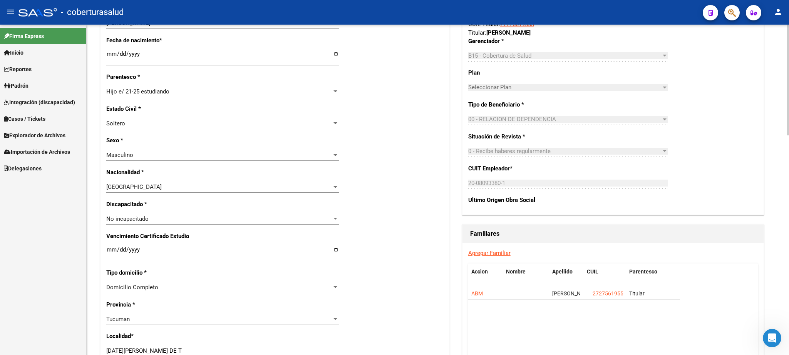
click at [110, 248] on input "Ingresar fecha" at bounding box center [222, 253] width 233 height 12
type input "[DATE]"
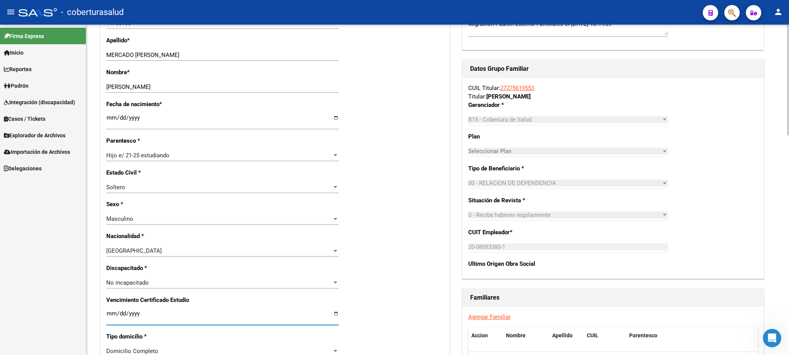
scroll to position [0, 0]
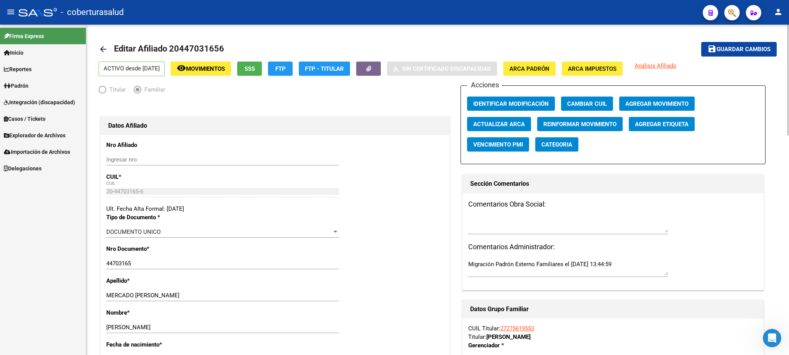
click at [787, 53] on div at bounding box center [788, 80] width 2 height 111
click at [739, 50] on span "Guardar cambios" at bounding box center [744, 49] width 54 height 7
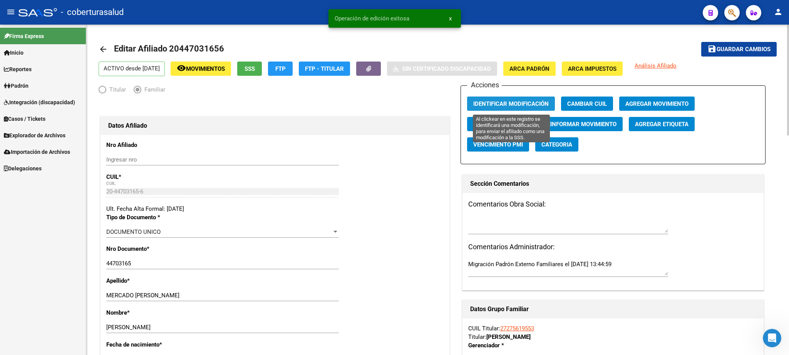
click at [517, 105] on span "Identificar Modificación" at bounding box center [510, 103] width 75 height 7
